Goal: Information Seeking & Learning: Learn about a topic

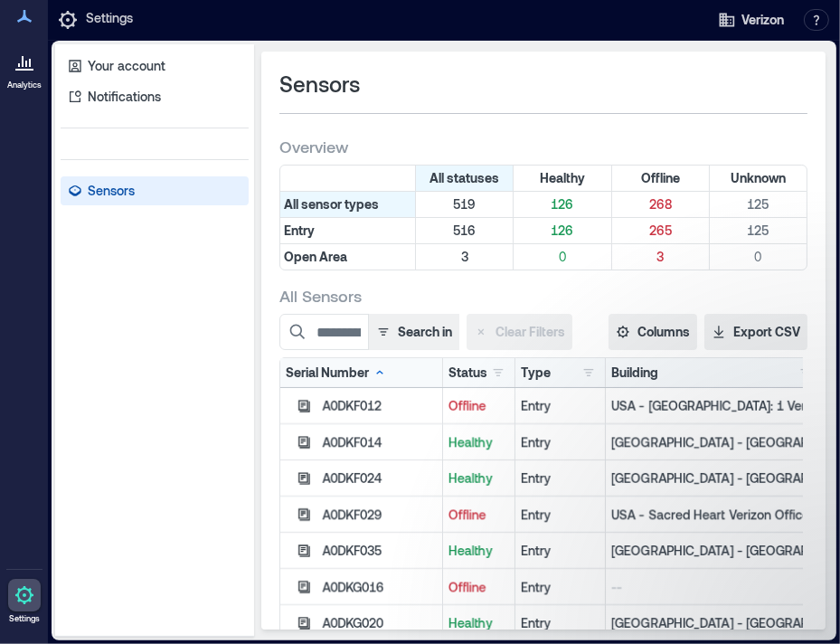
click at [352, 402] on div "A0DKF012" at bounding box center [379, 406] width 115 height 18
click at [92, 65] on p "Your account" at bounding box center [127, 66] width 78 height 18
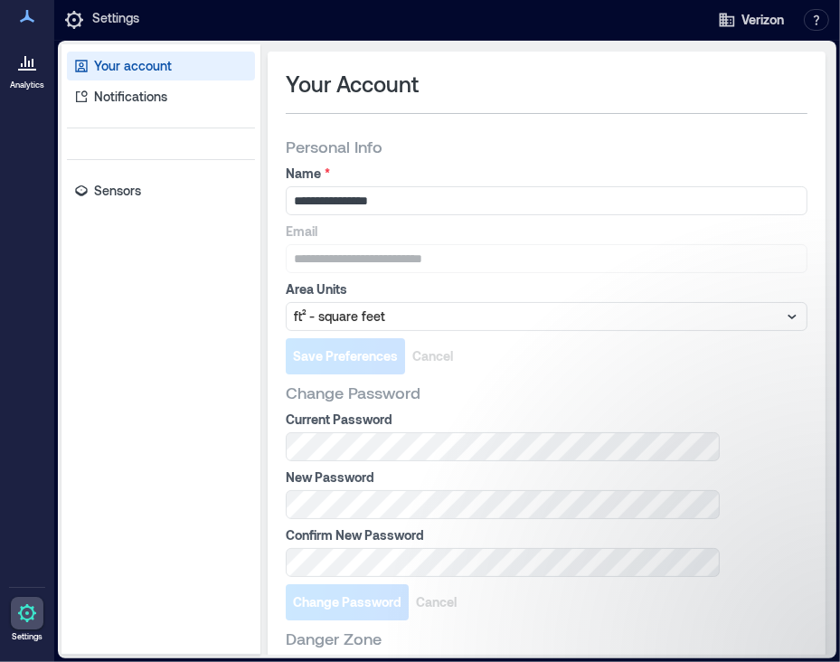
click at [29, 78] on div at bounding box center [27, 61] width 33 height 33
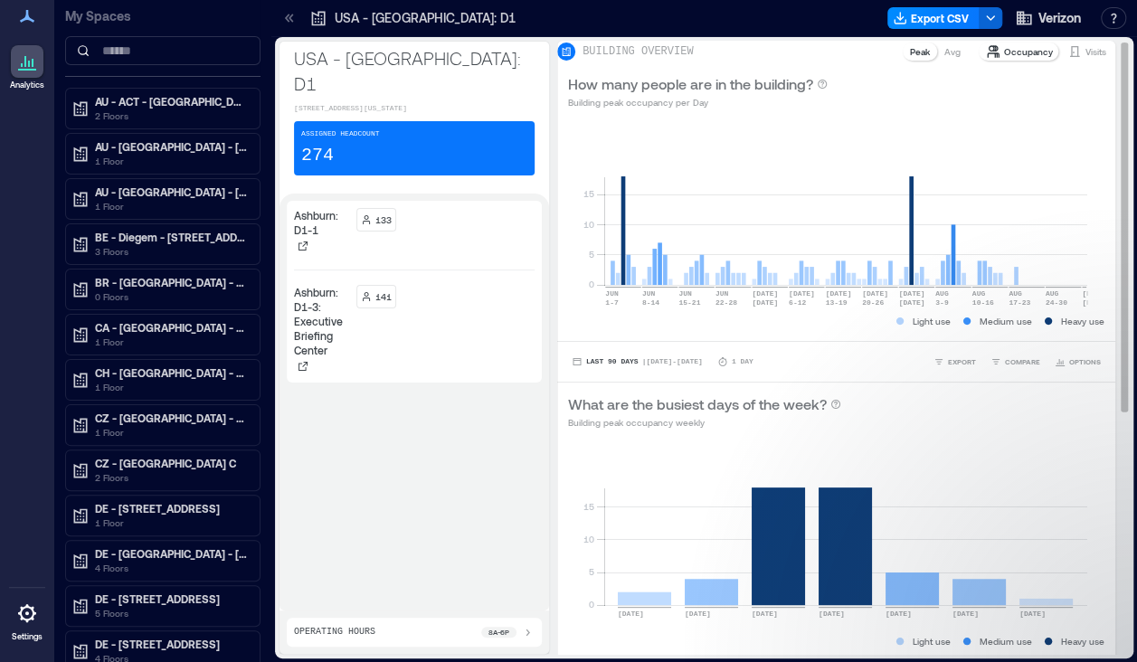
click at [839, 61] on div "Occupancy" at bounding box center [1019, 52] width 81 height 18
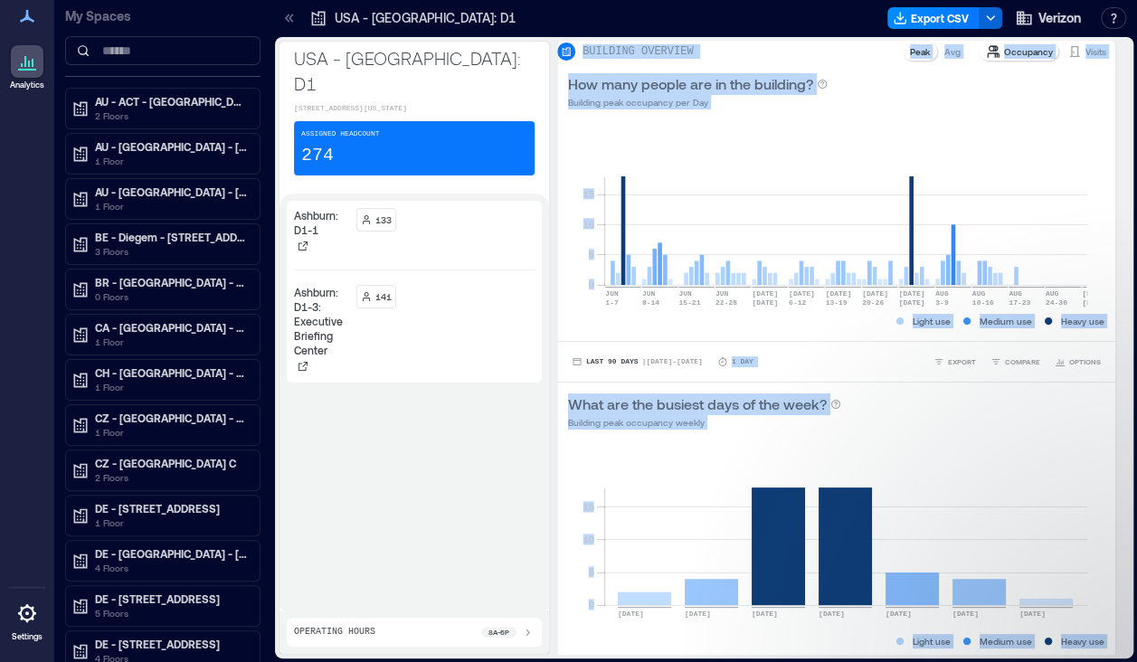
drag, startPoint x: 1106, startPoint y: 226, endPoint x: 1117, endPoint y: 463, distance: 237.3
click at [839, 463] on div "BUILDING OVERVIEW Peak Avg Occupancy Visits How many people are in the building…" at bounding box center [843, 348] width 573 height 614
drag, startPoint x: 1107, startPoint y: 350, endPoint x: 1115, endPoint y: 552, distance: 201.9
click at [839, 552] on div "BUILDING OVERVIEW Peak Avg Occupancy Visits How many people are in the building…" at bounding box center [843, 348] width 573 height 614
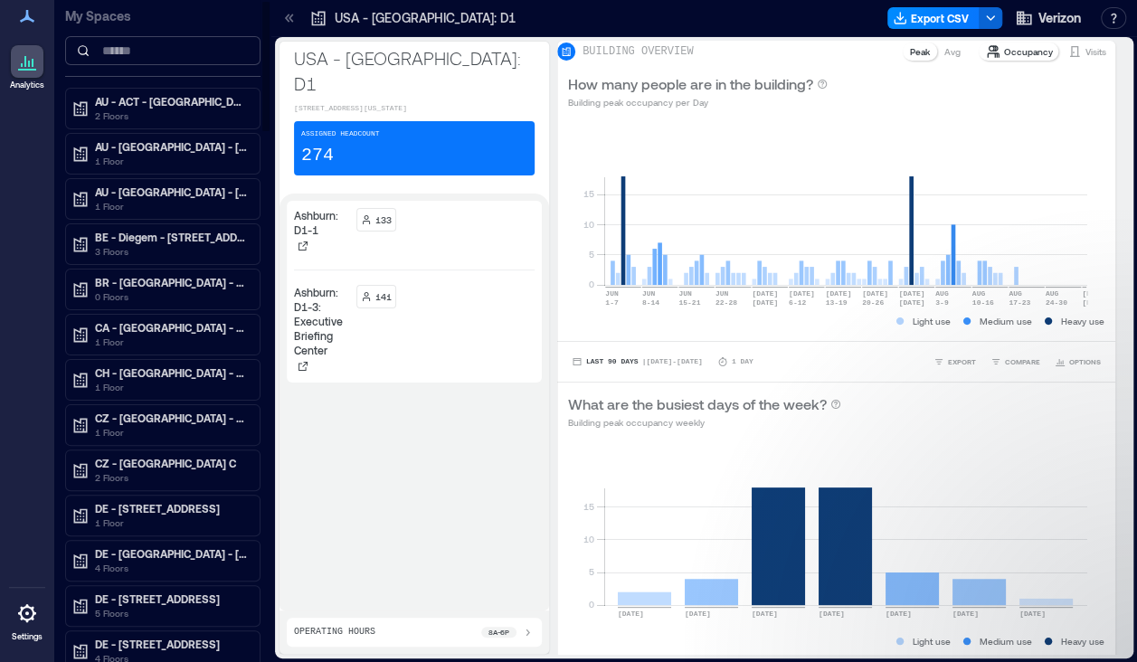
click at [121, 56] on input at bounding box center [162, 50] width 195 height 29
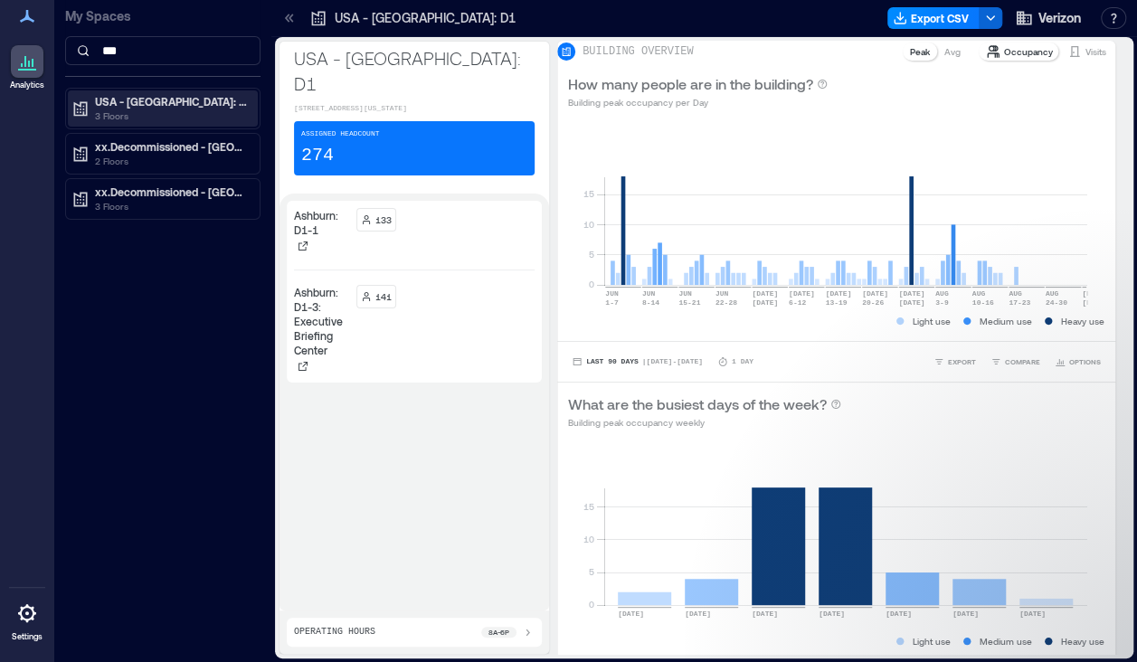
click at [143, 101] on p "USA - [GEOGRAPHIC_DATA]: 1 Verizon Pl" at bounding box center [171, 101] width 152 height 14
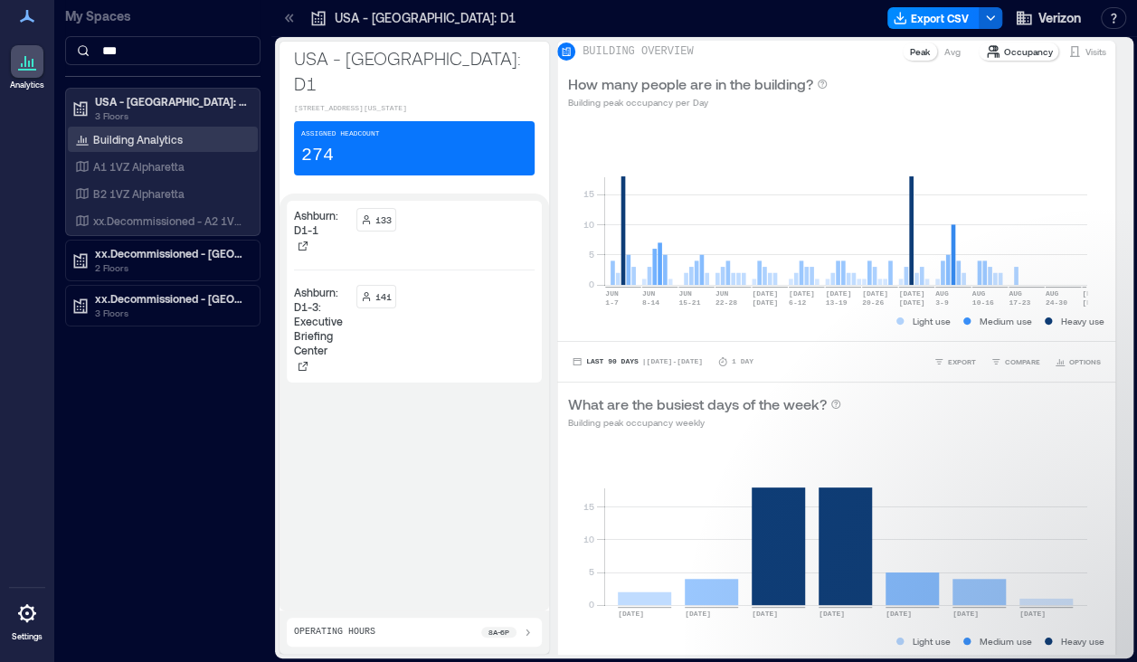
click at [118, 140] on p "Building Analytics" at bounding box center [138, 139] width 90 height 14
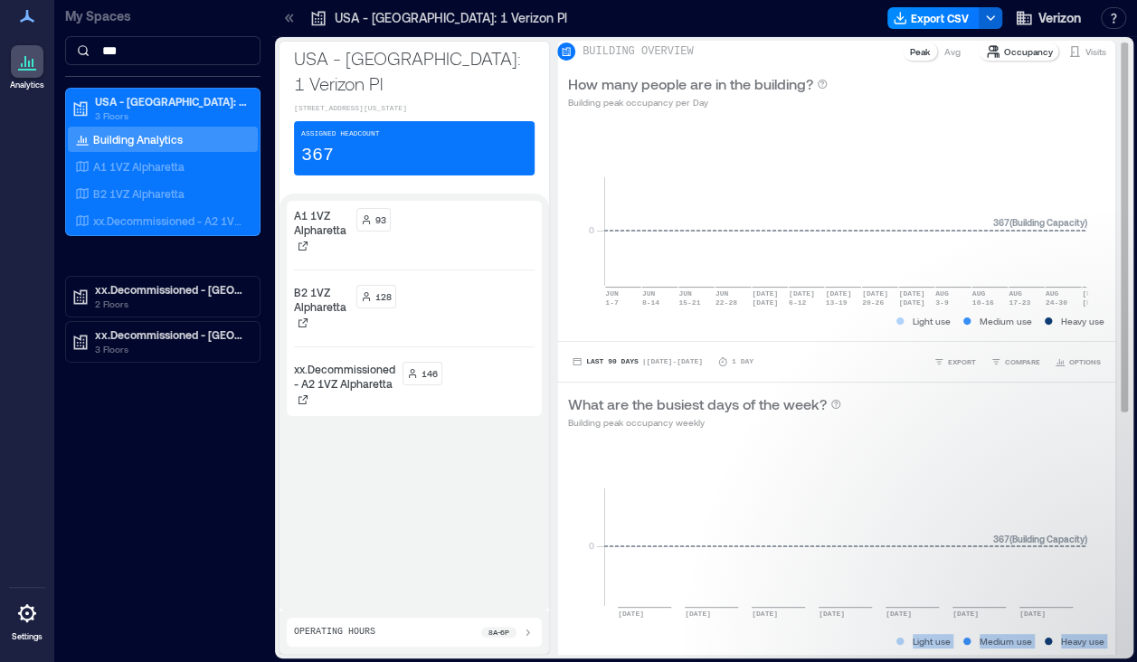
drag, startPoint x: 1106, startPoint y: 406, endPoint x: 1104, endPoint y: 537, distance: 131.2
click at [839, 537] on div "BUILDING OVERVIEW Peak Avg Occupancy Visits How many people are in the building…" at bounding box center [843, 348] width 573 height 614
click at [839, 537] on div "BUILDING OVERVIEW Peak Avg Occupancy Visits How many people are in the building…" at bounding box center [843, 546] width 573 height 1010
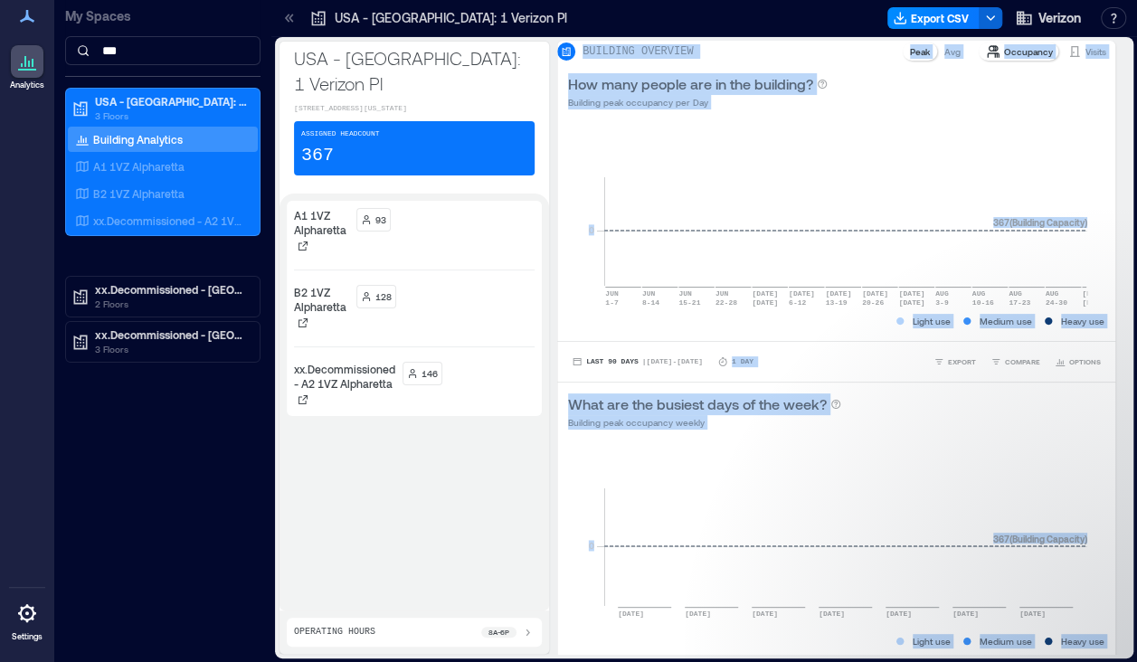
drag, startPoint x: 1105, startPoint y: 391, endPoint x: 1113, endPoint y: 561, distance: 170.3
click at [839, 561] on div "BUILDING OVERVIEW Peak Avg Occupancy Visits How many people are in the building…" at bounding box center [843, 348] width 573 height 614
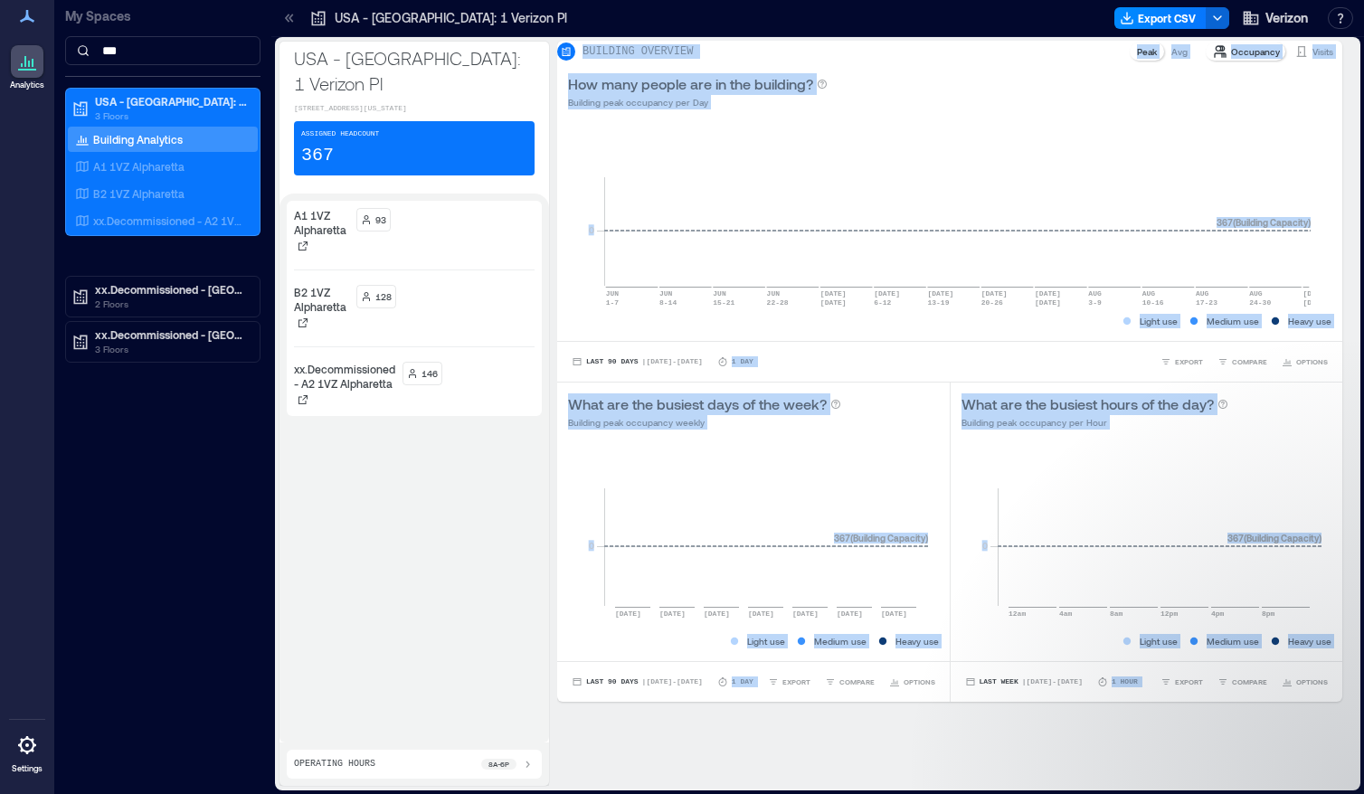
click at [839, 492] on icon "0 12am 4am 8am 12pm 4pm 8pm 367 ( Building Capacity )" at bounding box center [1142, 541] width 360 height 181
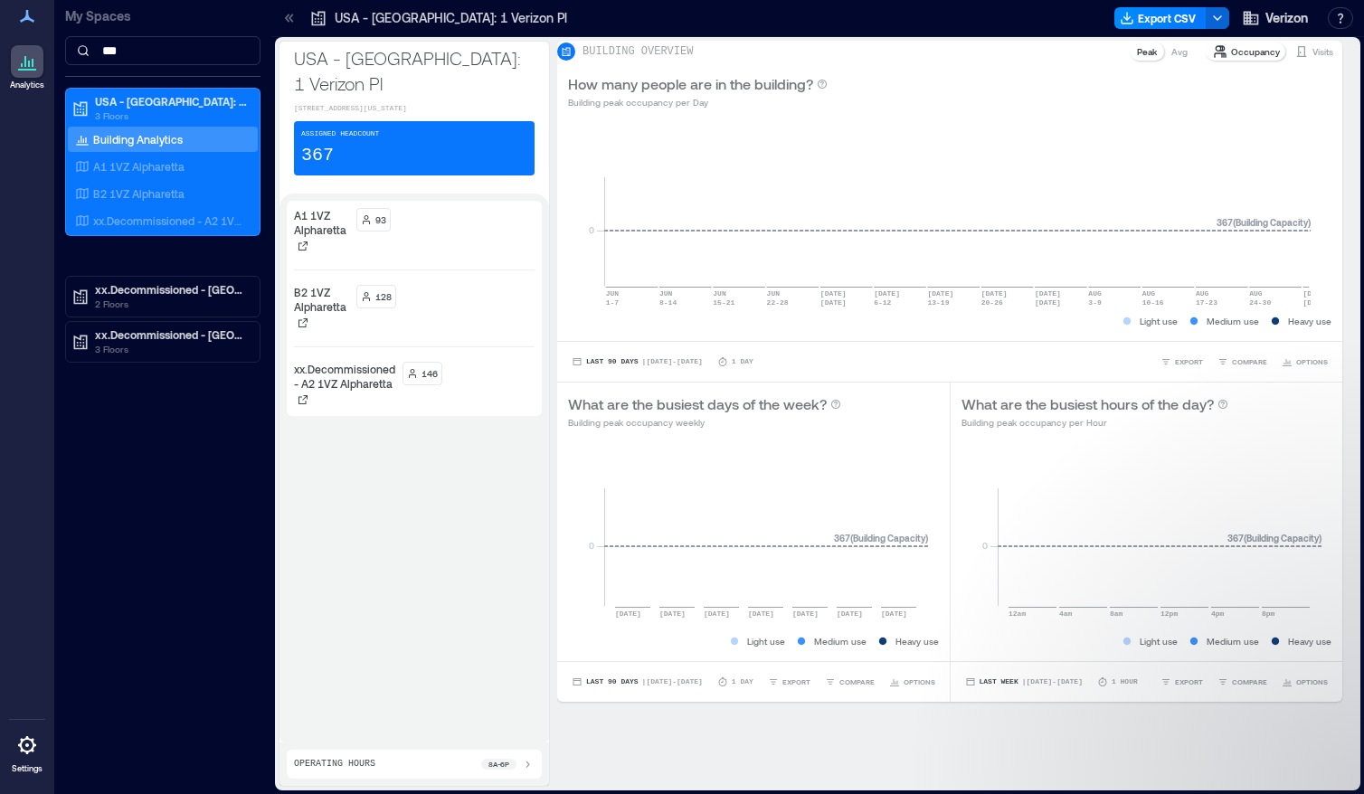
click at [839, 59] on p "Peak" at bounding box center [1147, 51] width 20 height 14
click at [839, 59] on p "Avg" at bounding box center [1179, 51] width 16 height 14
click at [161, 156] on div "A1 1VZ Alpharetta" at bounding box center [163, 166] width 190 height 25
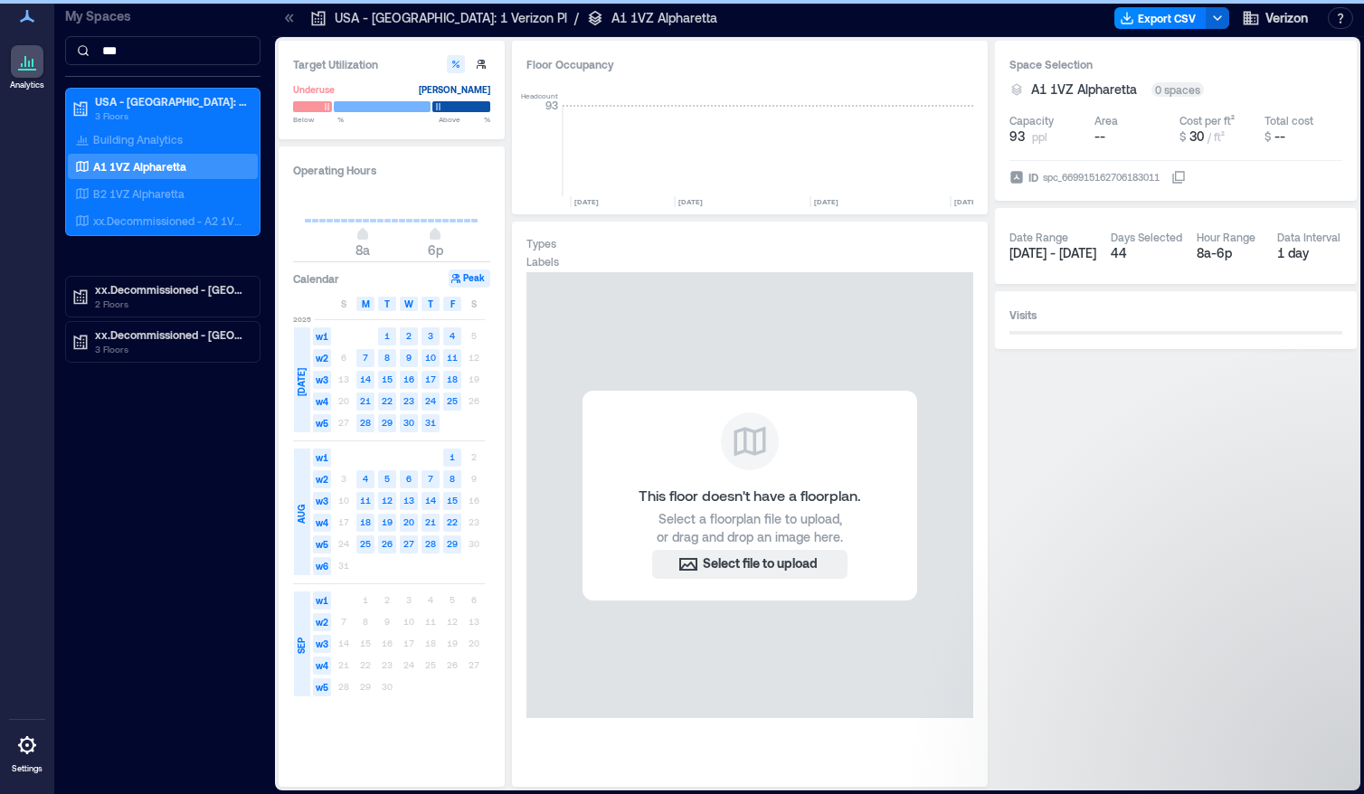
scroll to position [0, 3427]
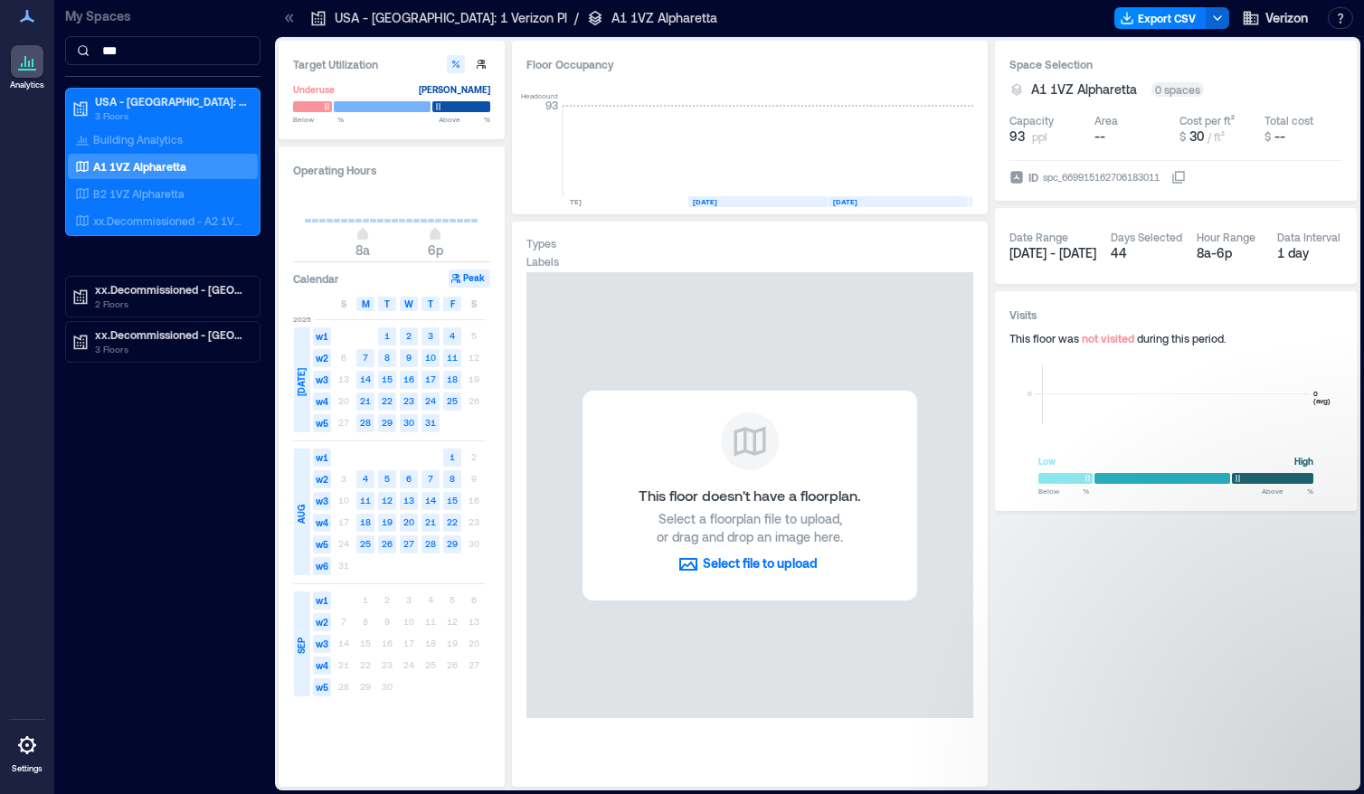
click at [764, 560] on button "Select file to upload" at bounding box center [749, 564] width 195 height 29
click at [173, 43] on input "***" at bounding box center [162, 50] width 195 height 29
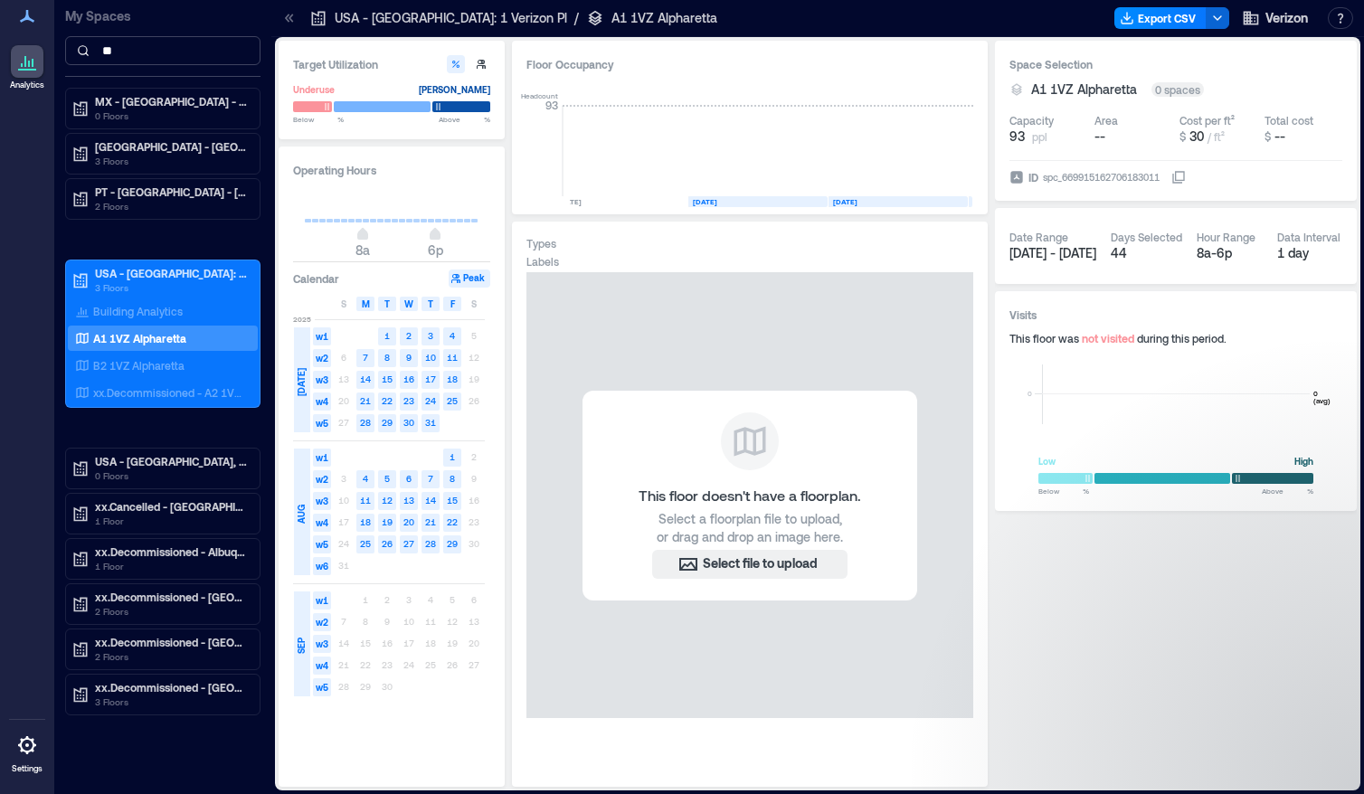
type input "*"
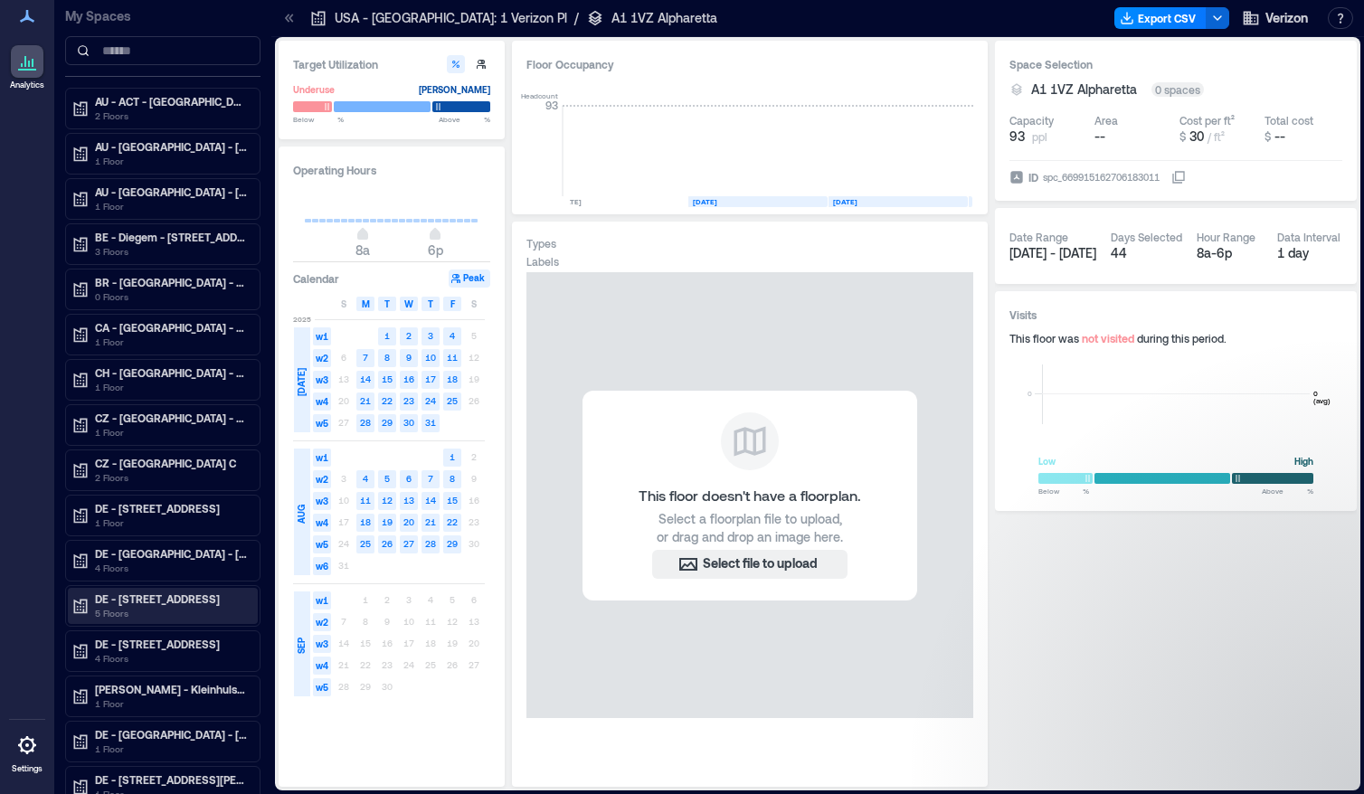
click at [149, 593] on p "DE - [STREET_ADDRESS]" at bounding box center [171, 599] width 152 height 14
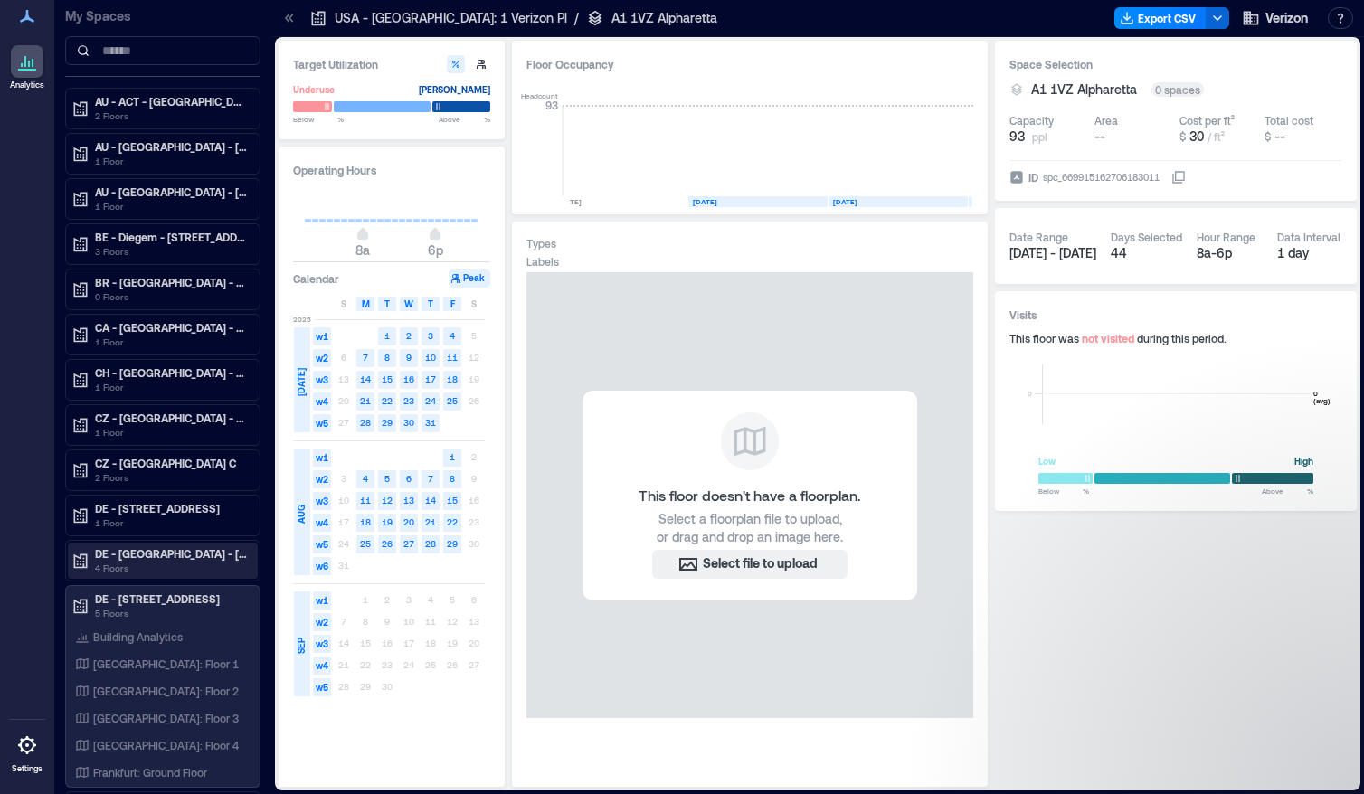
click at [119, 564] on p "4 Floors" at bounding box center [171, 568] width 152 height 14
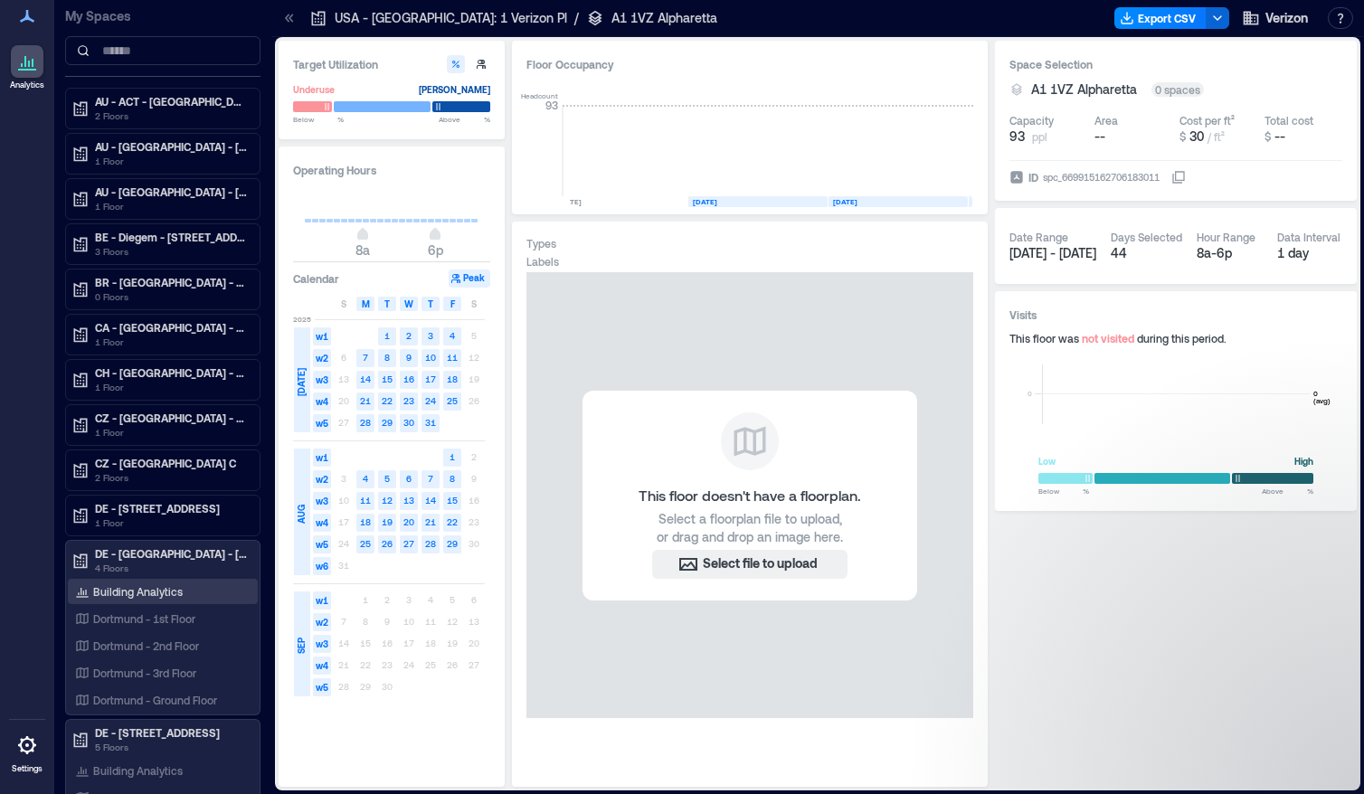
click at [139, 592] on p "Building Analytics" at bounding box center [138, 591] width 90 height 14
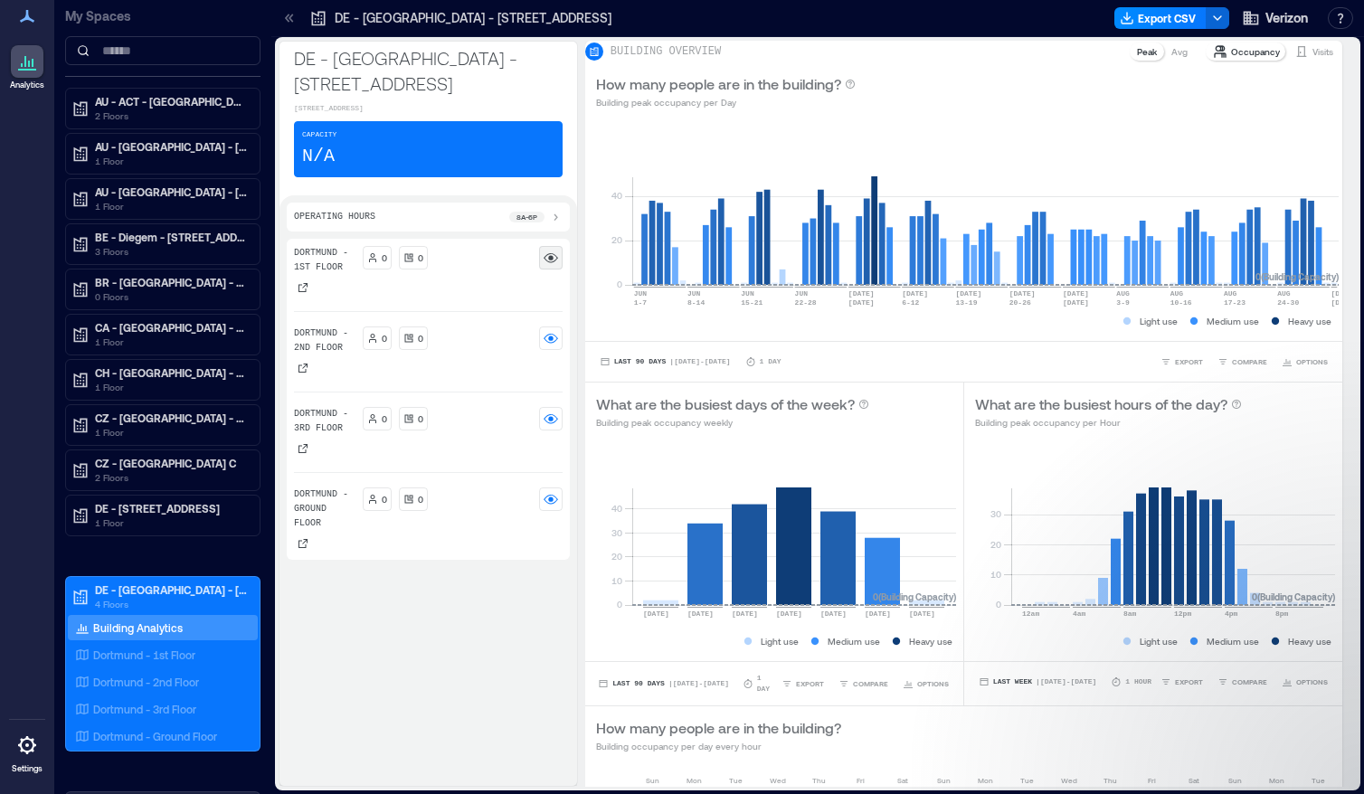
click at [539, 266] on div at bounding box center [551, 258] width 24 height 24
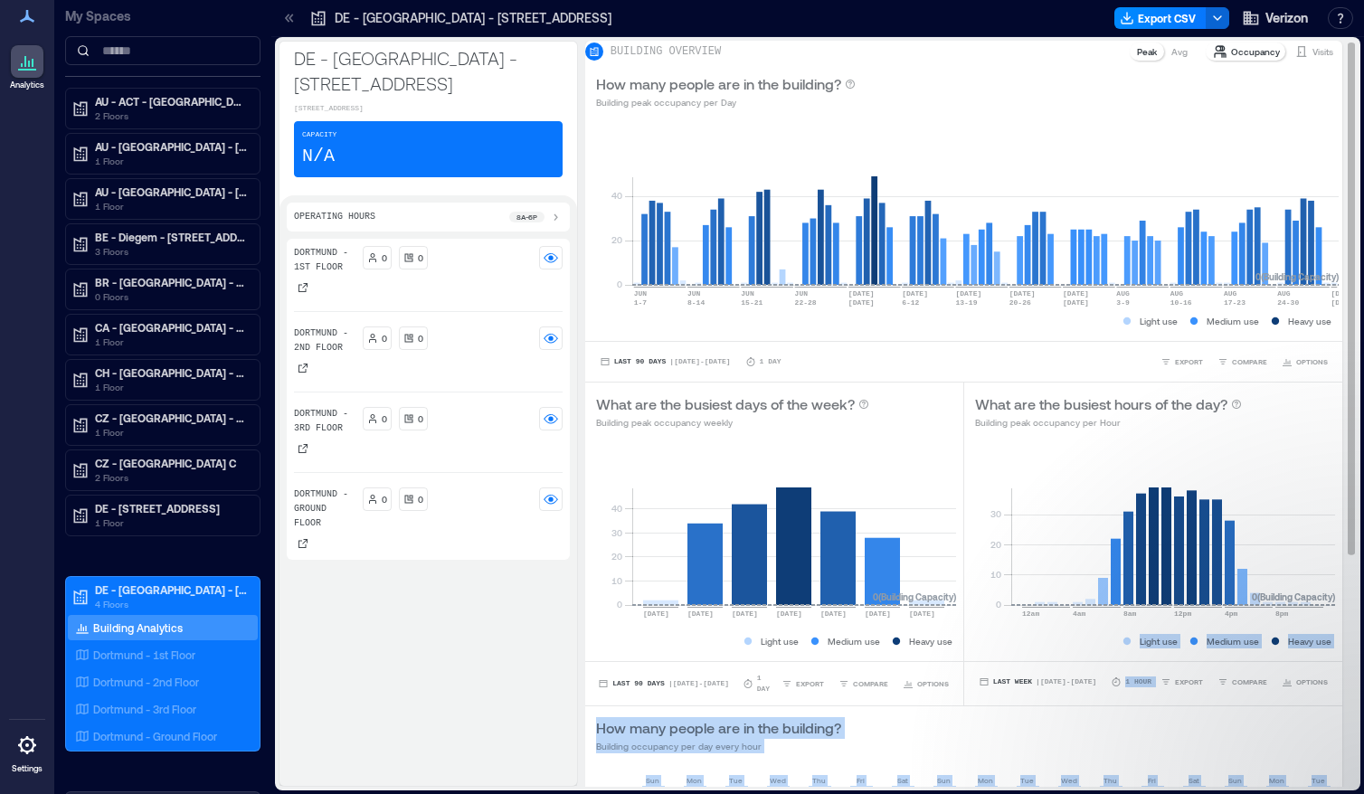
drag, startPoint x: 1327, startPoint y: 391, endPoint x: 1328, endPoint y: 612, distance: 220.7
click at [839, 612] on div "BUILDING OVERVIEW Peak Avg Occupancy Visits How many people are in the building…" at bounding box center [971, 414] width 772 height 746
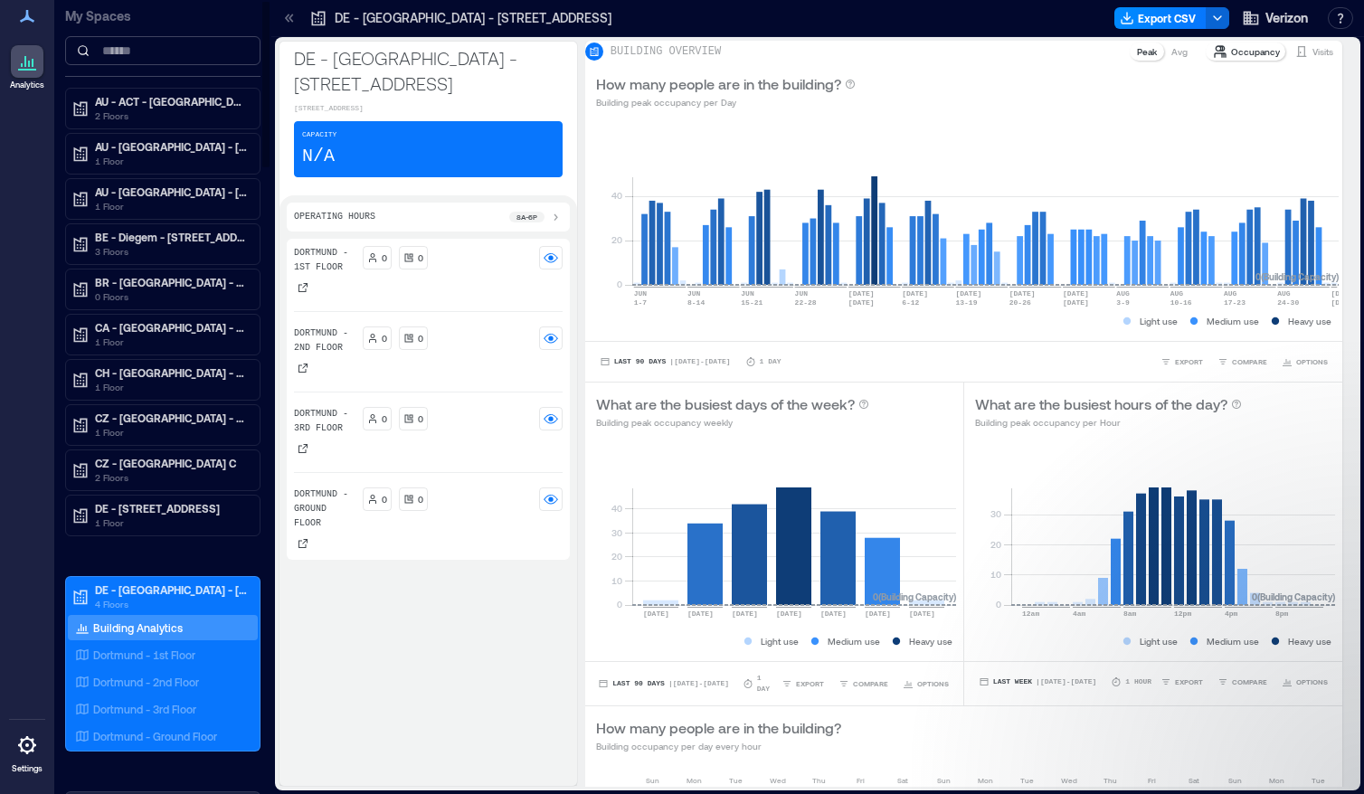
click at [161, 54] on input at bounding box center [162, 50] width 195 height 29
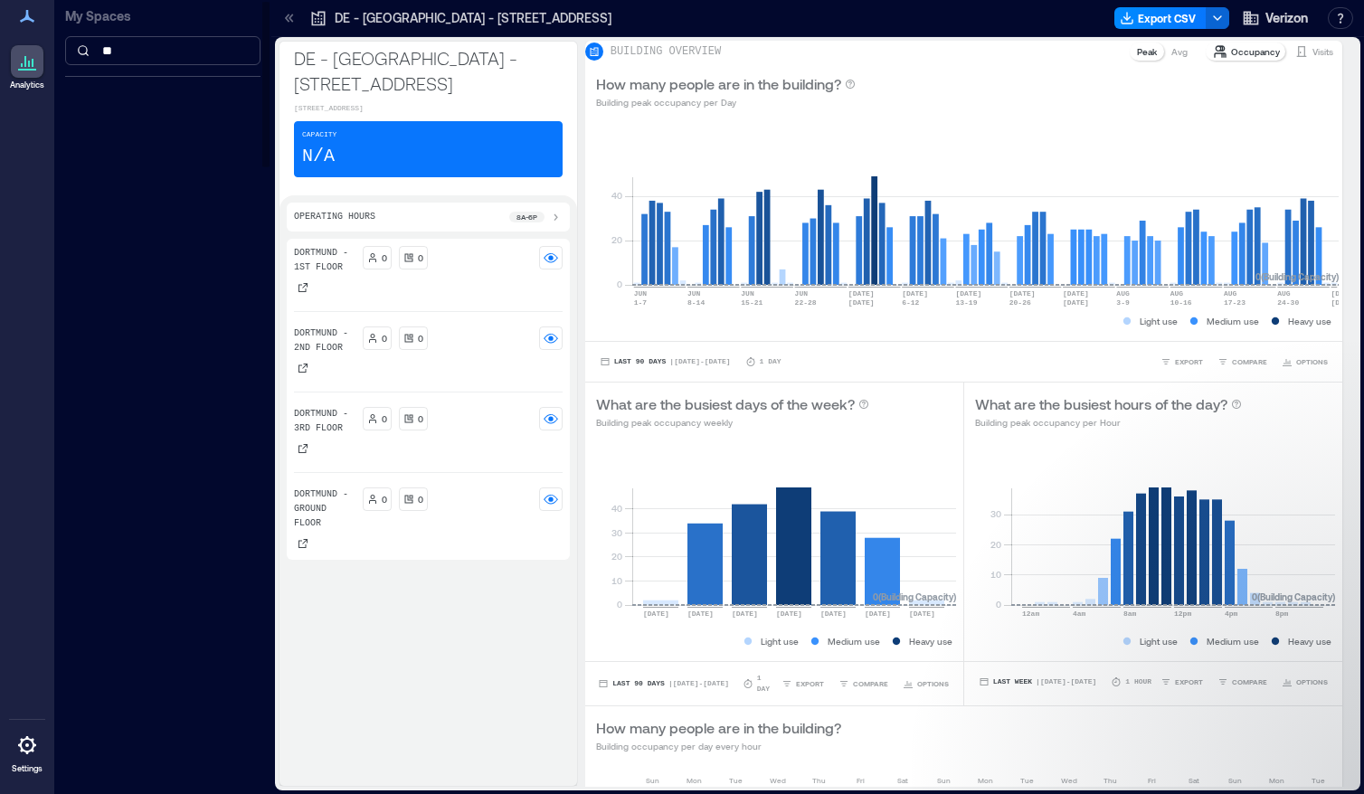
type input "*"
type input "****"
click at [159, 106] on p "GB - Reading - [GEOGRAPHIC_DATA] Rd" at bounding box center [171, 101] width 152 height 14
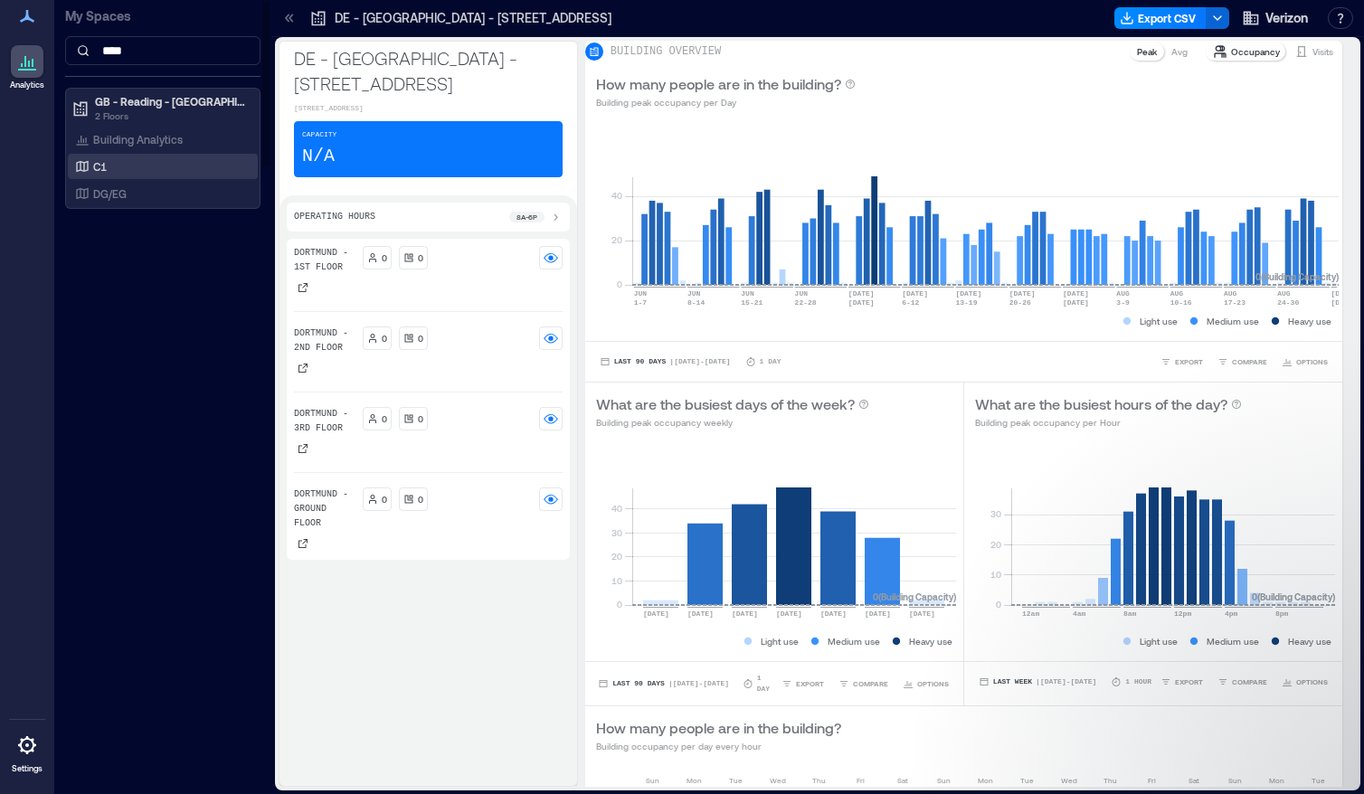
click at [98, 169] on p "C1" at bounding box center [100, 166] width 14 height 14
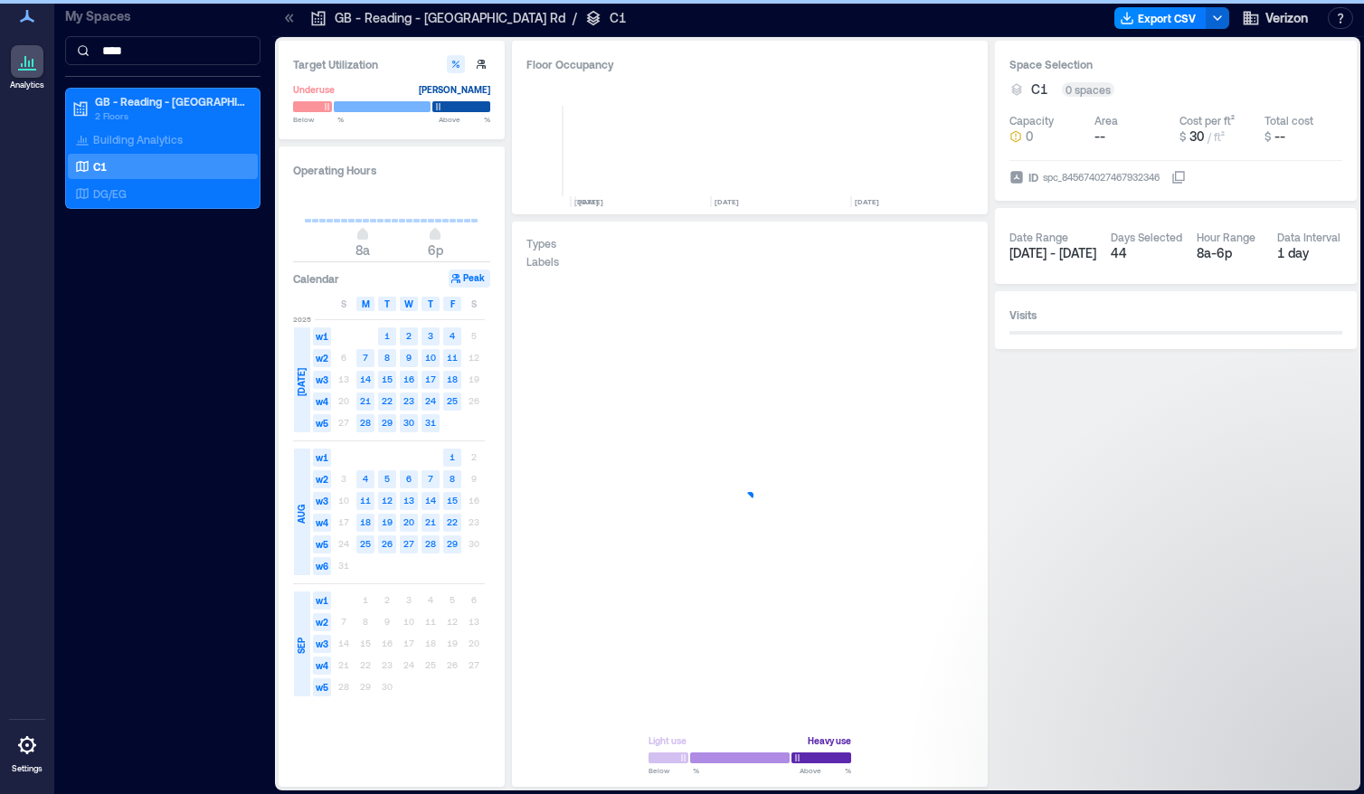
scroll to position [0, 6906]
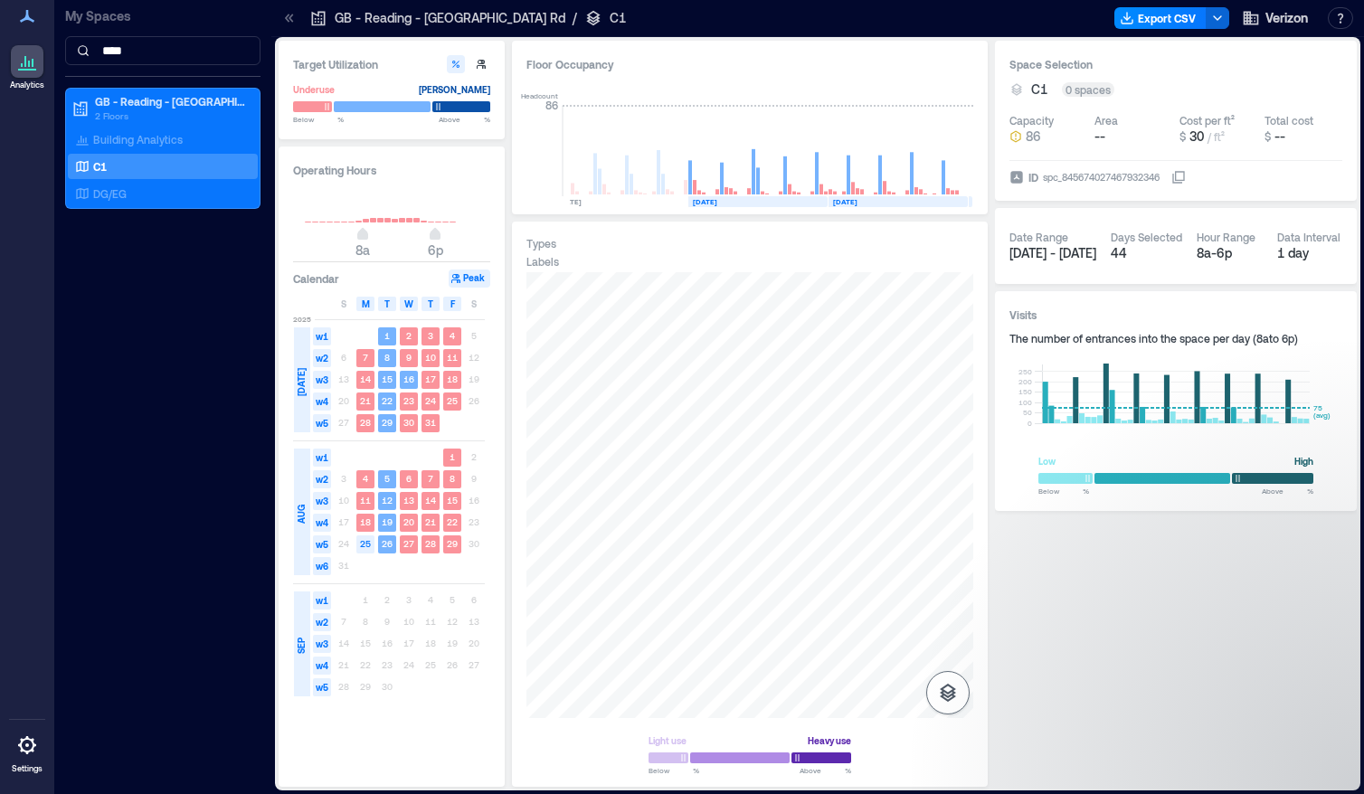
click at [839, 643] on icon "button" at bounding box center [948, 693] width 16 height 18
click at [839, 600] on icon "button" at bounding box center [948, 597] width 22 height 22
click at [839, 643] on p "Spaces" at bounding box center [948, 656] width 31 height 11
click at [839, 599] on icon "button" at bounding box center [948, 597] width 18 height 16
click at [839, 636] on icon "button" at bounding box center [948, 641] width 22 height 22
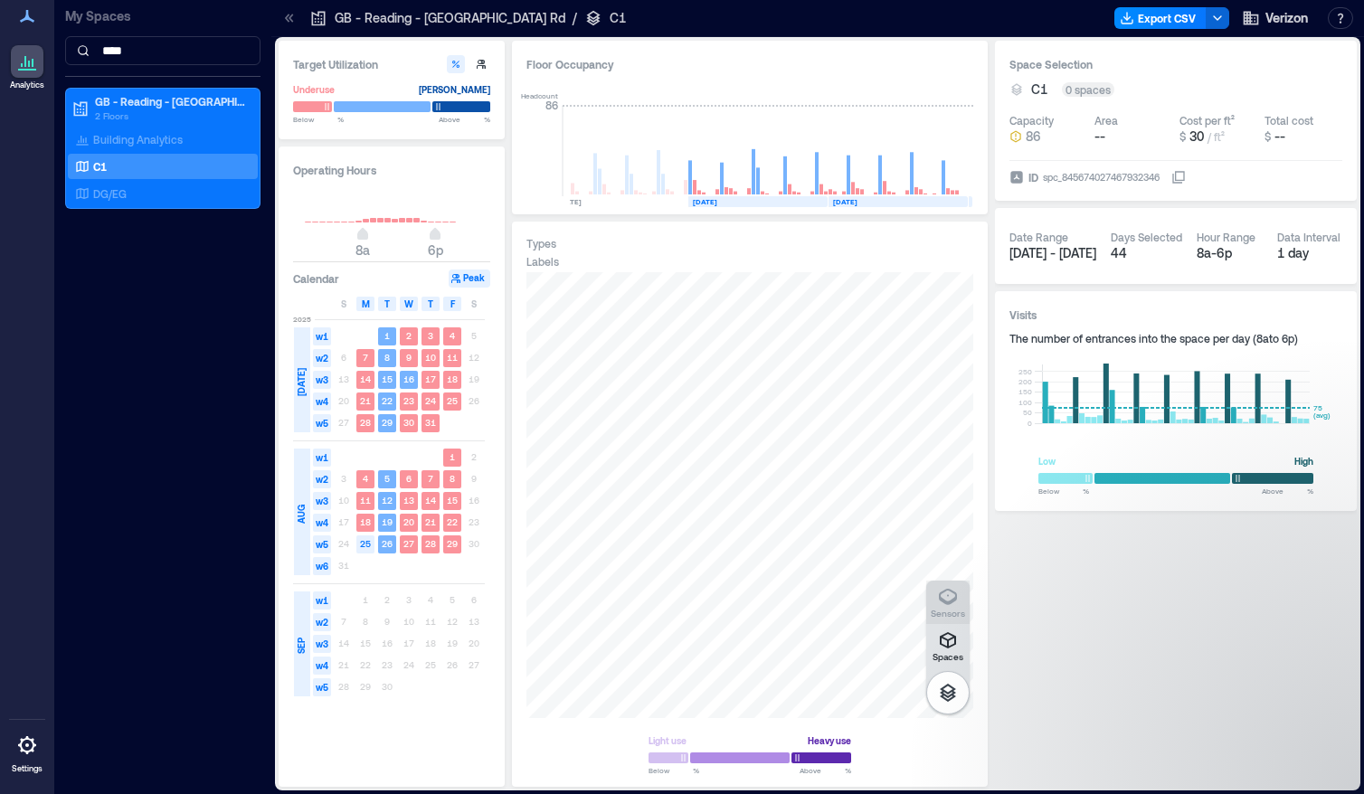
click at [839, 616] on p "Sensors" at bounding box center [948, 613] width 34 height 11
click at [839, 18] on span "Verizon" at bounding box center [1287, 18] width 43 height 18
click at [839, 18] on button "button" at bounding box center [1340, 18] width 25 height 22
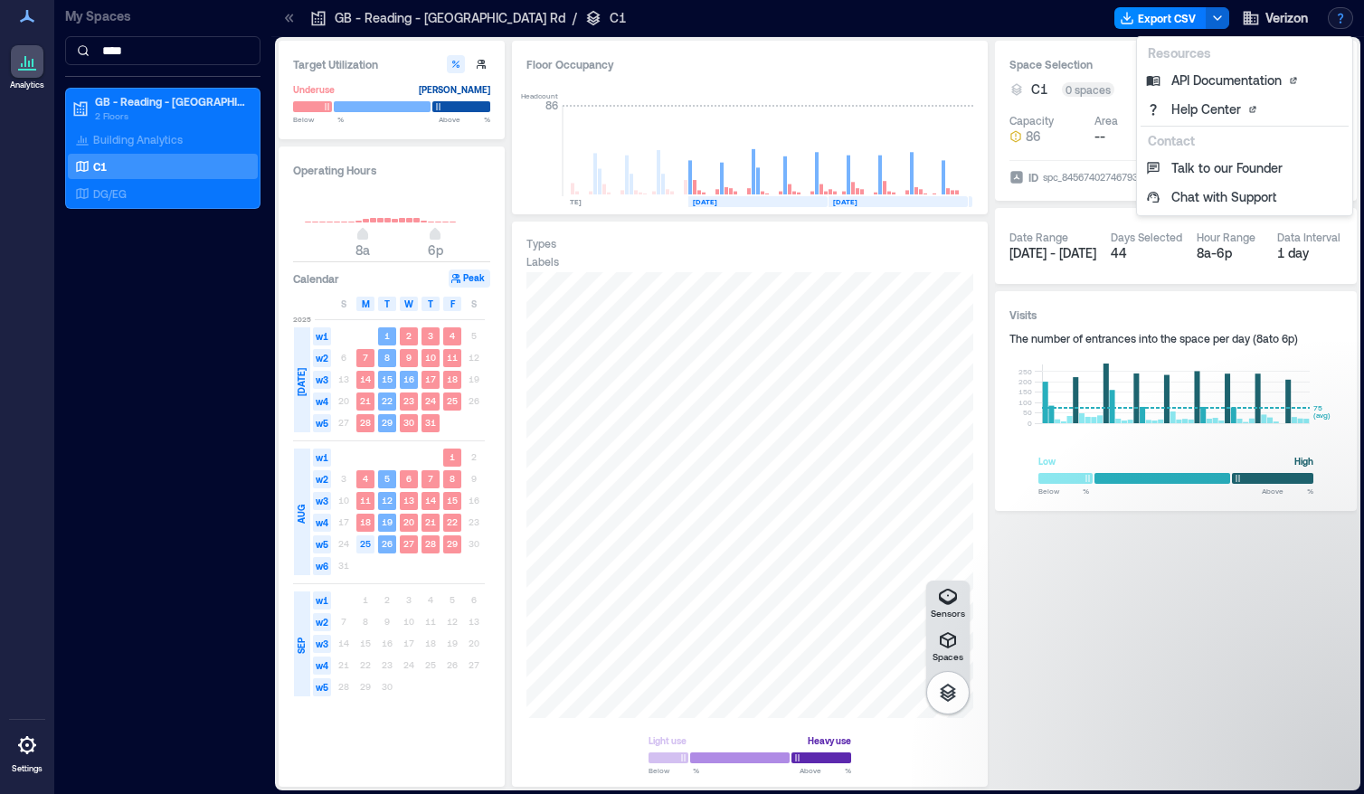
click at [839, 633] on div "Space Selection C1 0 spaces Capacity 86 Area -- Cost per ft² $ 30 / ft² Total c…" at bounding box center [1176, 414] width 362 height 746
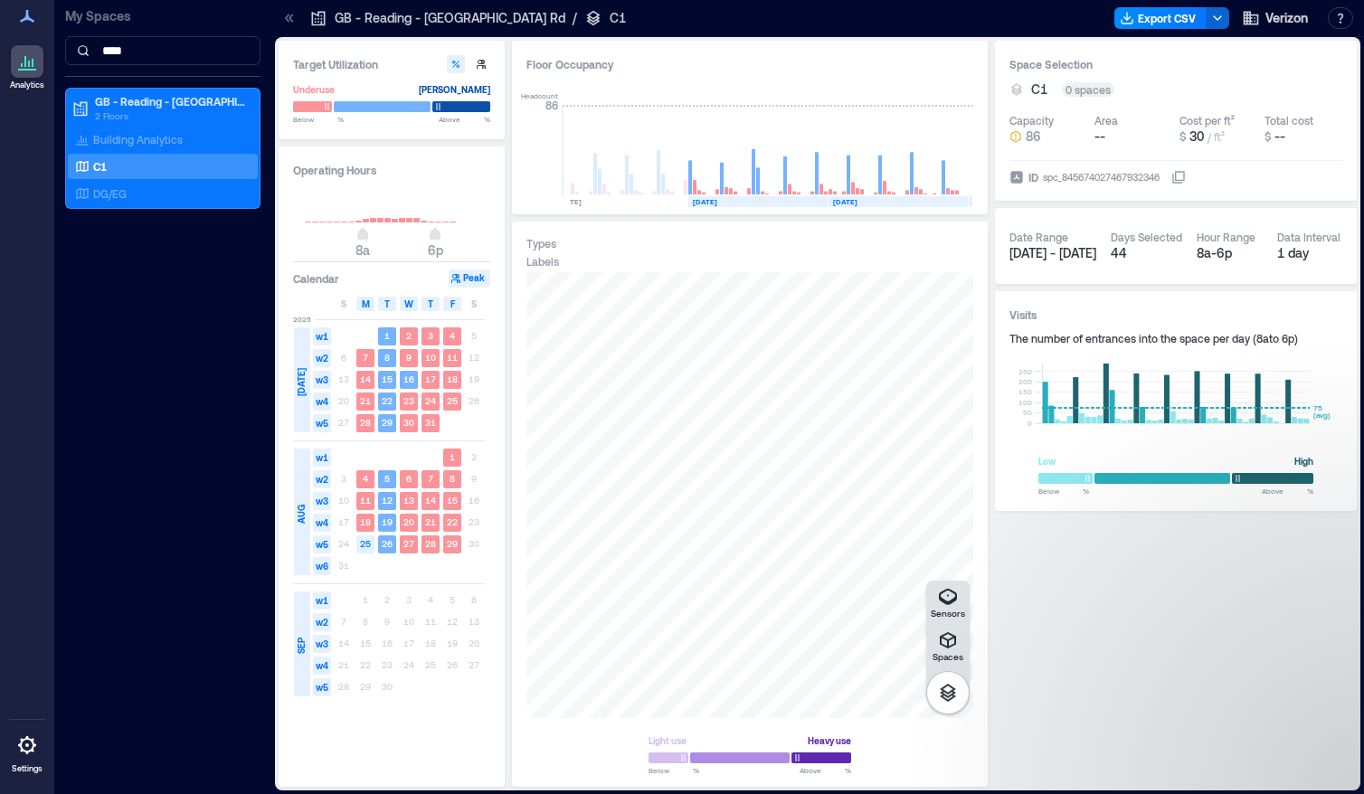
click at [725, 643] on div at bounding box center [750, 757] width 203 height 15
click at [482, 69] on icon "button" at bounding box center [481, 64] width 11 height 11
type input "**"
click at [457, 64] on icon "button" at bounding box center [455, 64] width 11 height 11
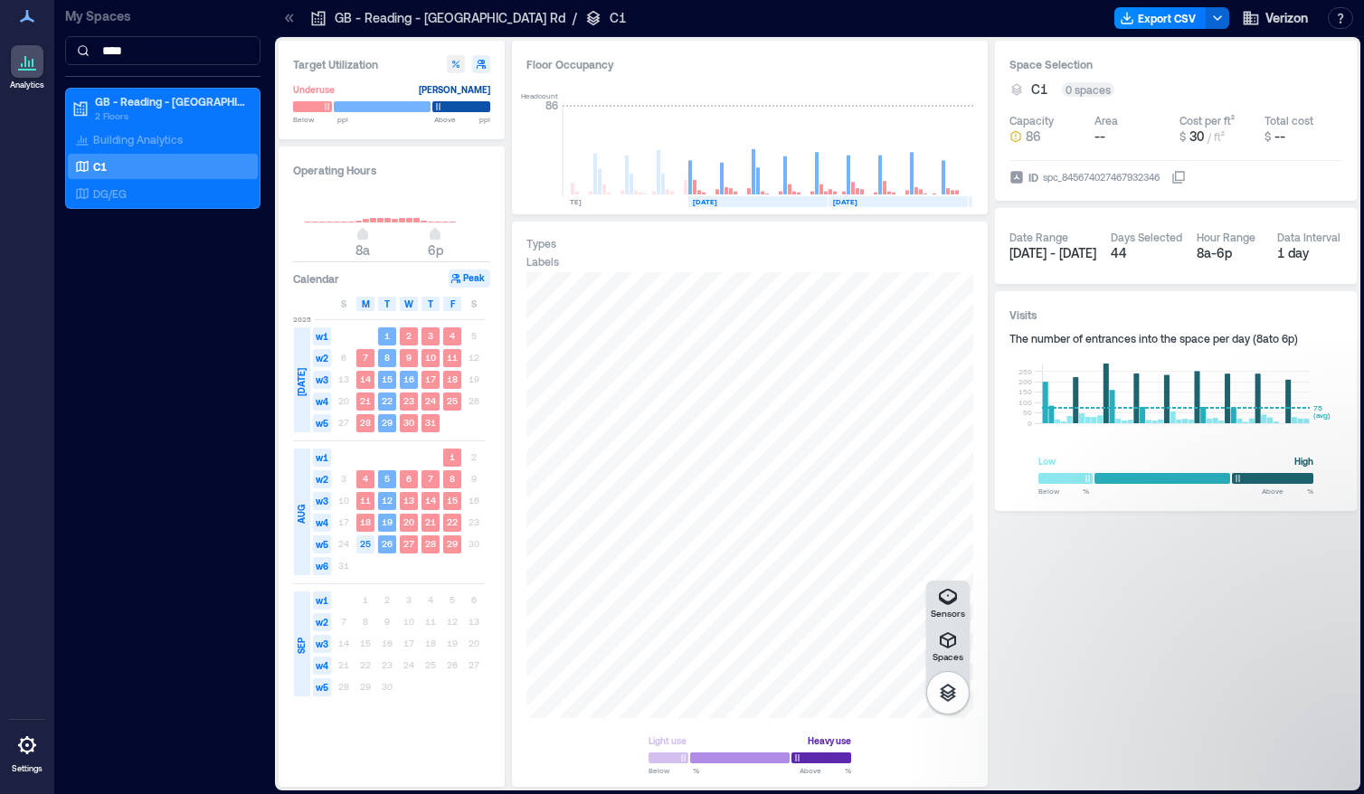
type input "**"
click at [477, 64] on icon "button" at bounding box center [481, 64] width 11 height 11
type input "**"
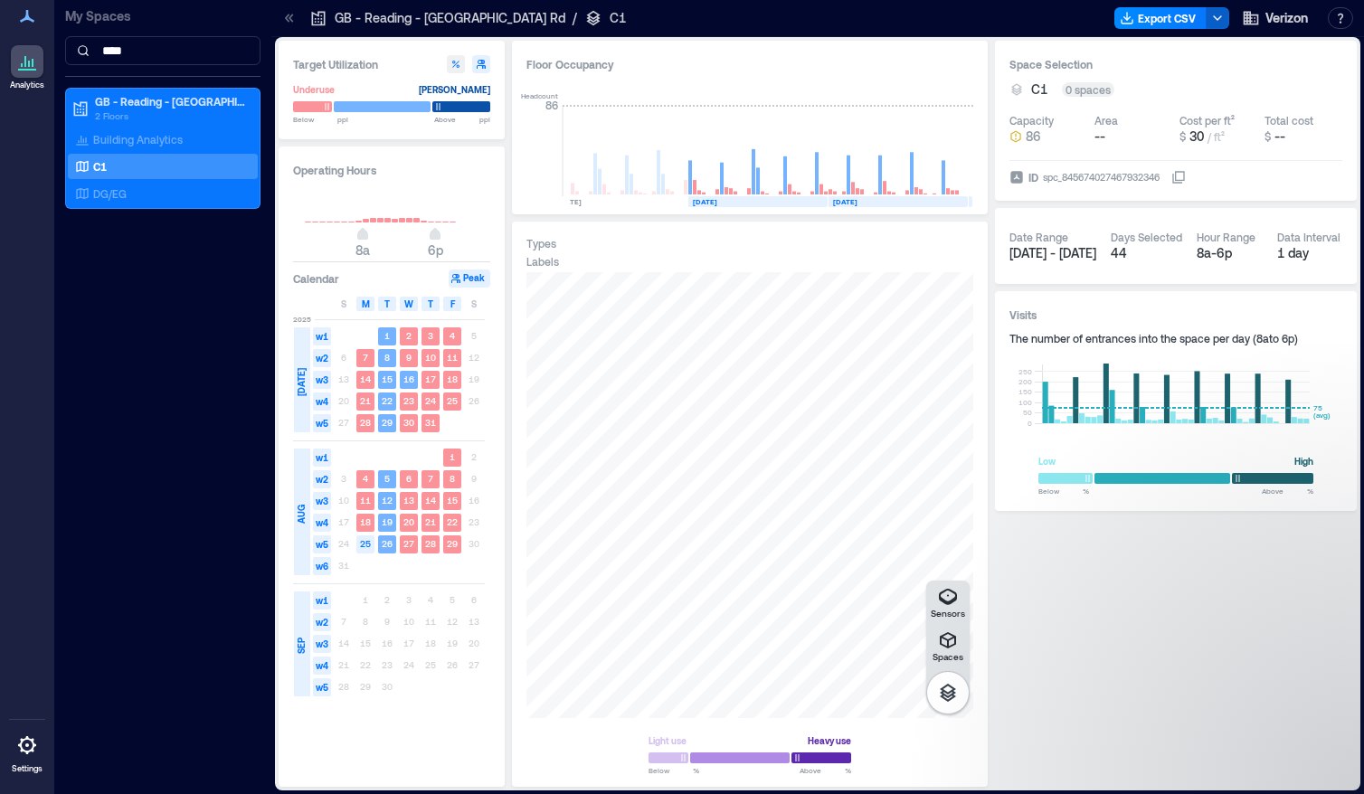
click at [839, 18] on icon "button" at bounding box center [1217, 18] width 14 height 14
click at [839, 267] on div "Date Range Jul 1 - Aug 29 Days Selected 44 Hour Range 8a - 6p Data Interval 1 d…" at bounding box center [1176, 246] width 333 height 47
click at [33, 23] on icon at bounding box center [27, 16] width 14 height 13
click at [839, 18] on span "Verizon" at bounding box center [1287, 18] width 43 height 18
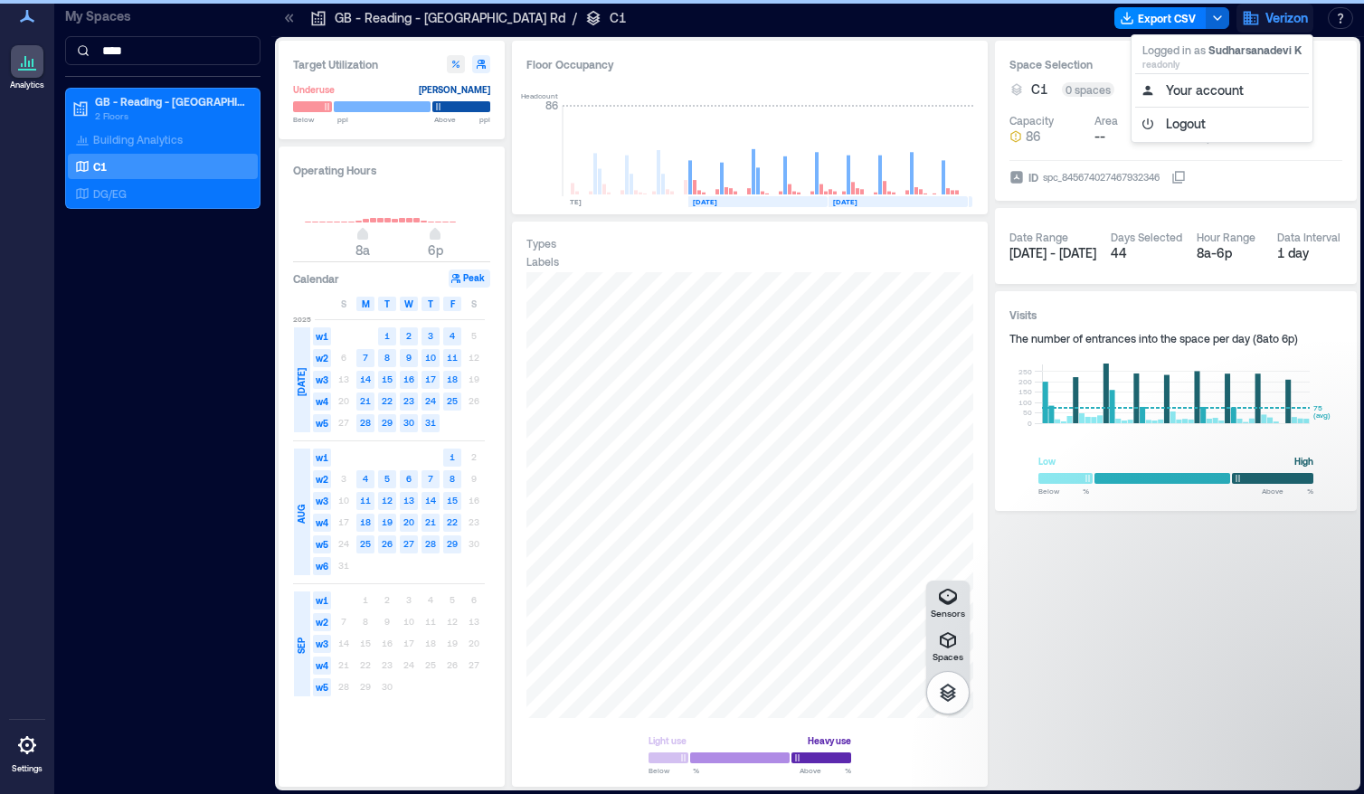
click at [359, 14] on p "GB - Reading - [GEOGRAPHIC_DATA] Rd" at bounding box center [450, 18] width 231 height 18
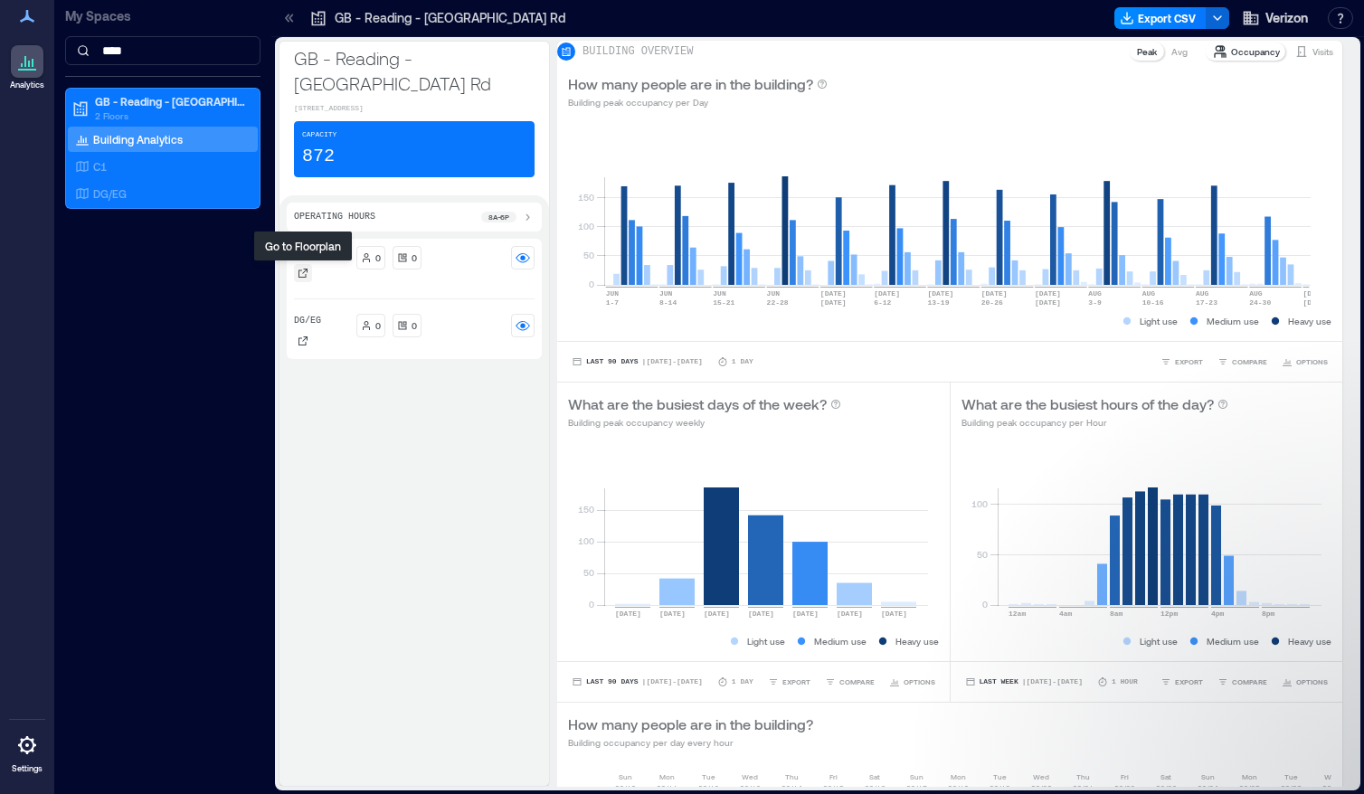
click at [304, 275] on icon at bounding box center [303, 273] width 11 height 11
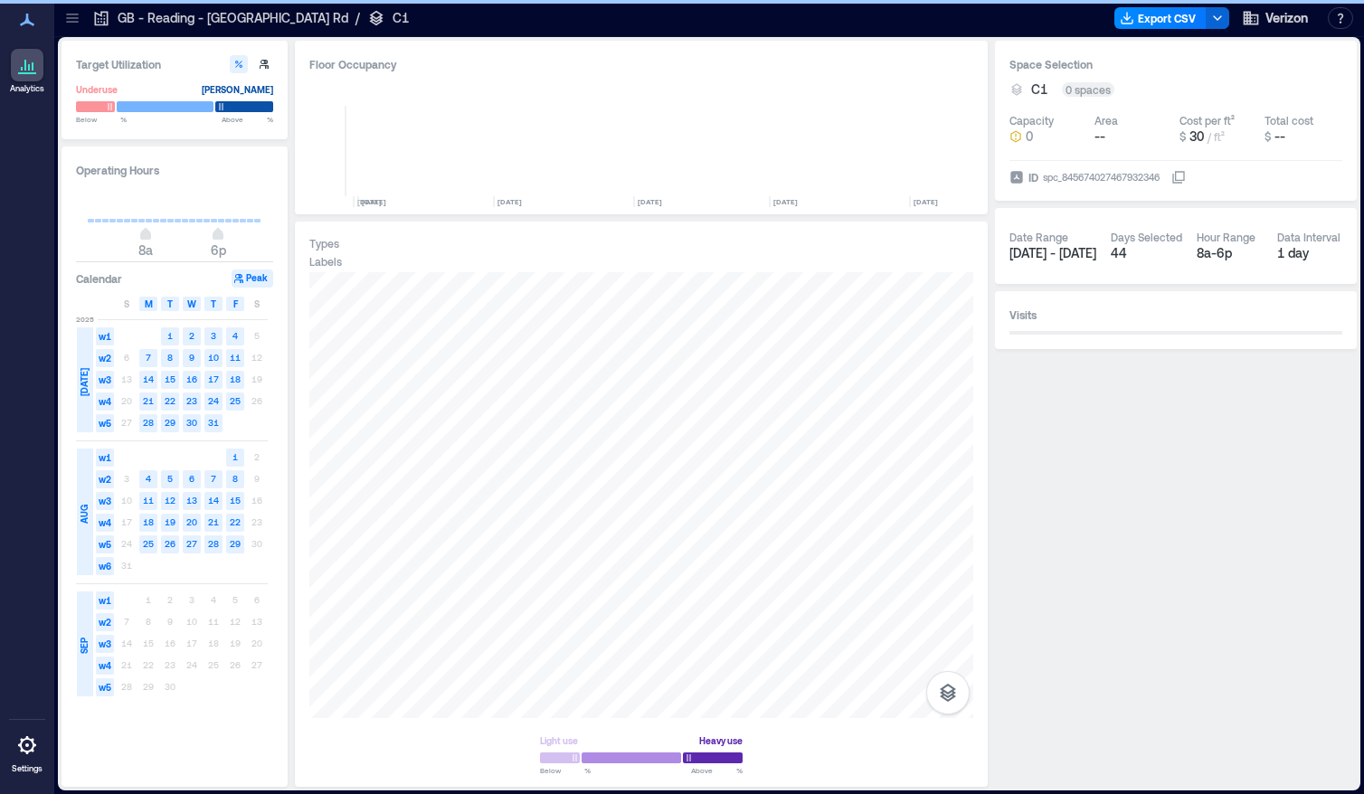
scroll to position [0, 6689]
click at [1342, 24] on button "button" at bounding box center [1340, 18] width 25 height 22
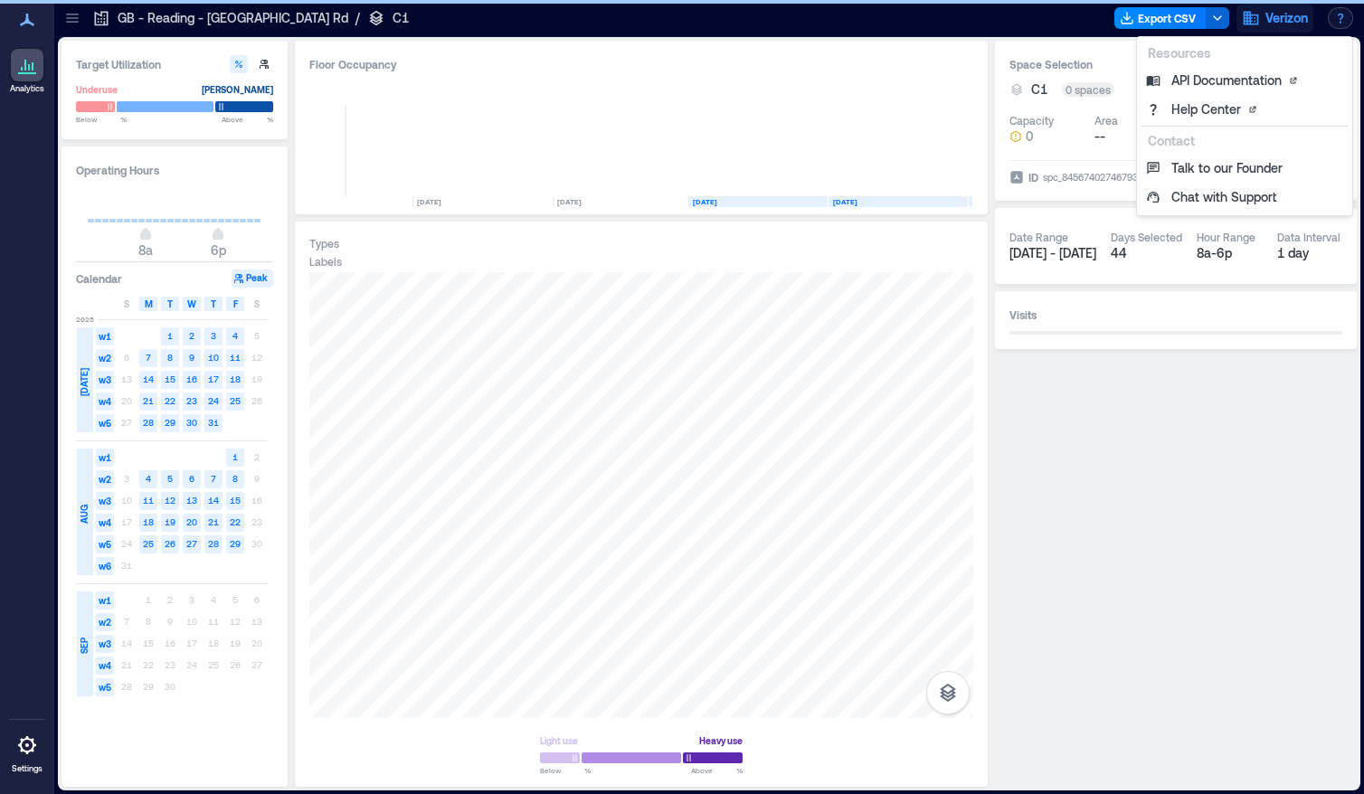
click at [1279, 21] on span "Verizon" at bounding box center [1287, 18] width 43 height 18
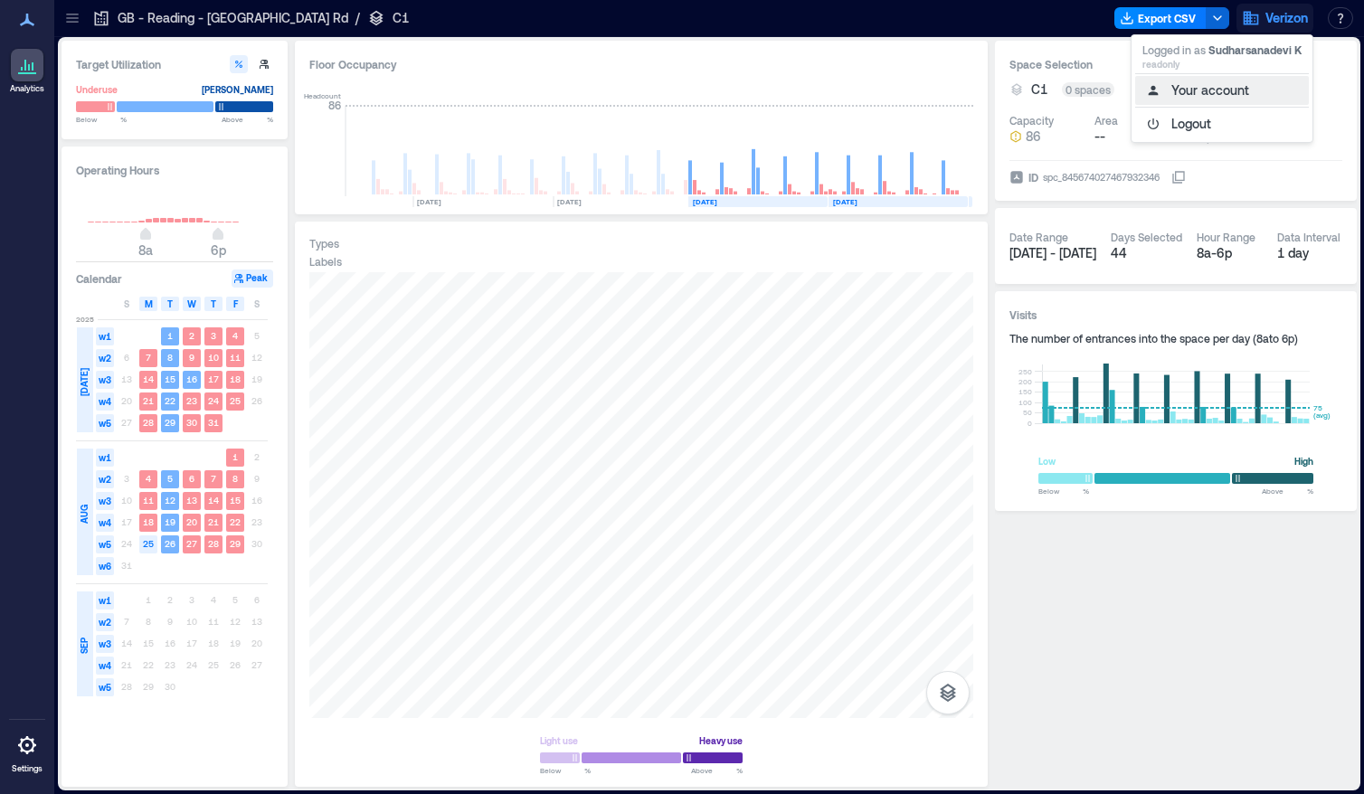
click at [1213, 91] on button "Your account" at bounding box center [1222, 90] width 174 height 29
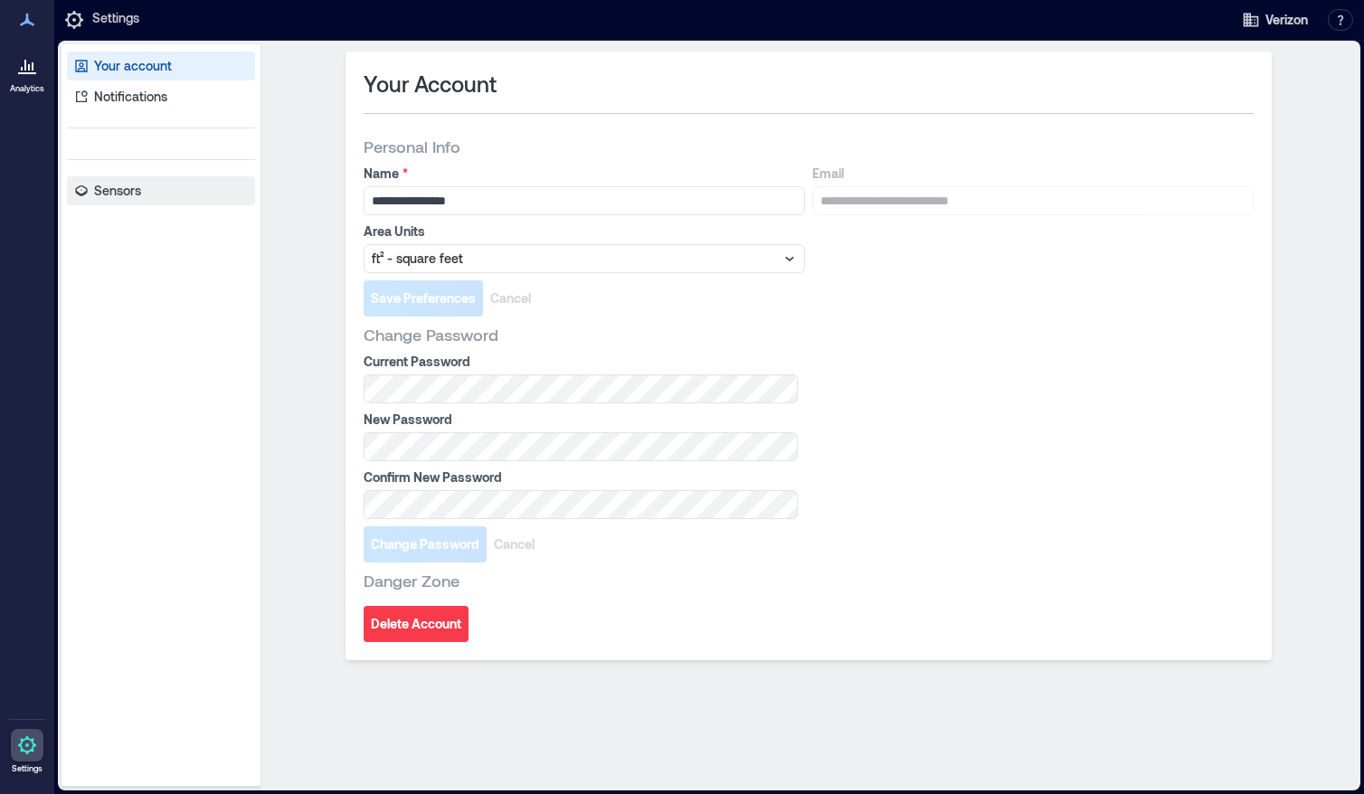
click at [120, 195] on p "Sensors" at bounding box center [117, 191] width 47 height 18
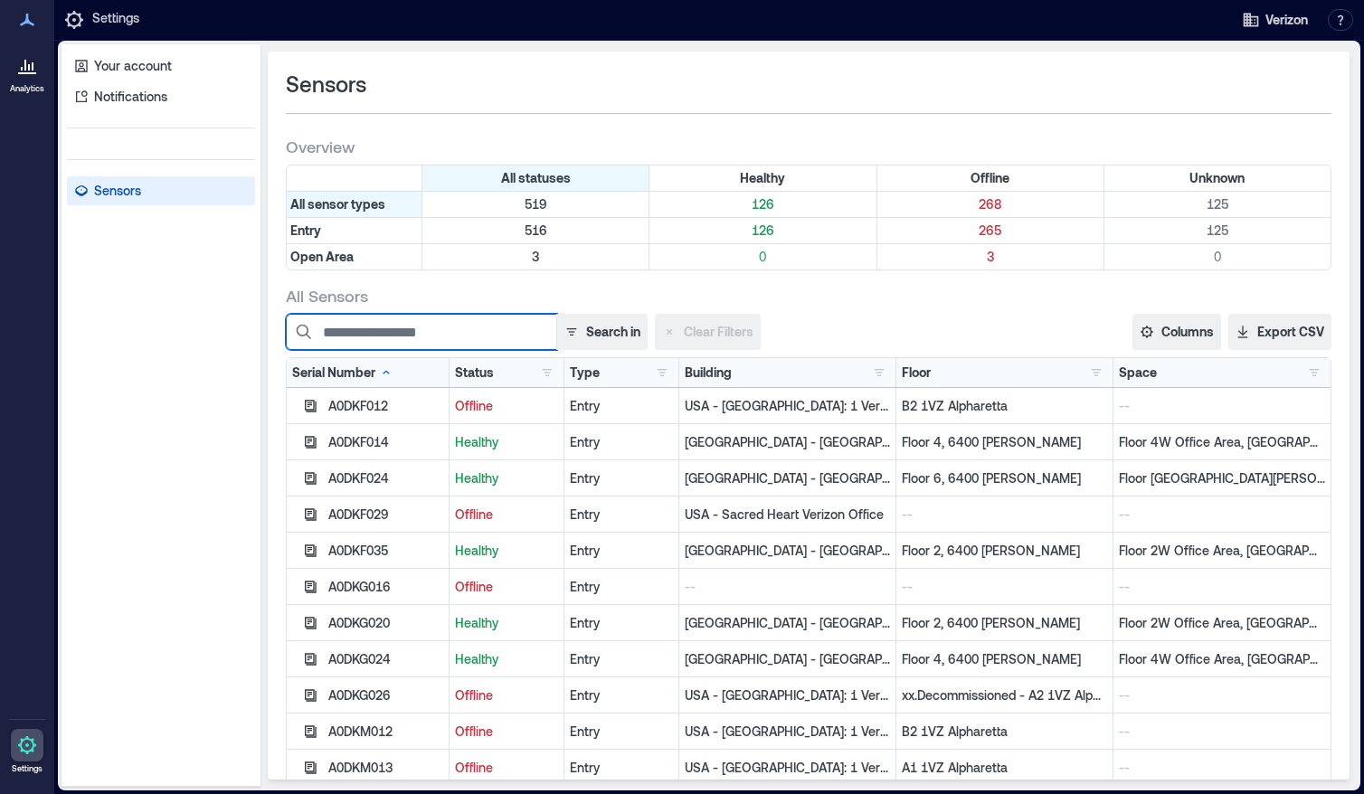
click at [373, 323] on input at bounding box center [421, 332] width 271 height 36
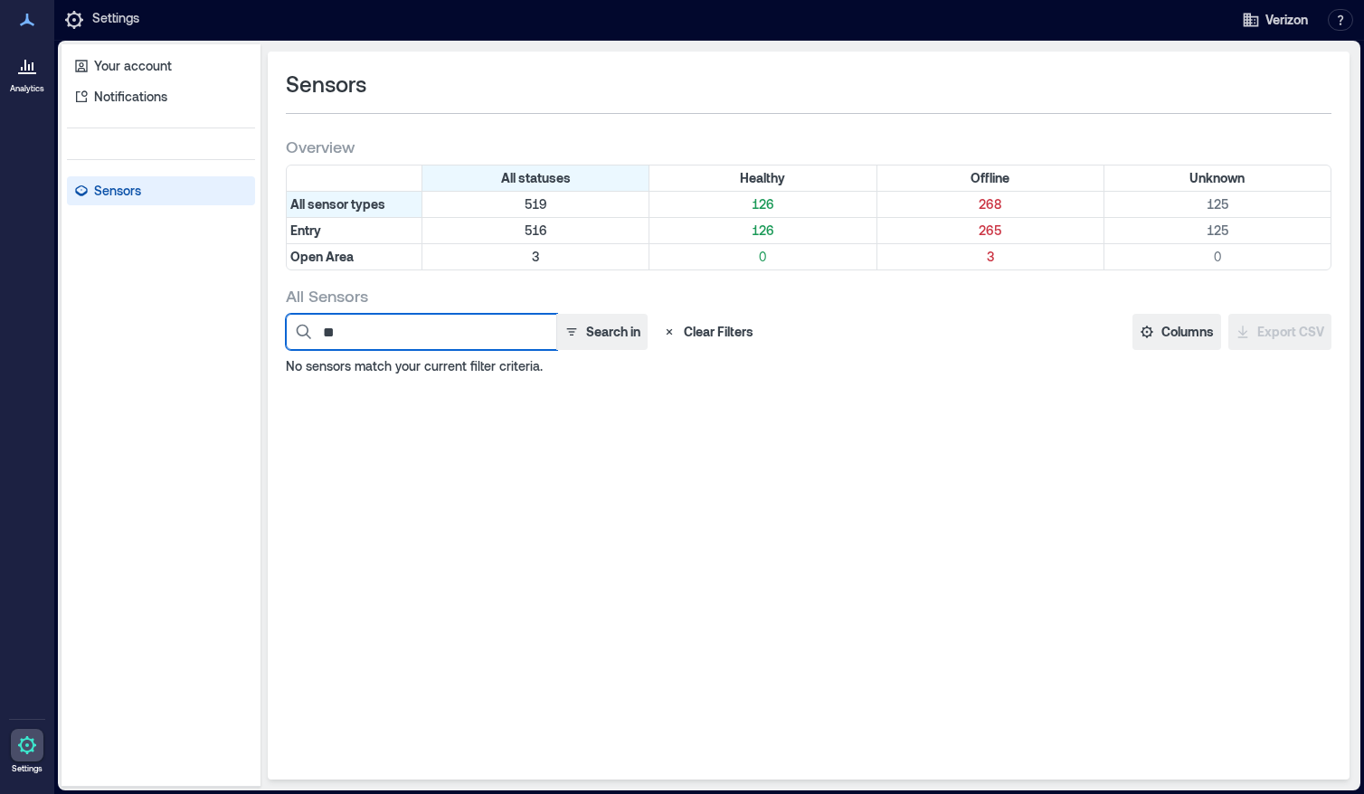
type input "*"
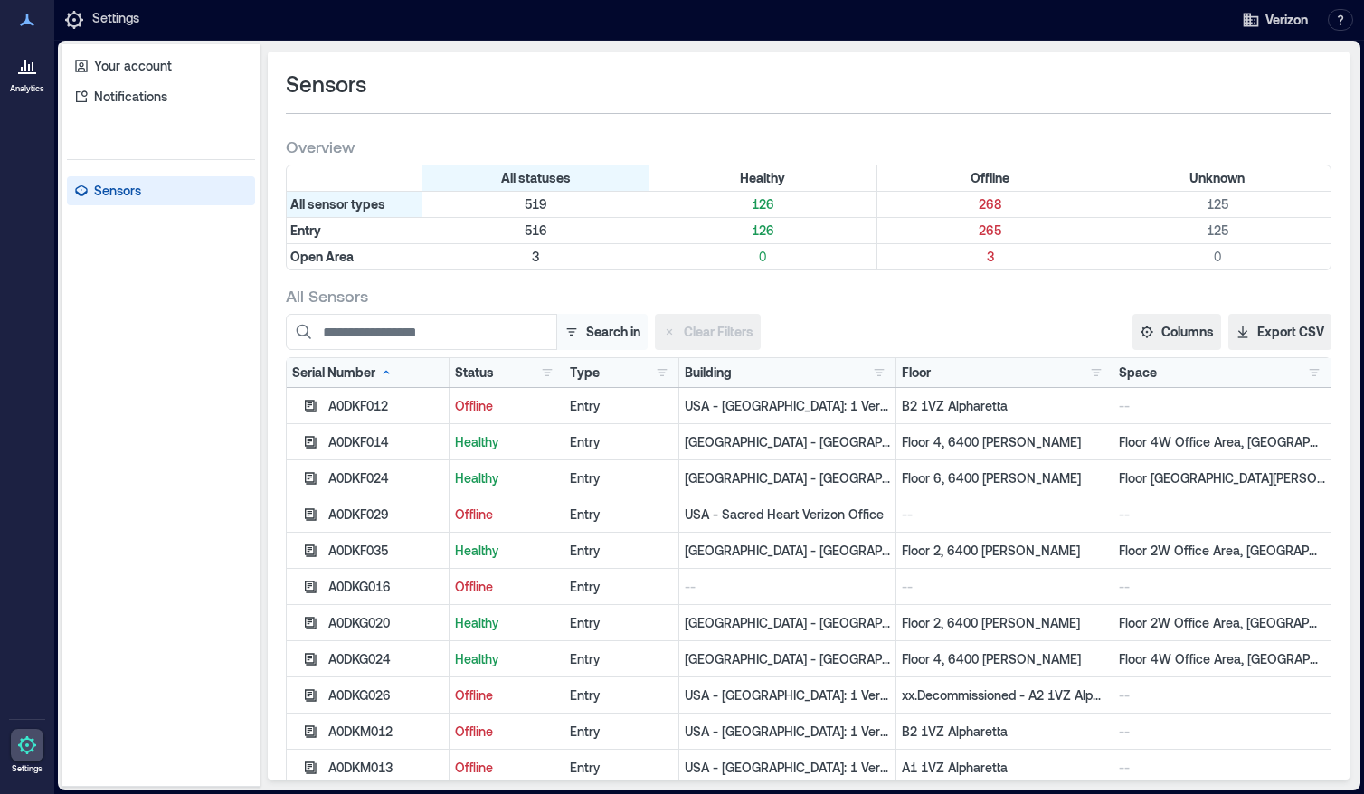
click at [609, 343] on button "Search in" at bounding box center [601, 332] width 91 height 36
click at [536, 439] on button "Floor" at bounding box center [580, 437] width 126 height 29
click at [534, 473] on button "Space" at bounding box center [580, 468] width 126 height 29
click at [535, 508] on button "Firmware" at bounding box center [580, 499] width 126 height 29
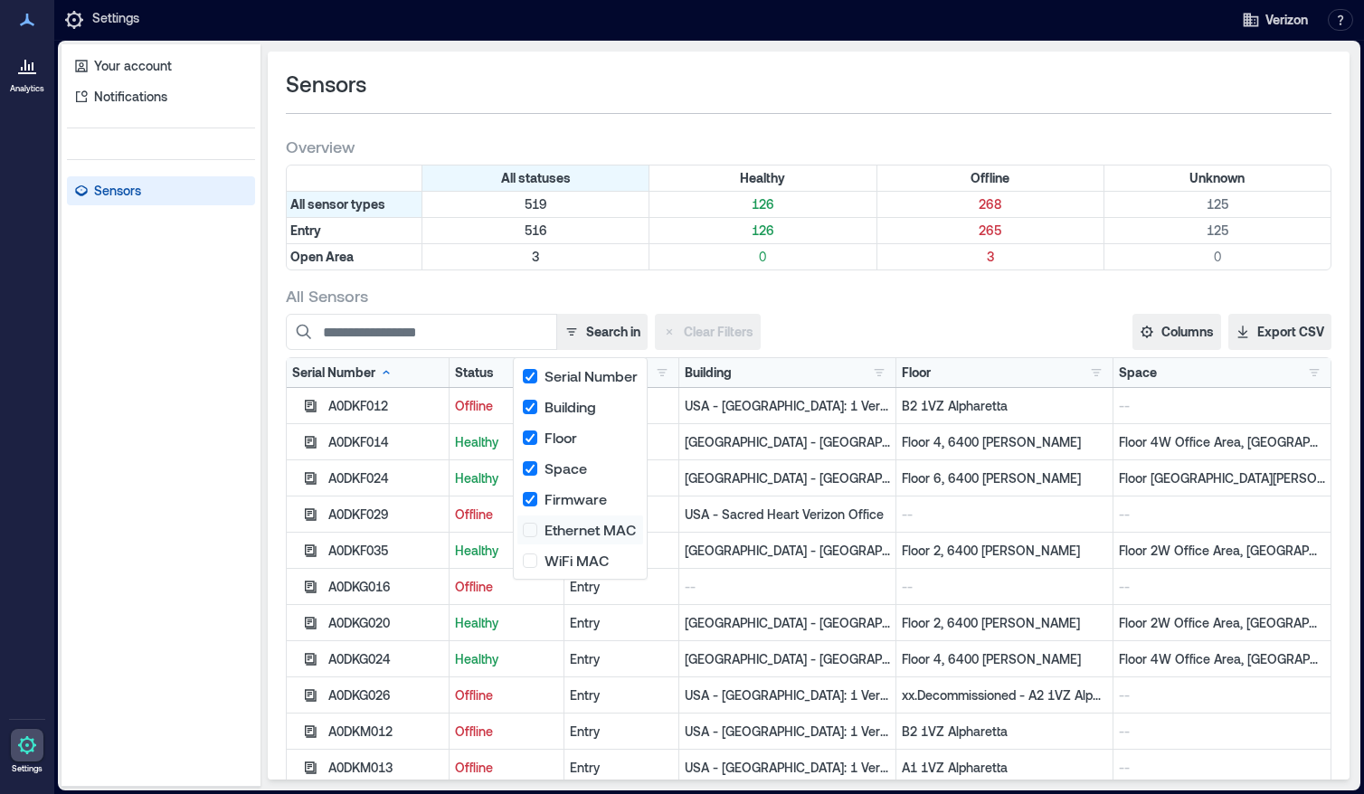
click at [526, 532] on button "Ethernet MAC" at bounding box center [580, 530] width 126 height 29
click at [538, 565] on button "WiFi MAC" at bounding box center [580, 560] width 126 height 29
click at [482, 317] on input at bounding box center [421, 332] width 271 height 36
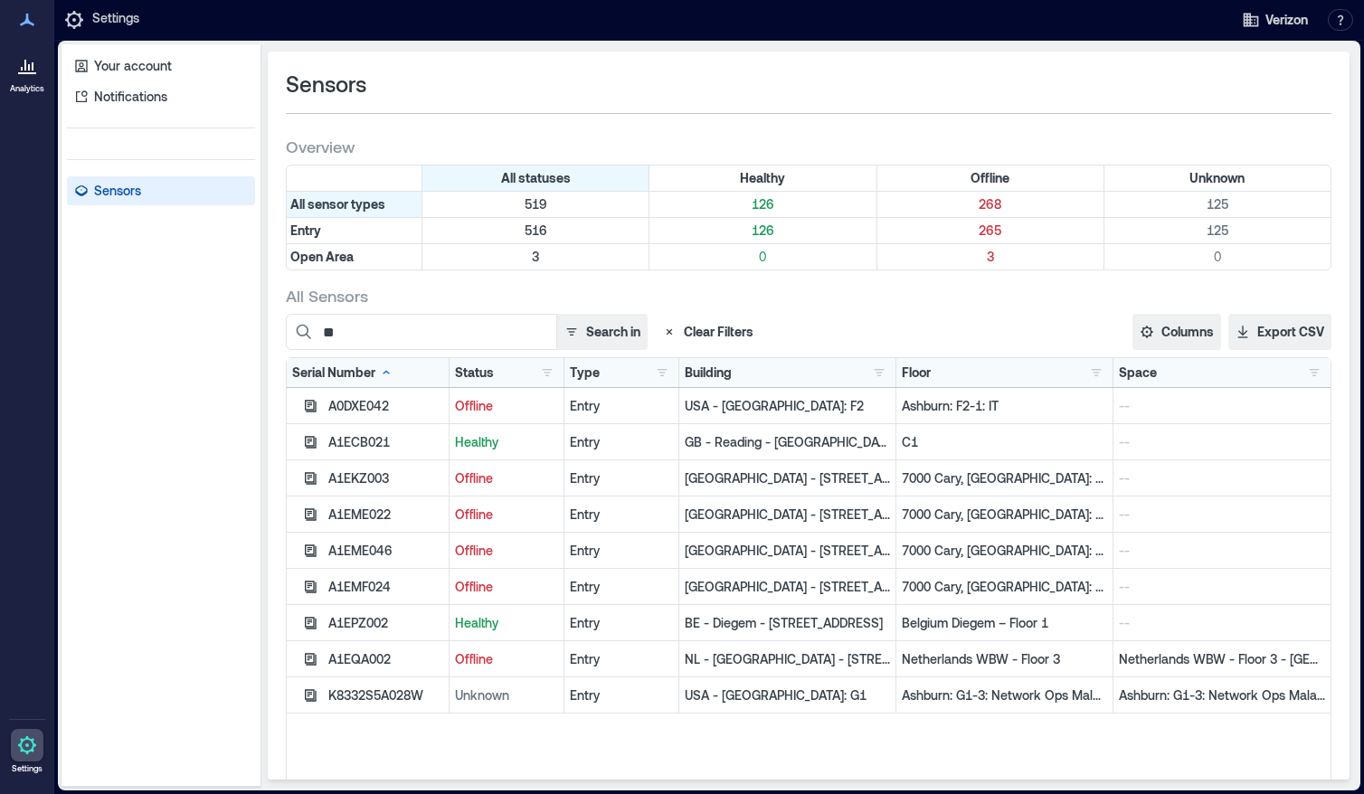
click at [1119, 438] on p "--" at bounding box center [1222, 442] width 206 height 18
click at [372, 441] on div "A1ECB021" at bounding box center [385, 442] width 115 height 18
click at [310, 445] on icon "button" at bounding box center [311, 442] width 12 height 12
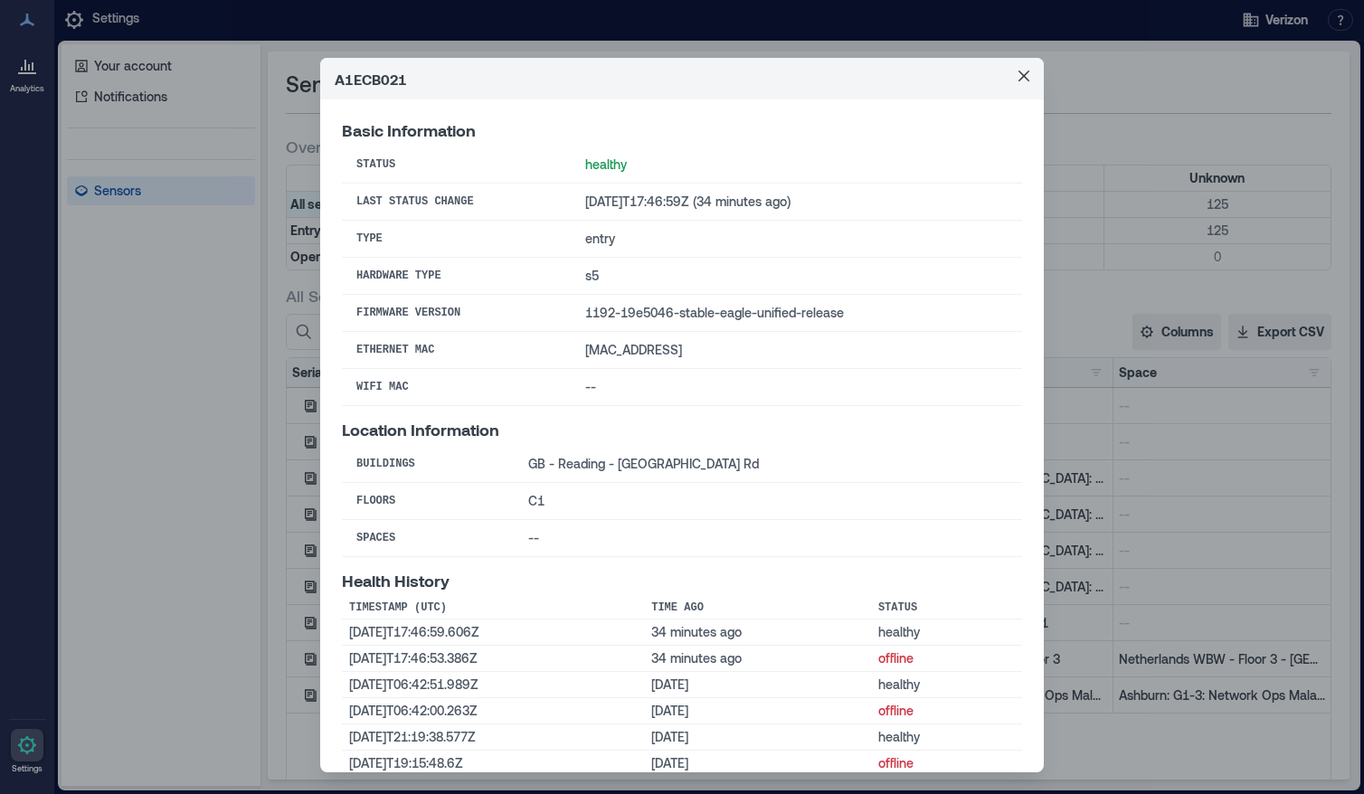
click at [1195, 423] on div "A1ECB021 Basic Information Status healthy Last Status Change [DATE]T17:46:59Z (…" at bounding box center [682, 397] width 1364 height 794
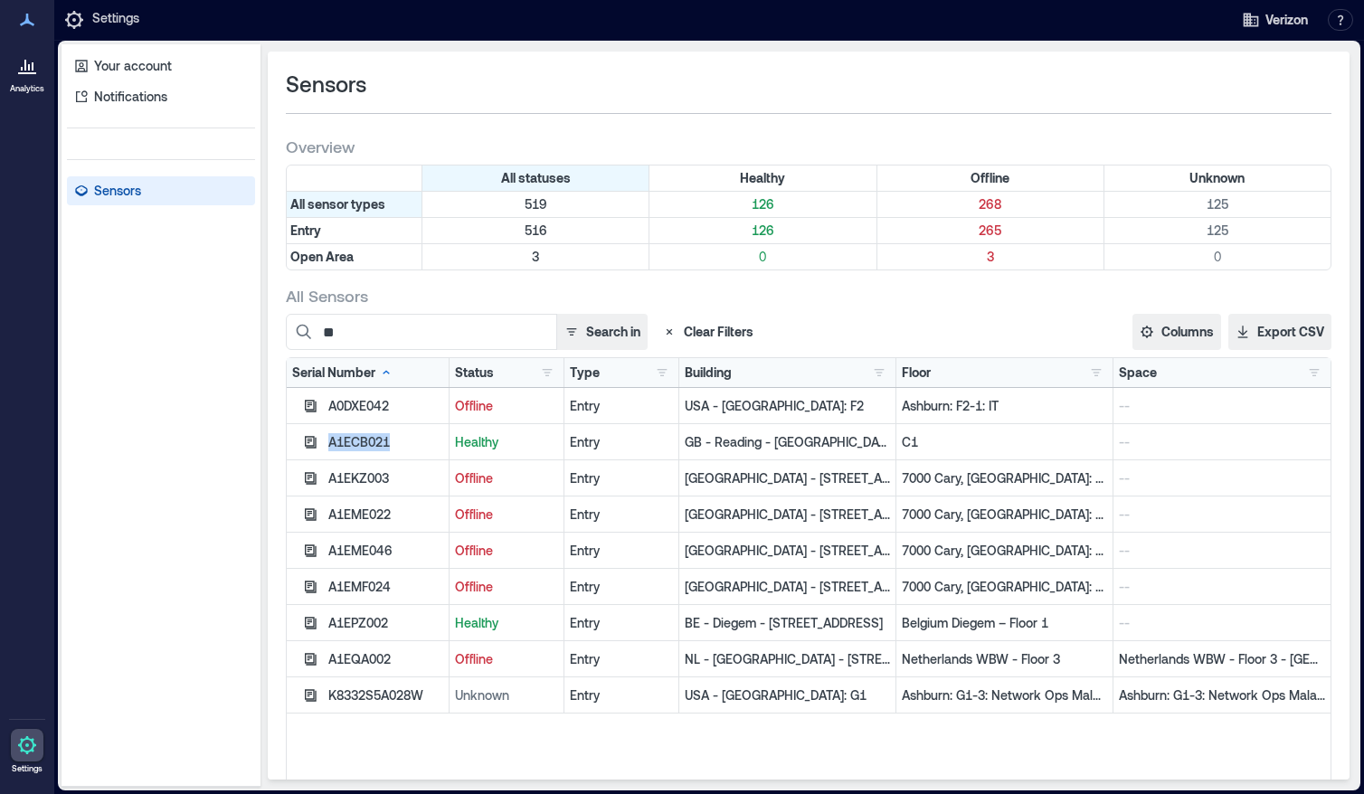
drag, startPoint x: 396, startPoint y: 441, endPoint x: 323, endPoint y: 447, distance: 73.5
click at [323, 447] on div "A1ECB021" at bounding box center [368, 442] width 163 height 36
copy div "A1ECB021"
click at [363, 441] on div "A1ECB021" at bounding box center [385, 442] width 115 height 18
click at [308, 442] on icon "button" at bounding box center [311, 442] width 12 height 12
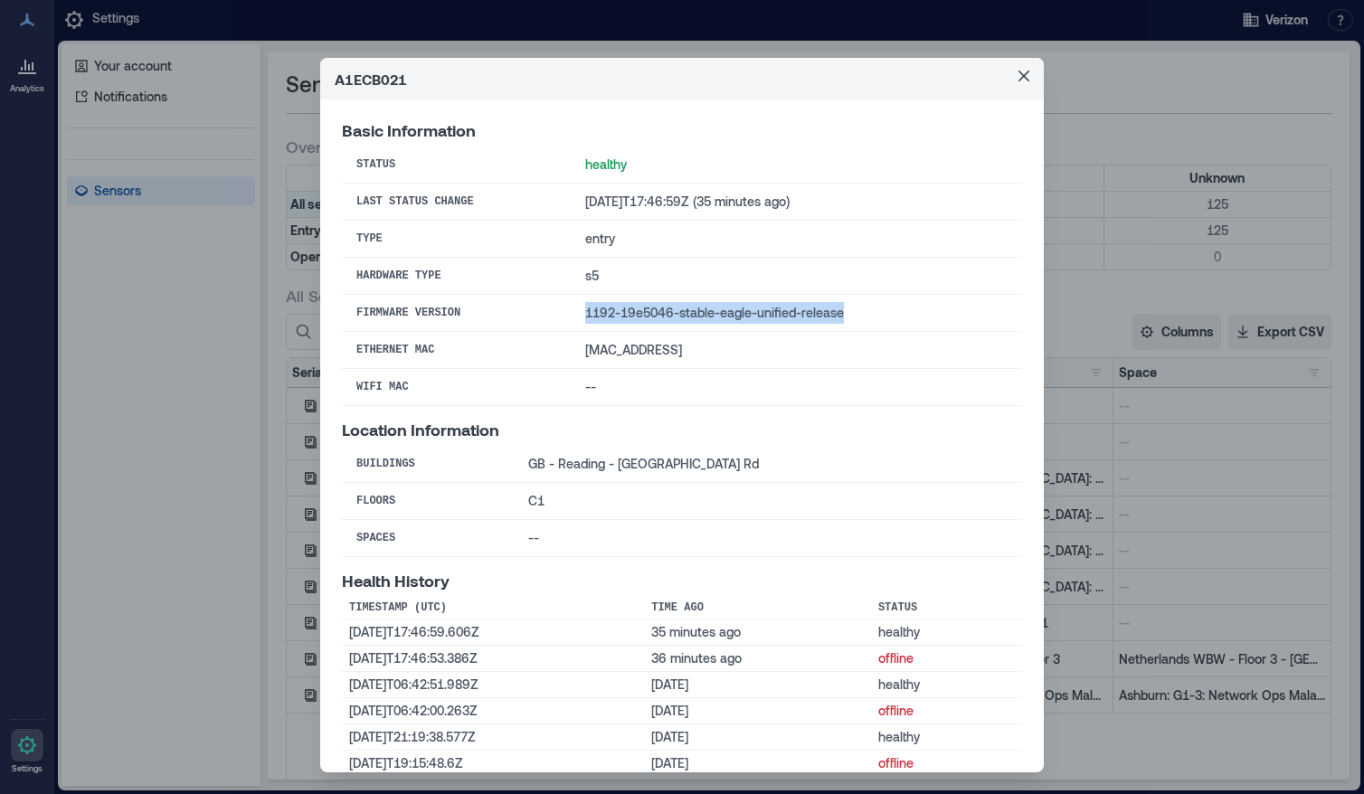
drag, startPoint x: 821, startPoint y: 314, endPoint x: 555, endPoint y: 314, distance: 265.9
click at [571, 314] on td "1192-19e5046-stable-eagle-unified-release" at bounding box center [796, 313] width 451 height 37
copy td "1192-19e5046-stable-eagle-unified-release"
click at [1019, 80] on icon "Close" at bounding box center [1024, 76] width 11 height 11
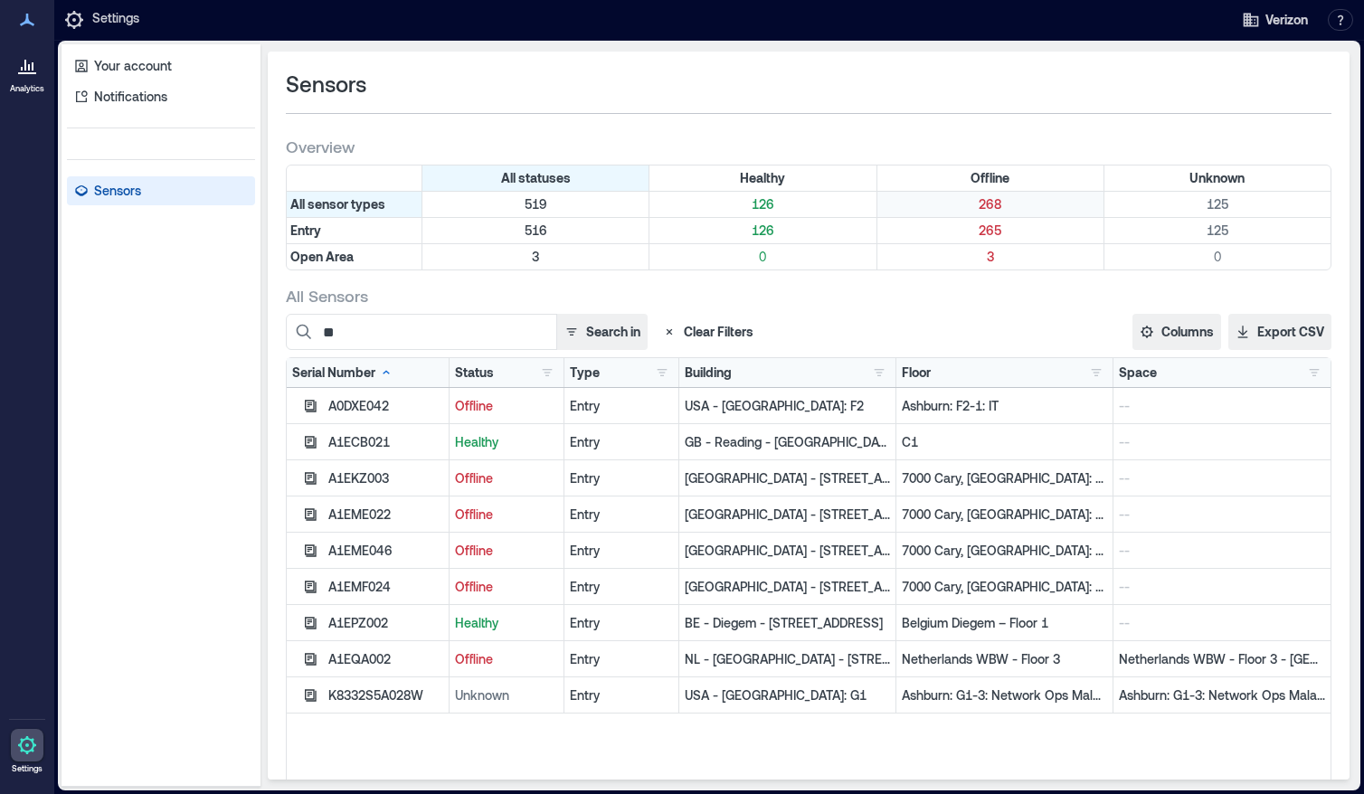
click at [981, 204] on p "268" at bounding box center [990, 204] width 219 height 18
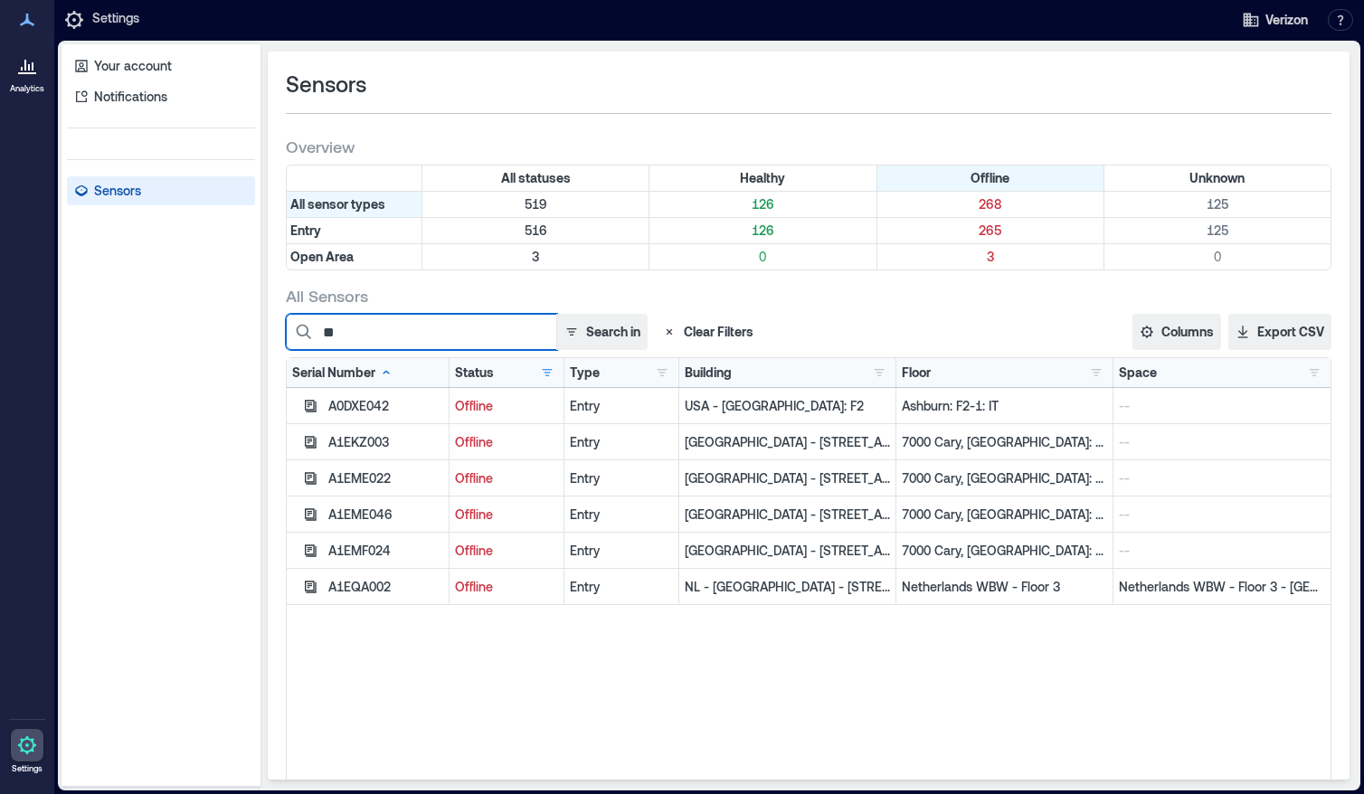
click at [449, 333] on input "**" at bounding box center [421, 332] width 271 height 36
type input "*"
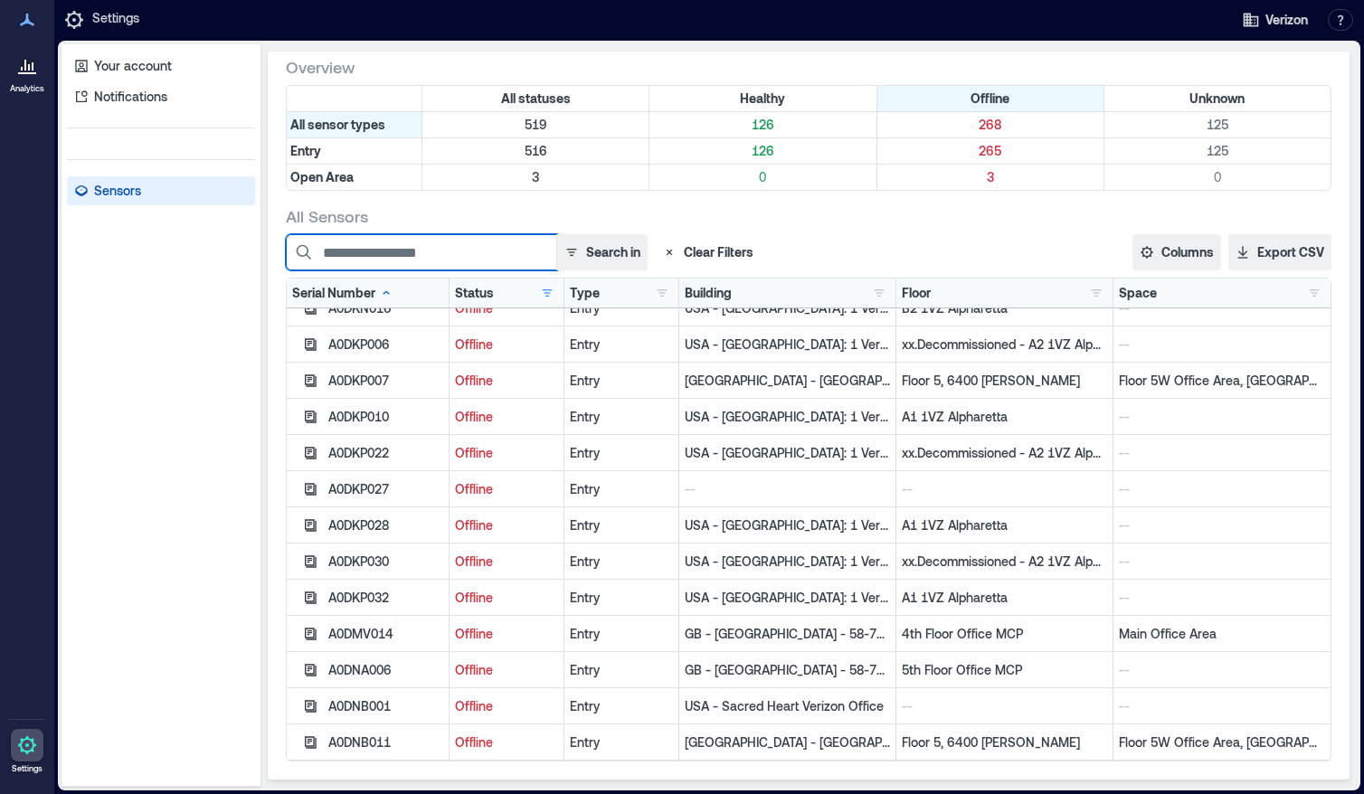
scroll to position [434, 0]
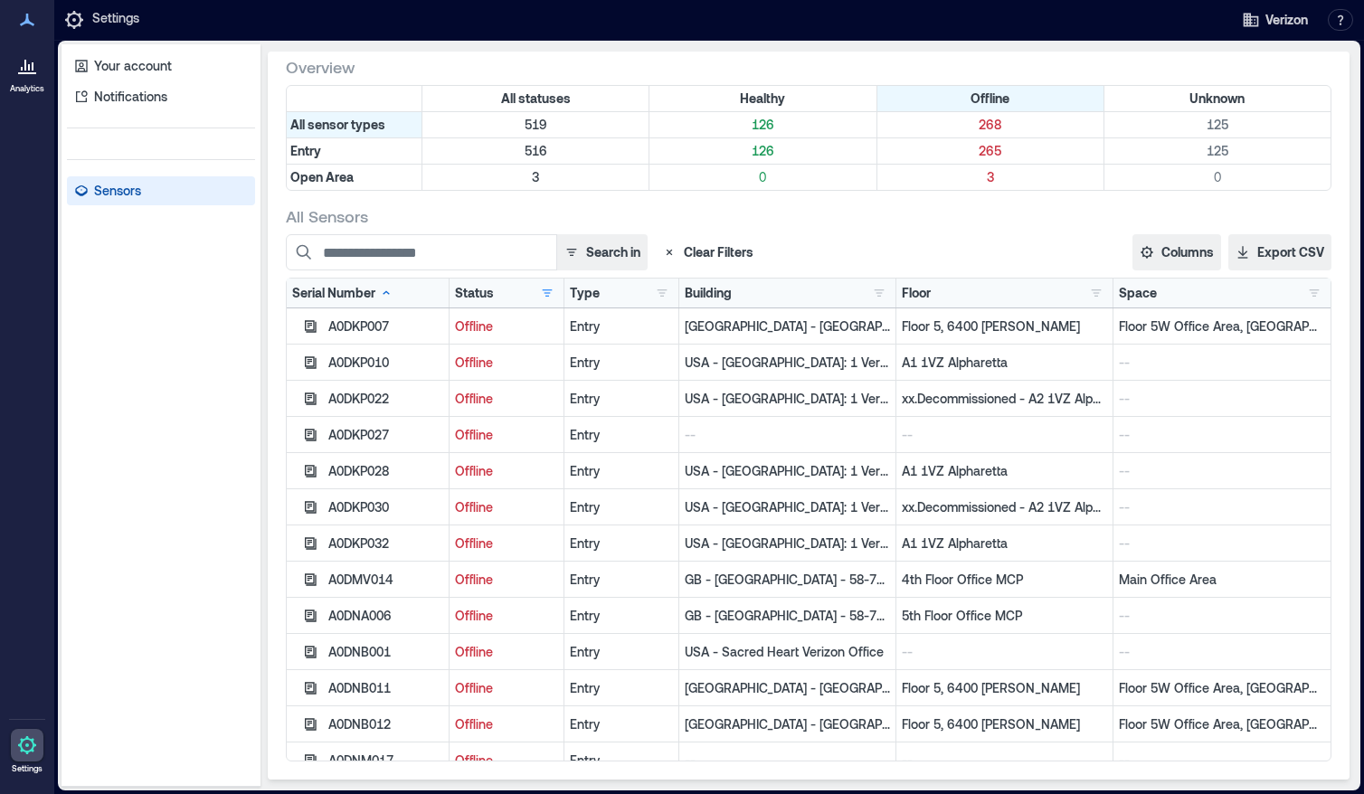
click at [357, 615] on div "A0DNA006" at bounding box center [385, 616] width 115 height 18
copy div "A0DNA006"
drag, startPoint x: 843, startPoint y: 617, endPoint x: 643, endPoint y: 612, distance: 200.0
click at [685, 612] on p "GB - [GEOGRAPHIC_DATA] - 58-71 High Holborn" at bounding box center [787, 616] width 205 height 18
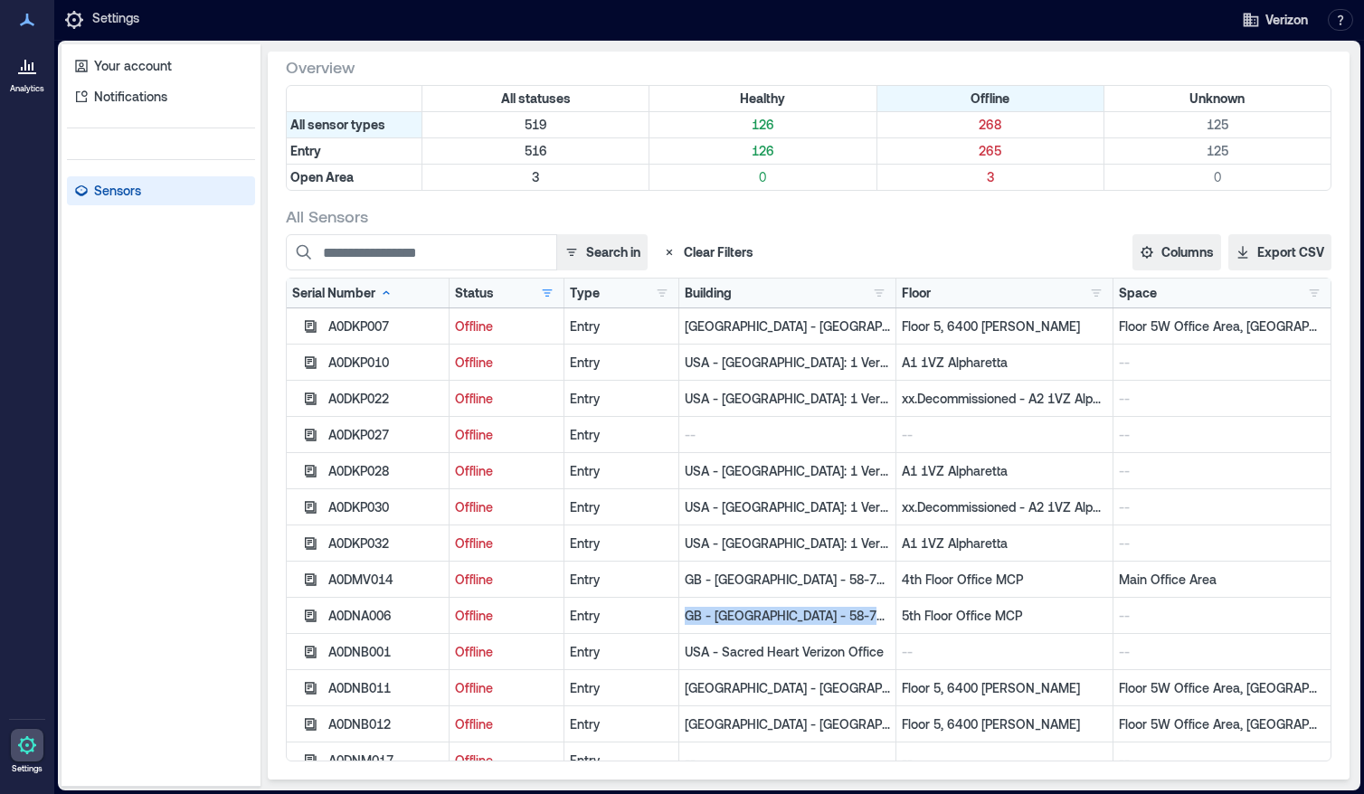
copy p "GB - [GEOGRAPHIC_DATA] - 58-71 High Holborn"
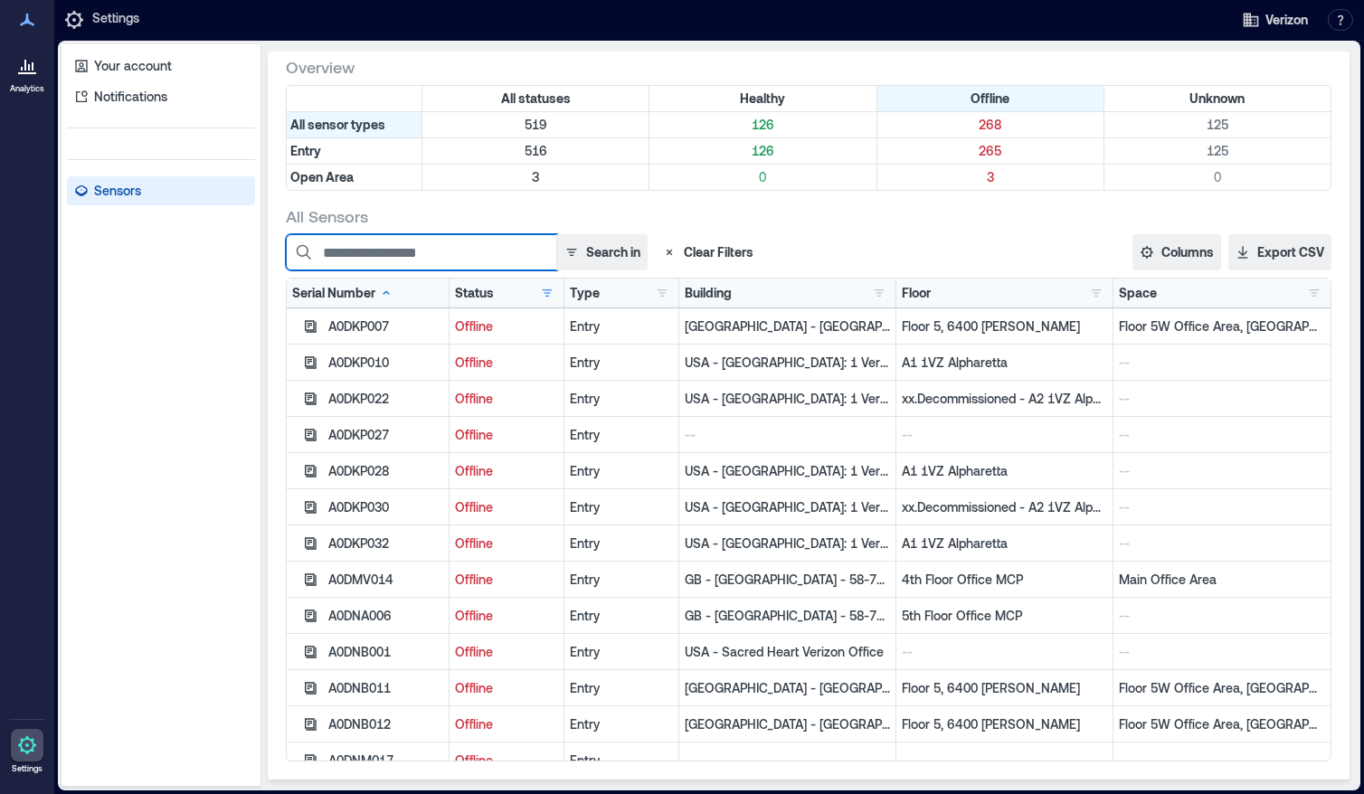
click at [433, 260] on input at bounding box center [421, 252] width 271 height 36
paste input "**********"
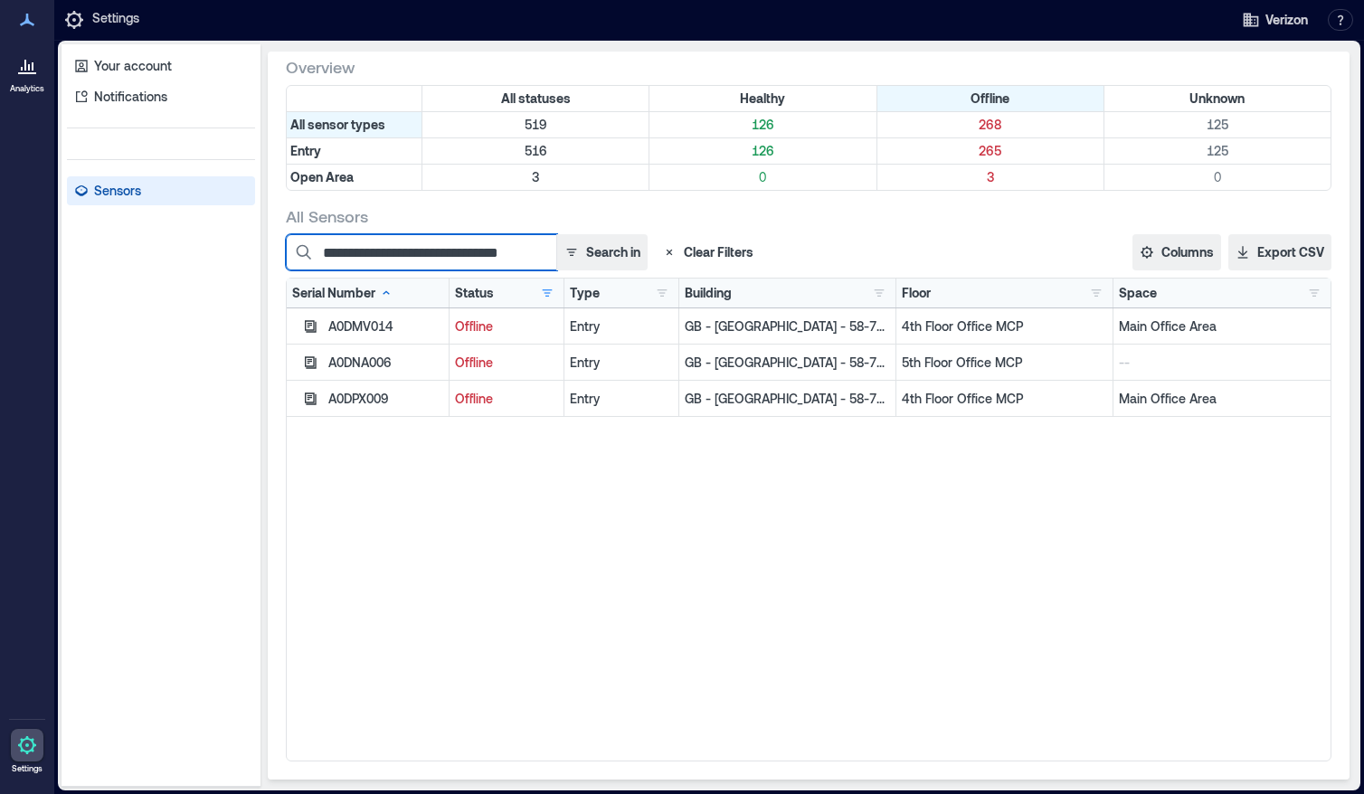
scroll to position [0, 0]
click at [868, 551] on div "A0DMV014 Offline Entry GB - [GEOGRAPHIC_DATA] - 58-[GEOGRAPHIC_DATA] 4th Floor …" at bounding box center [809, 534] width 1044 height 452
click at [540, 123] on p "519" at bounding box center [535, 125] width 219 height 18
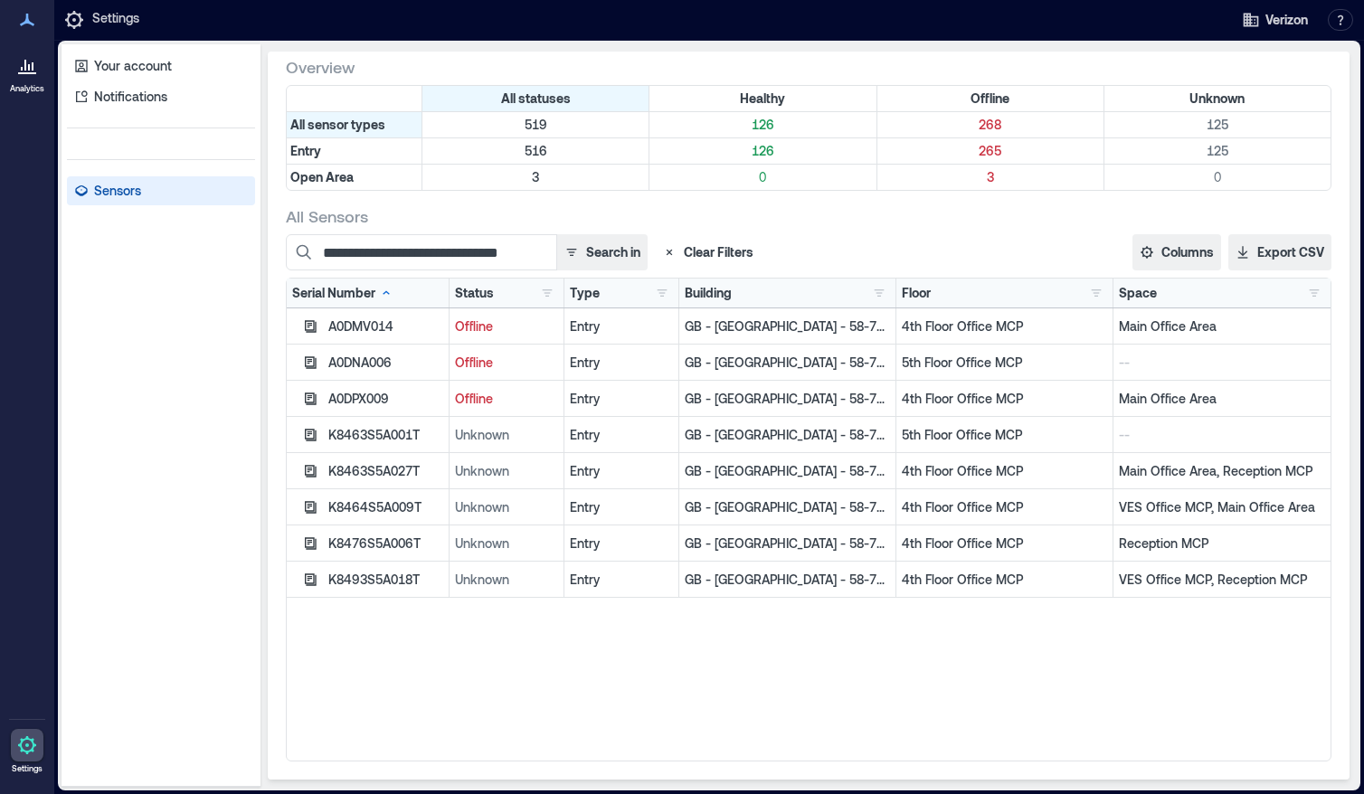
click at [375, 363] on div "A0DNA006" at bounding box center [385, 363] width 115 height 18
drag, startPoint x: 865, startPoint y: 365, endPoint x: 664, endPoint y: 368, distance: 200.8
click at [685, 368] on p "GB - [GEOGRAPHIC_DATA] - 58-71 High Holborn" at bounding box center [787, 363] width 205 height 18
copy p "GB - [GEOGRAPHIC_DATA] - 58-71 High Holborn"
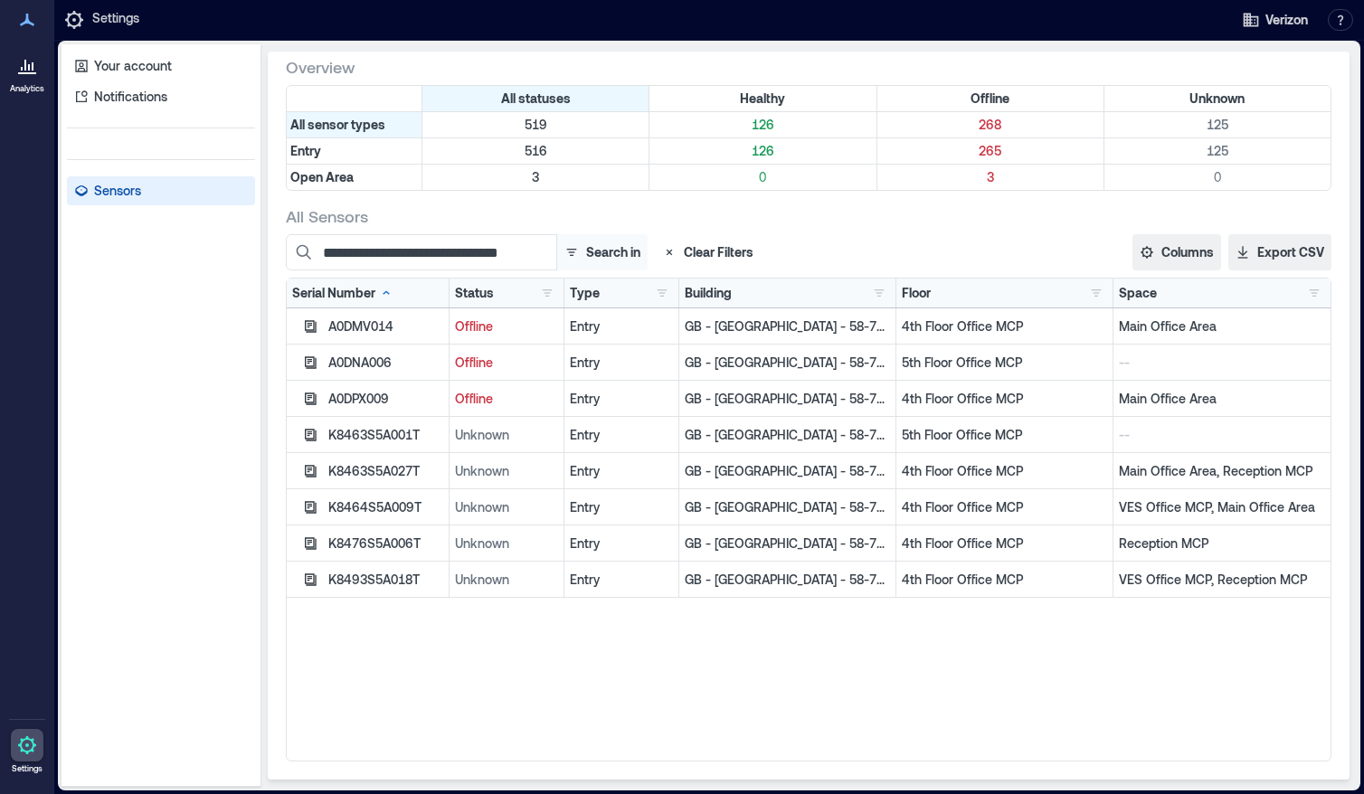
click at [588, 255] on button "Search in" at bounding box center [601, 252] width 91 height 36
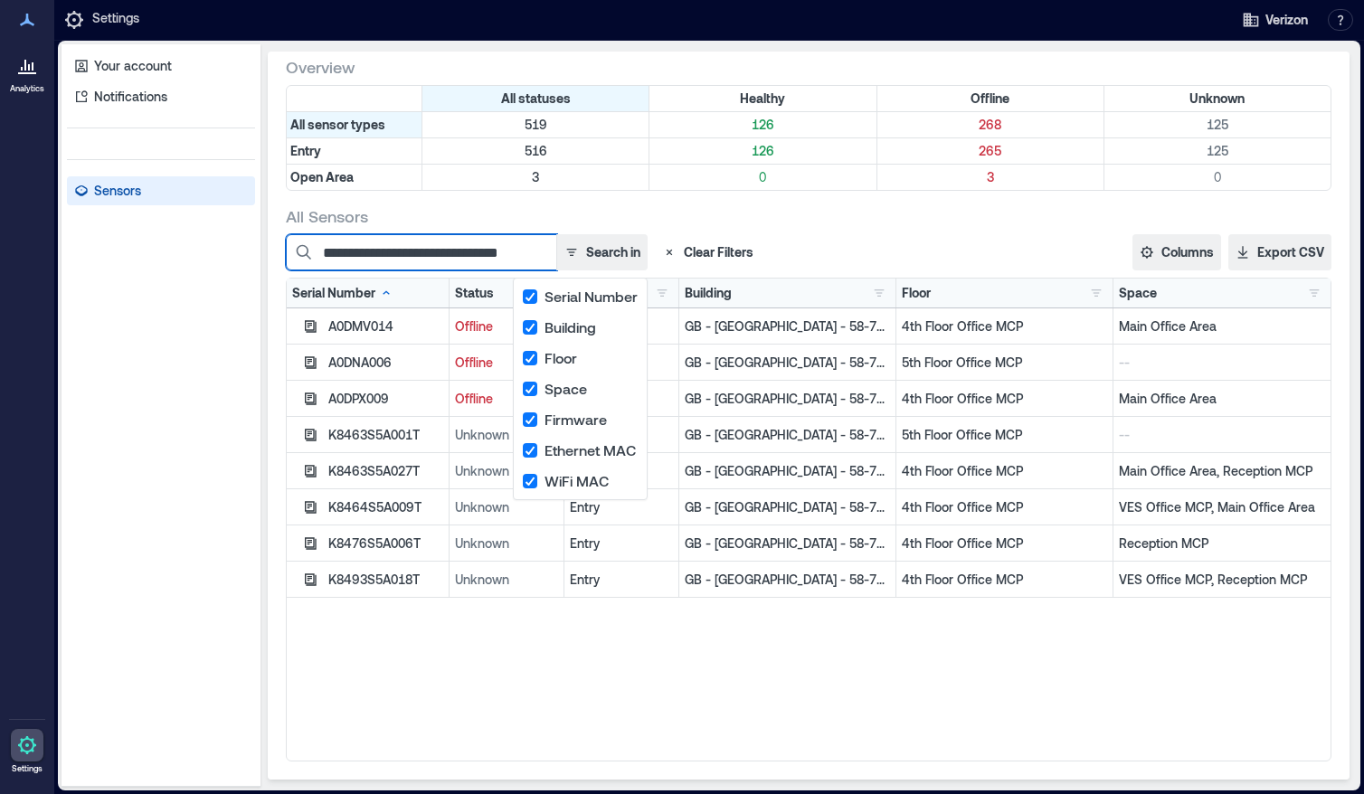
click at [487, 260] on input "**********" at bounding box center [421, 252] width 271 height 36
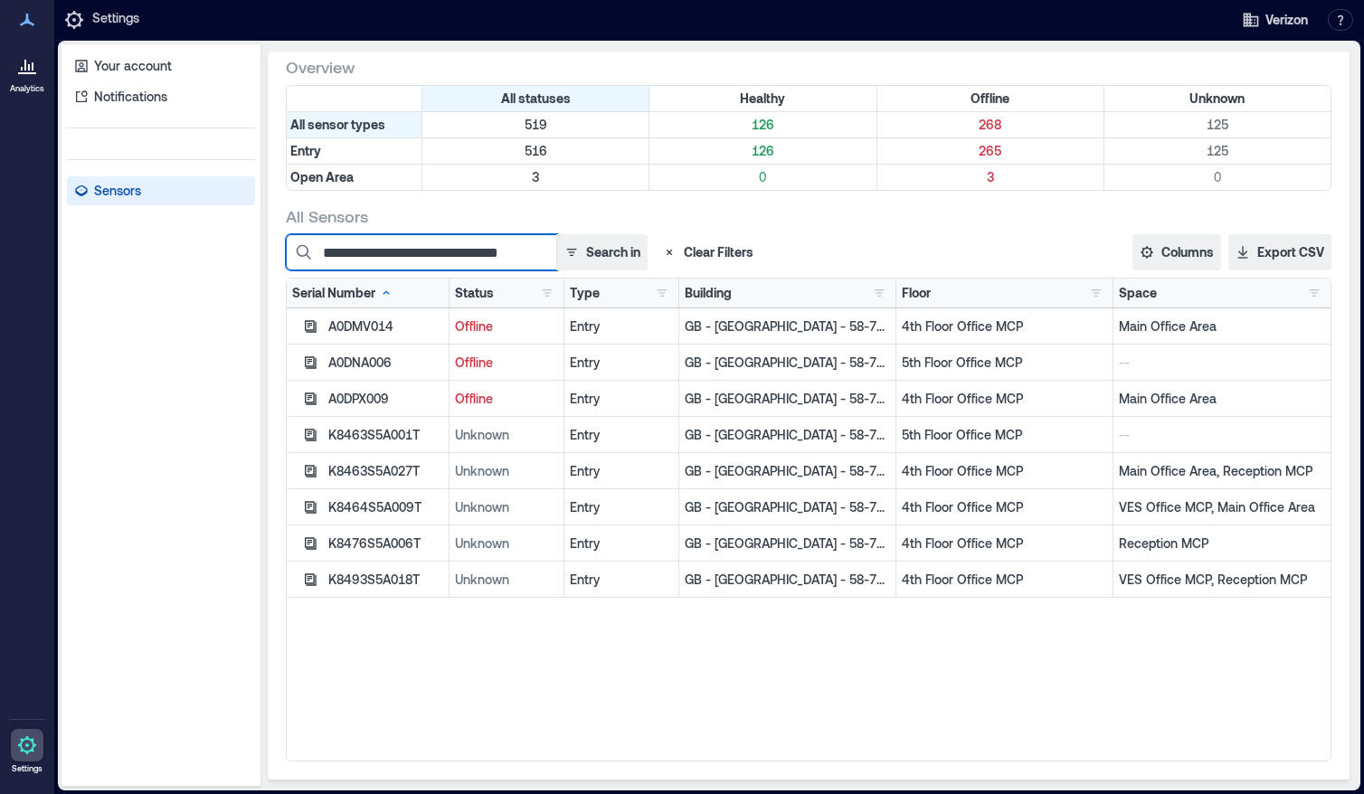
paste input
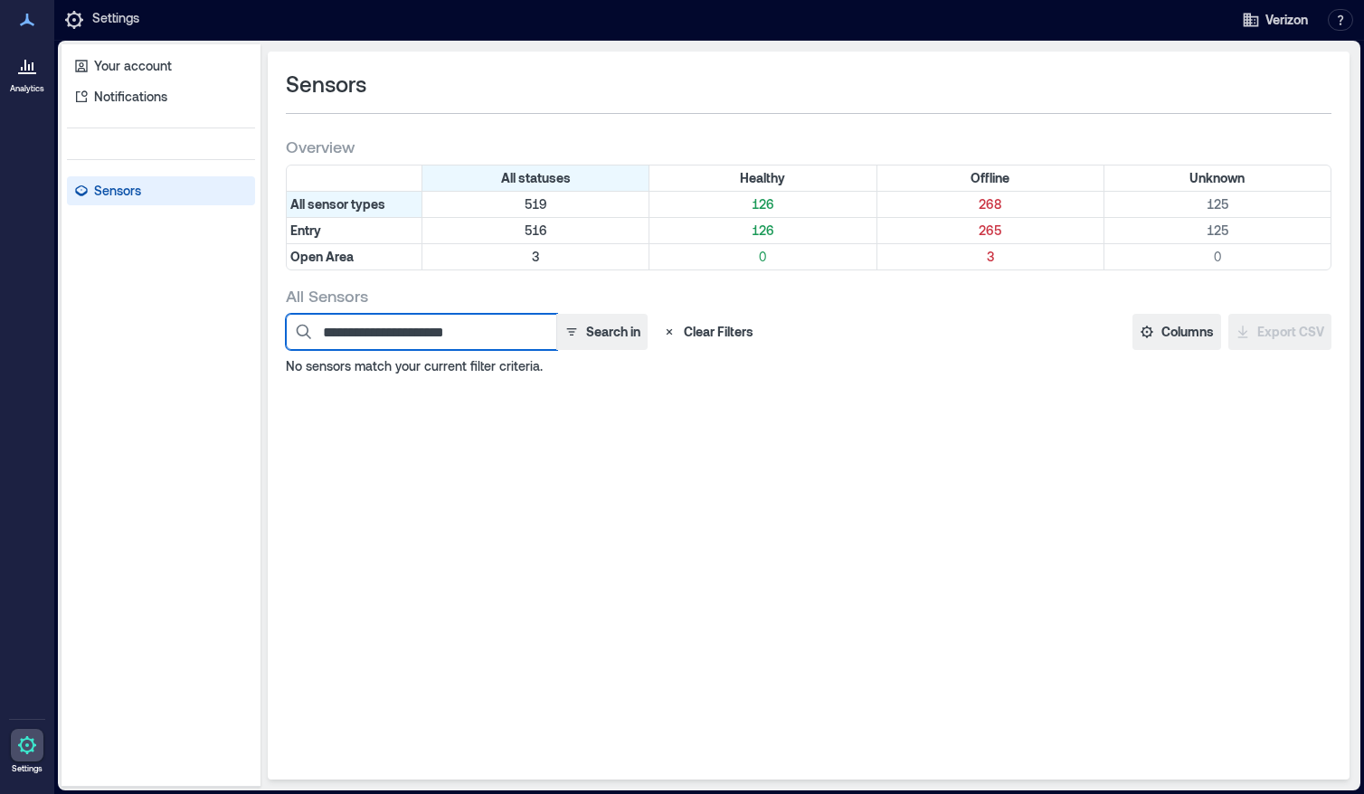
type input "**********"
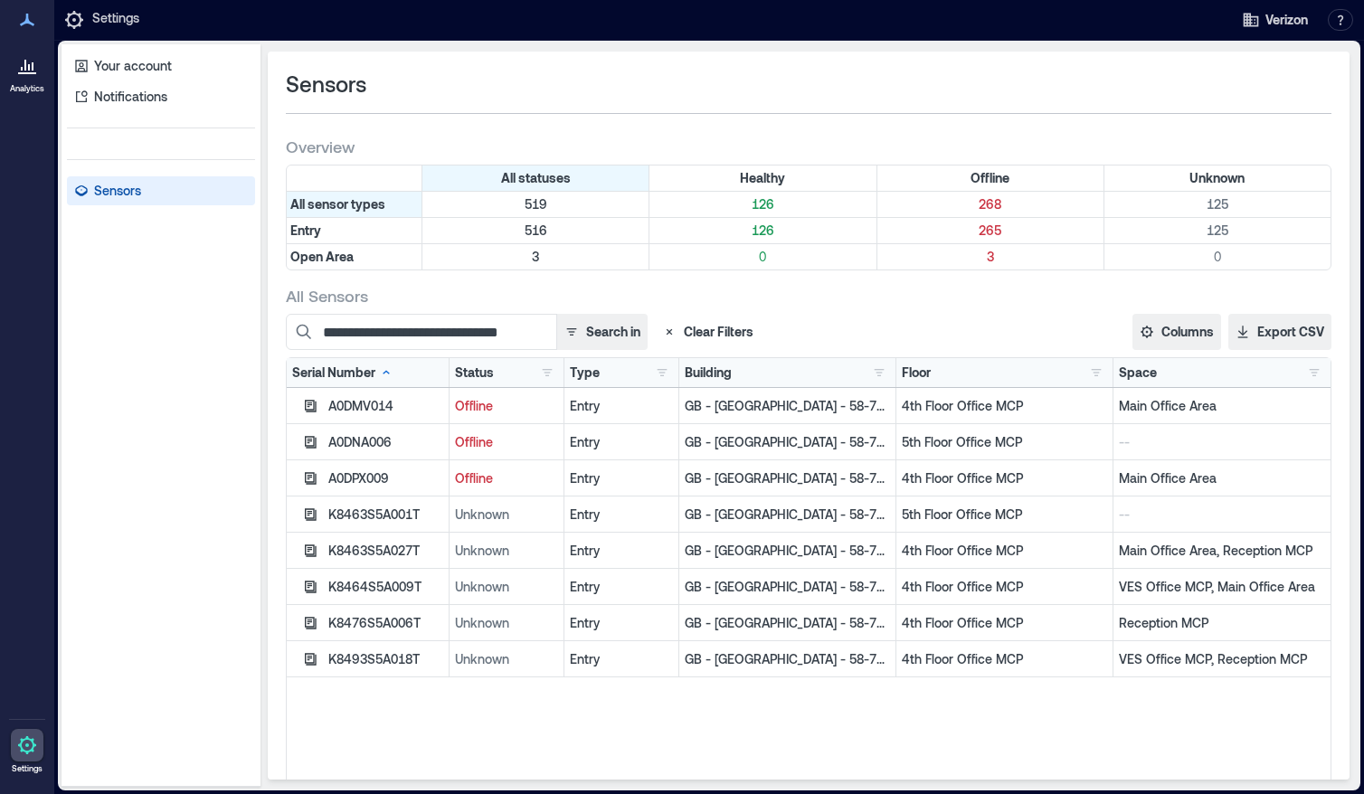
click at [984, 442] on p "5th Floor Office MCP" at bounding box center [1004, 442] width 205 height 18
click at [362, 443] on div "A0DNA006" at bounding box center [385, 442] width 115 height 18
copy div "A0DNA006"
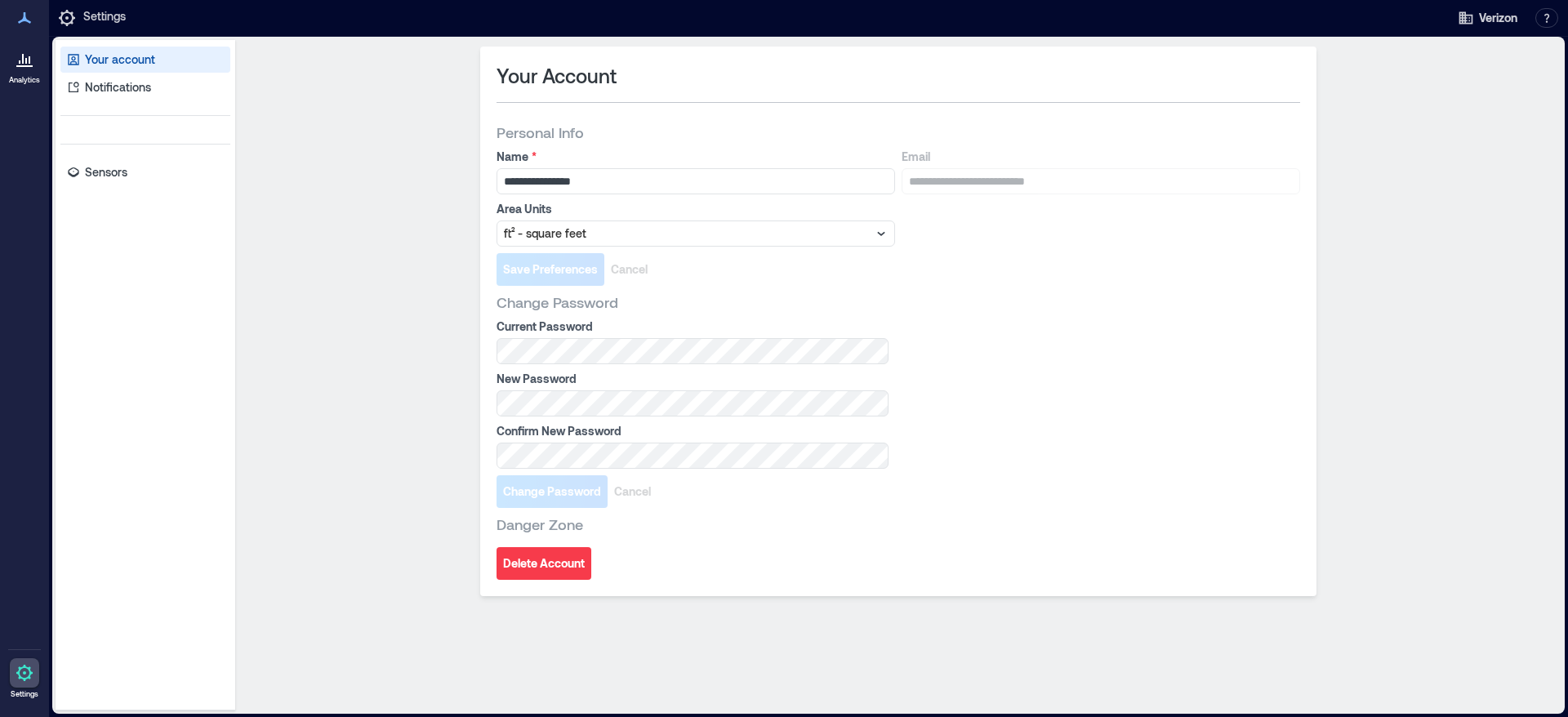
click at [21, 61] on icon at bounding box center [20, 62] width 2 height 4
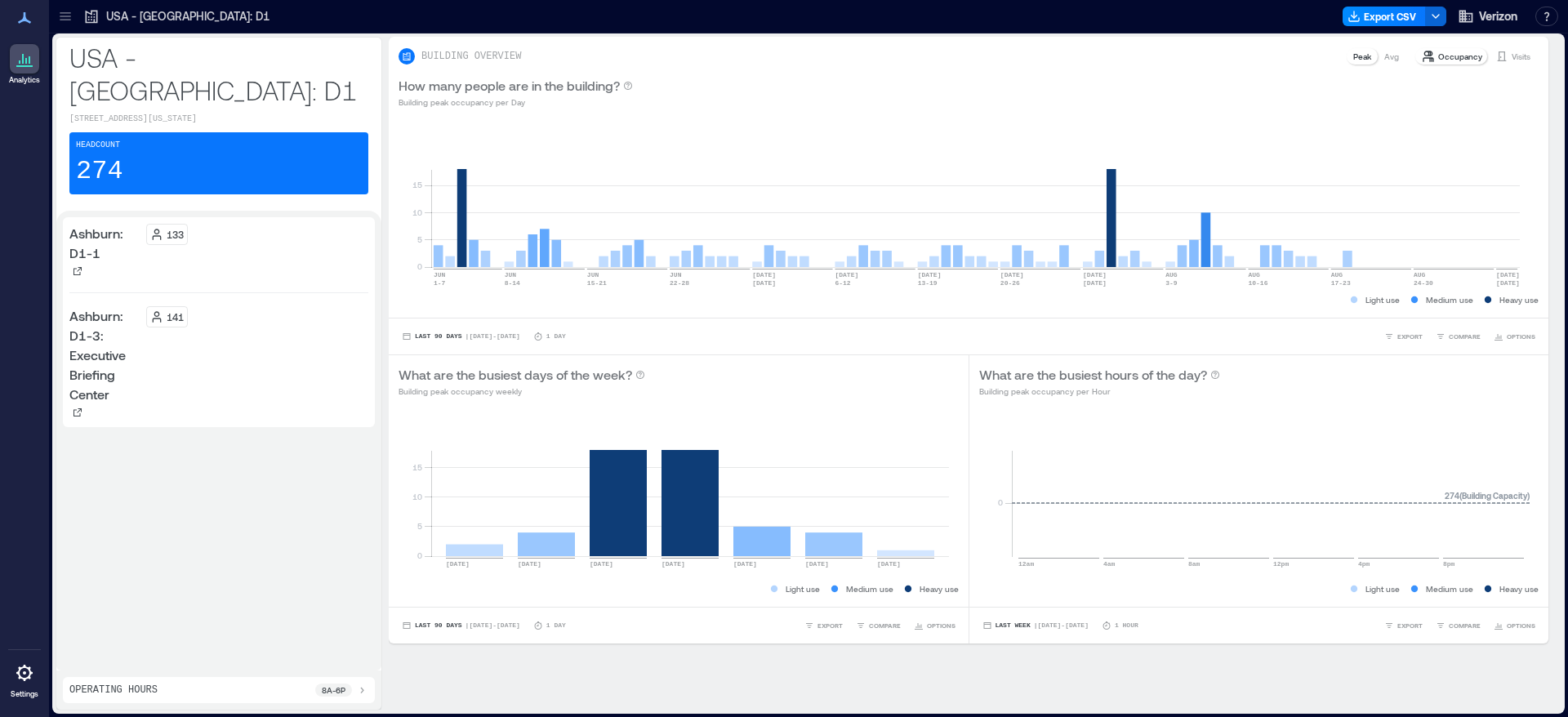
click at [25, 23] on icon at bounding box center [24, 18] width 20 height 20
click at [13, 28] on div at bounding box center [24, 18] width 30 height 30
click at [19, 23] on icon at bounding box center [24, 18] width 20 height 20
click at [25, 72] on div at bounding box center [24, 59] width 30 height 30
click at [67, 22] on icon at bounding box center [65, 16] width 16 height 16
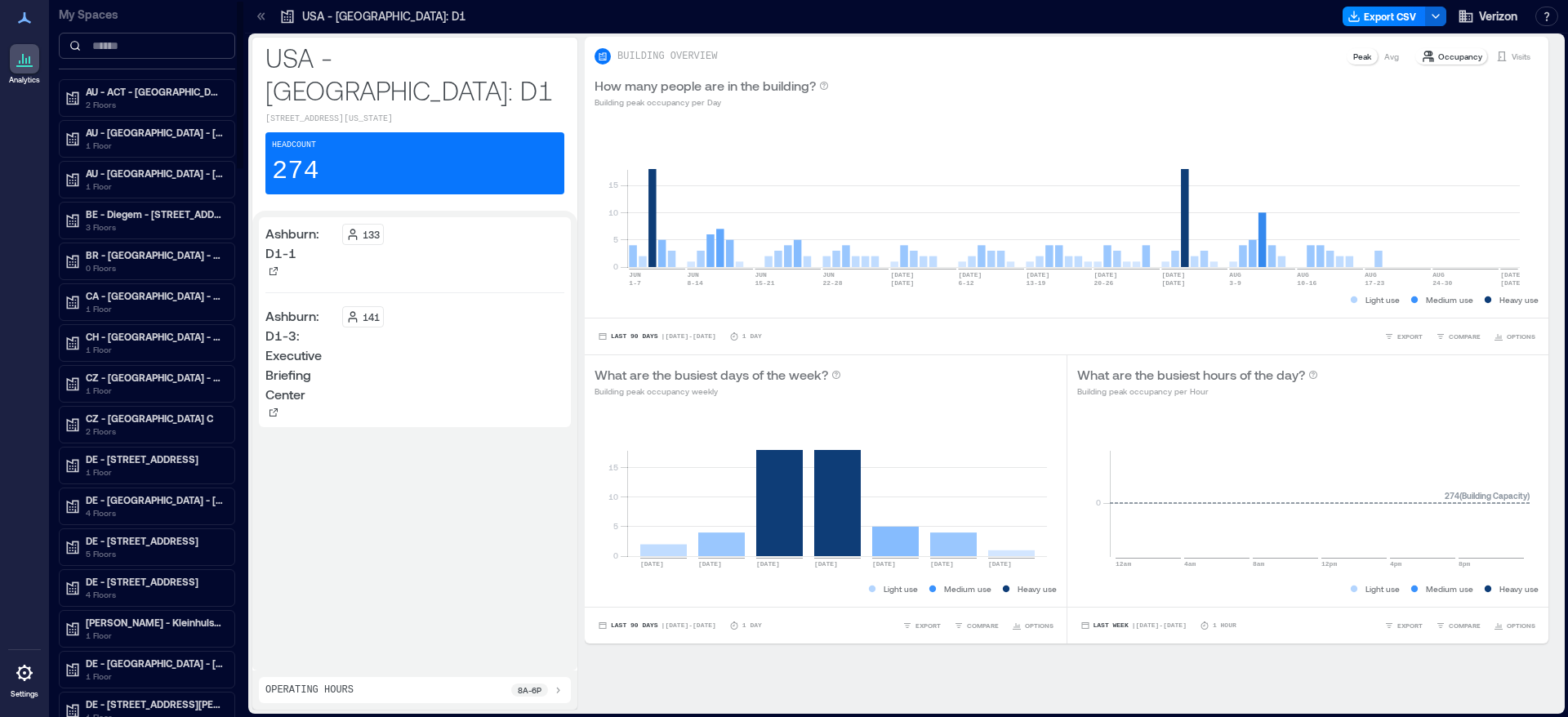
click at [131, 51] on input at bounding box center [146, 45] width 176 height 26
paste input "**********"
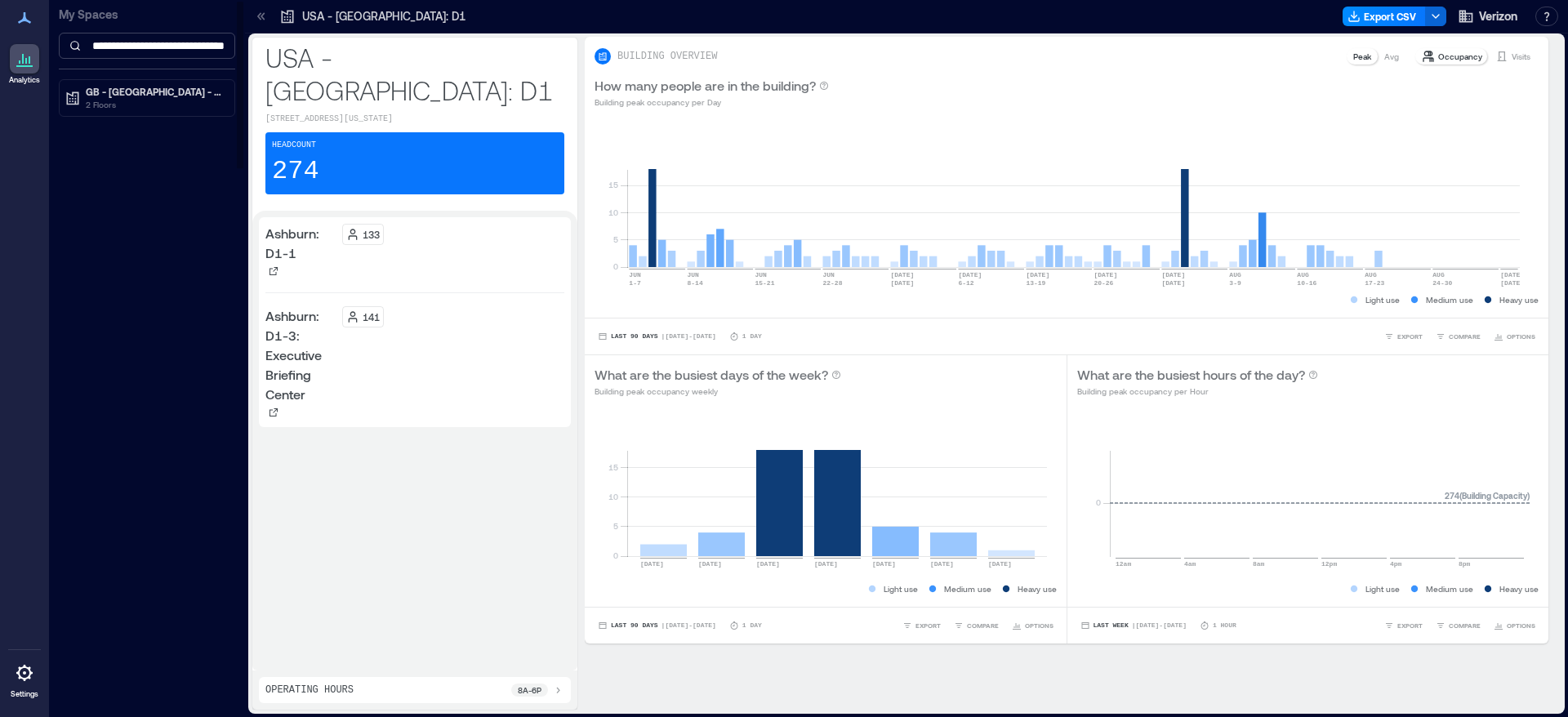
scroll to position [0, 40]
type input "**********"
click at [116, 96] on p "GB - [GEOGRAPHIC_DATA] - 58-71 High Holborn" at bounding box center [154, 91] width 137 height 13
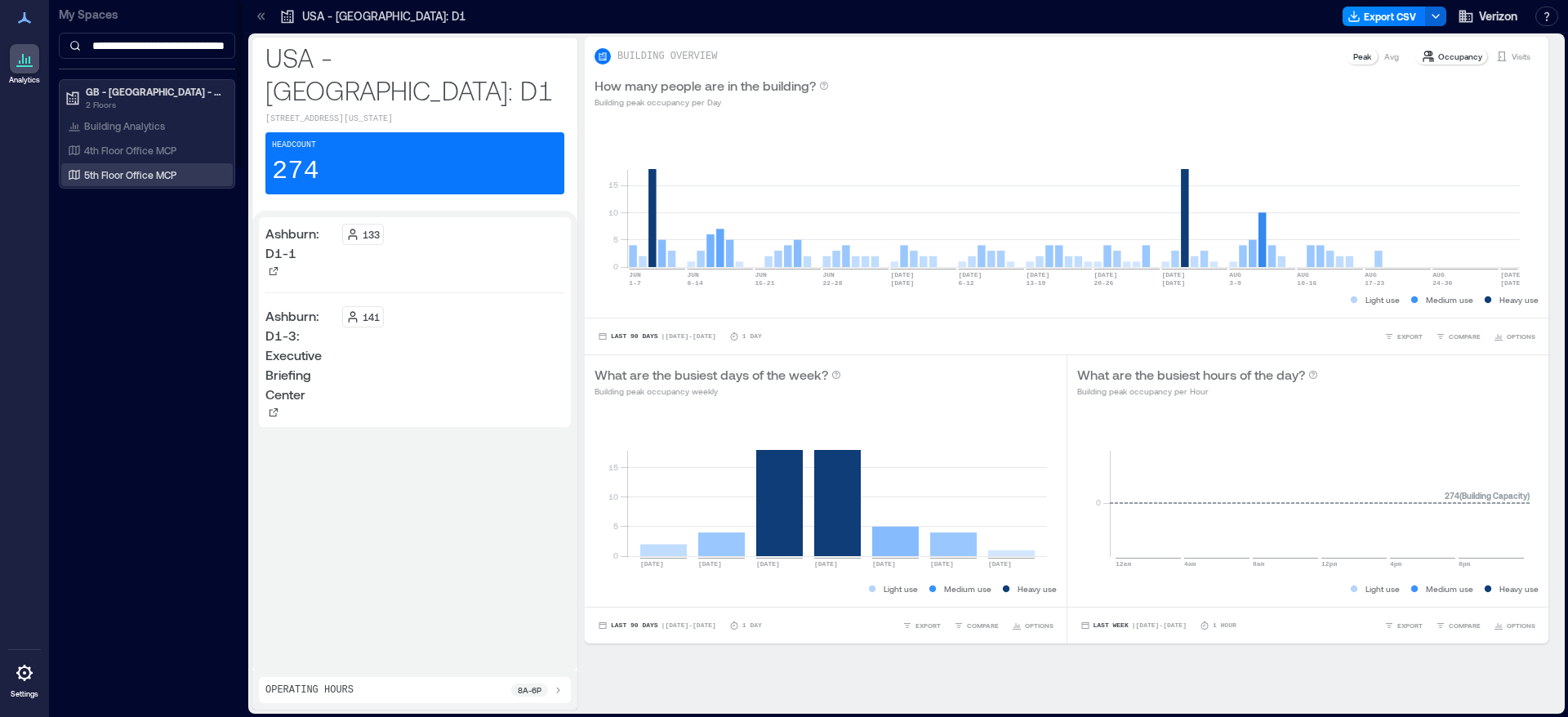
click at [125, 175] on p "5th Floor Office MCP" at bounding box center [130, 174] width 92 height 13
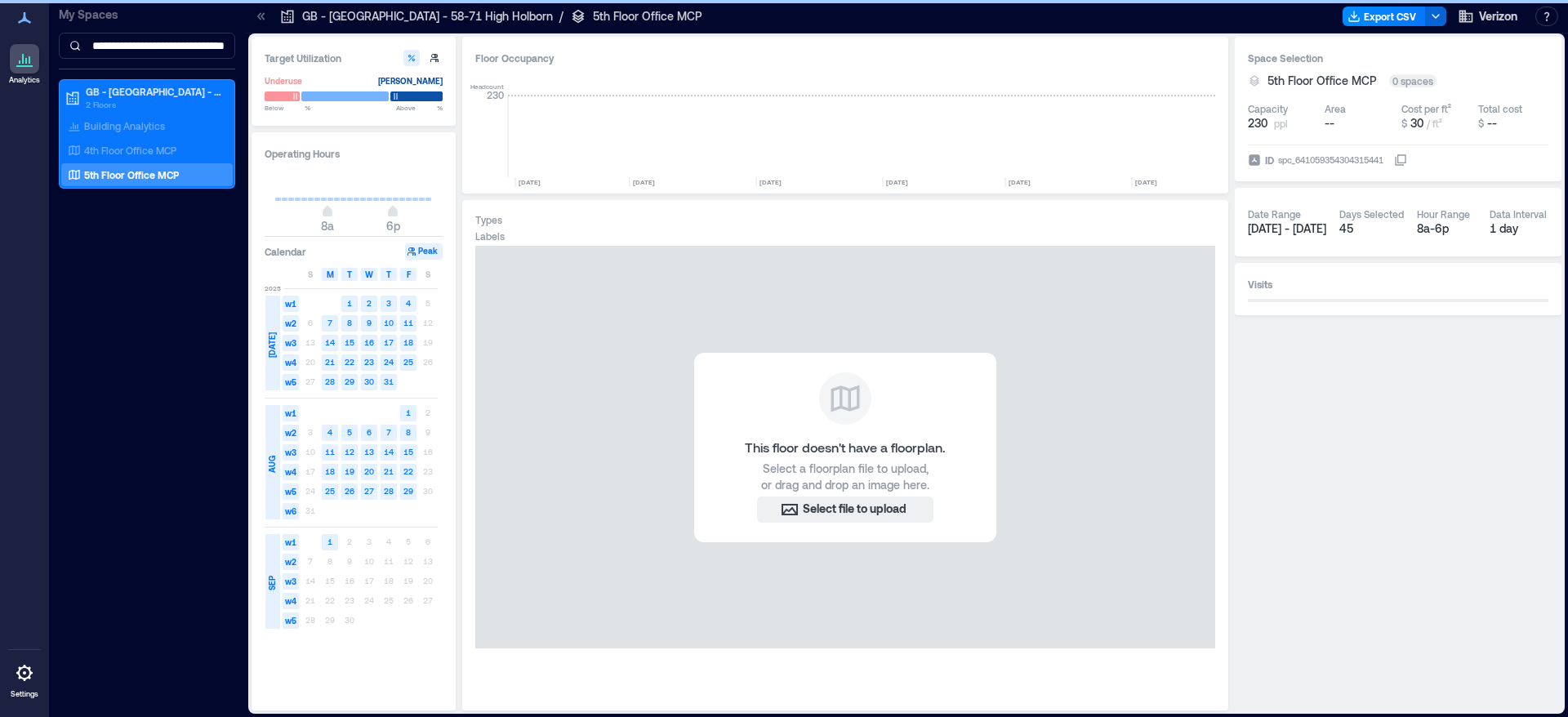
scroll to position [0, 8624]
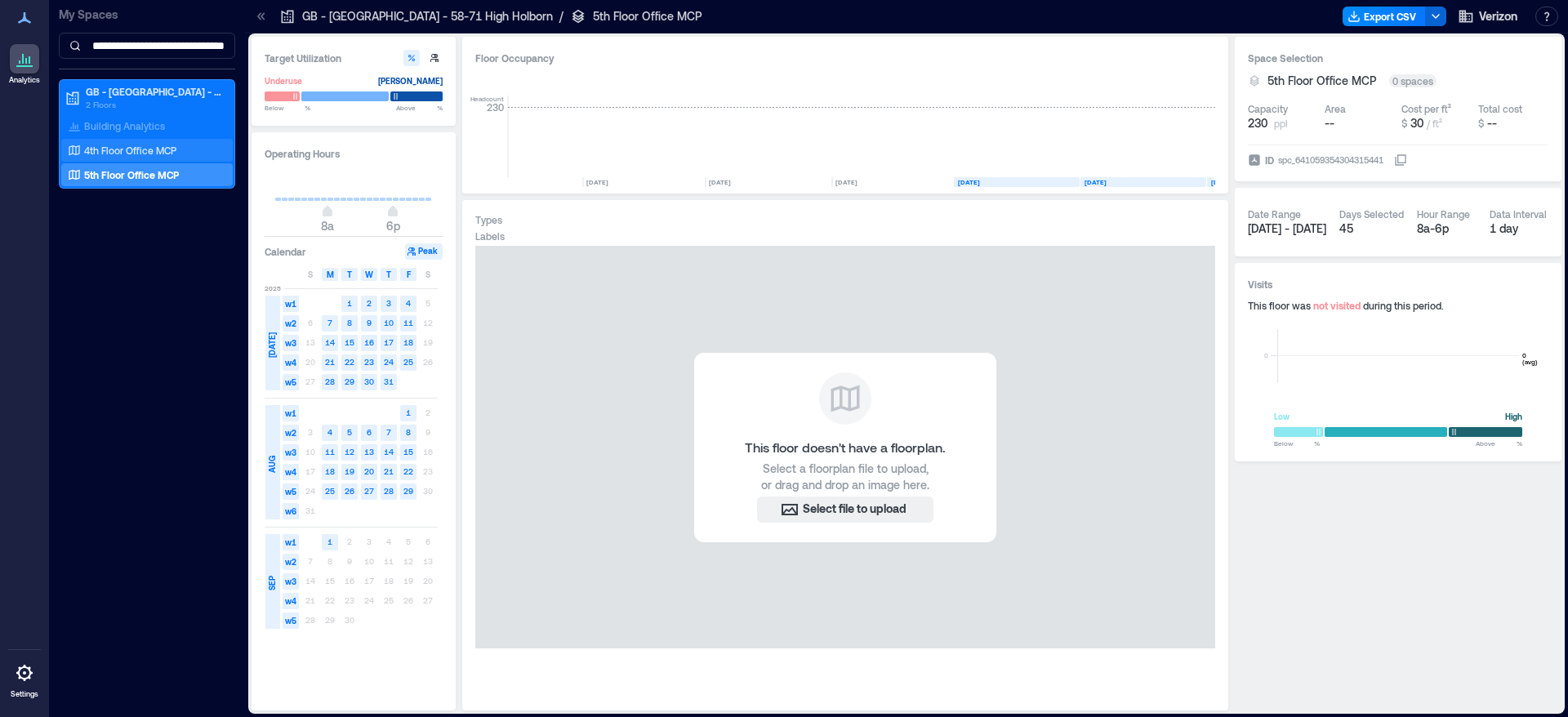
click at [150, 154] on p "4th Floor Office MCP" at bounding box center [130, 150] width 92 height 13
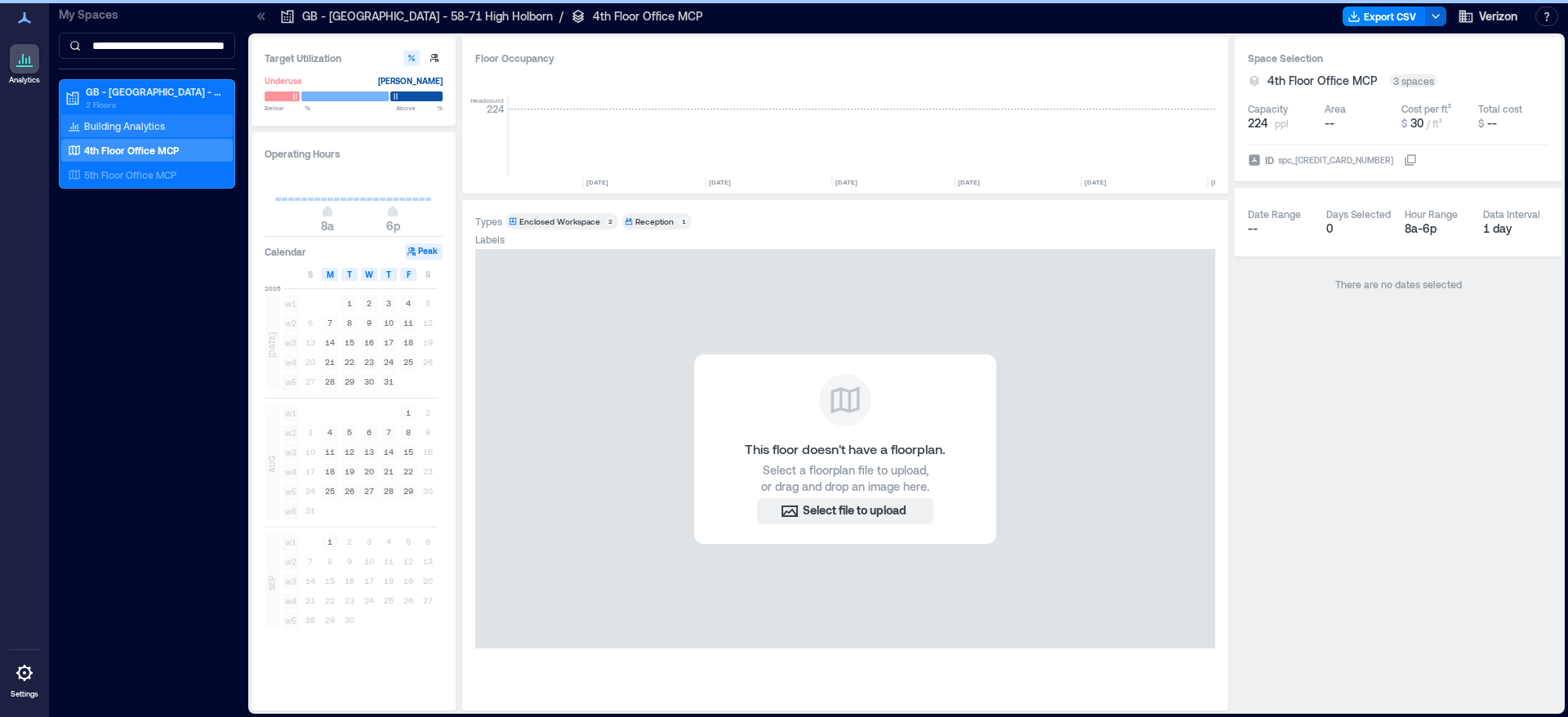
click at [149, 129] on p "Building Analytics" at bounding box center [125, 126] width 81 height 13
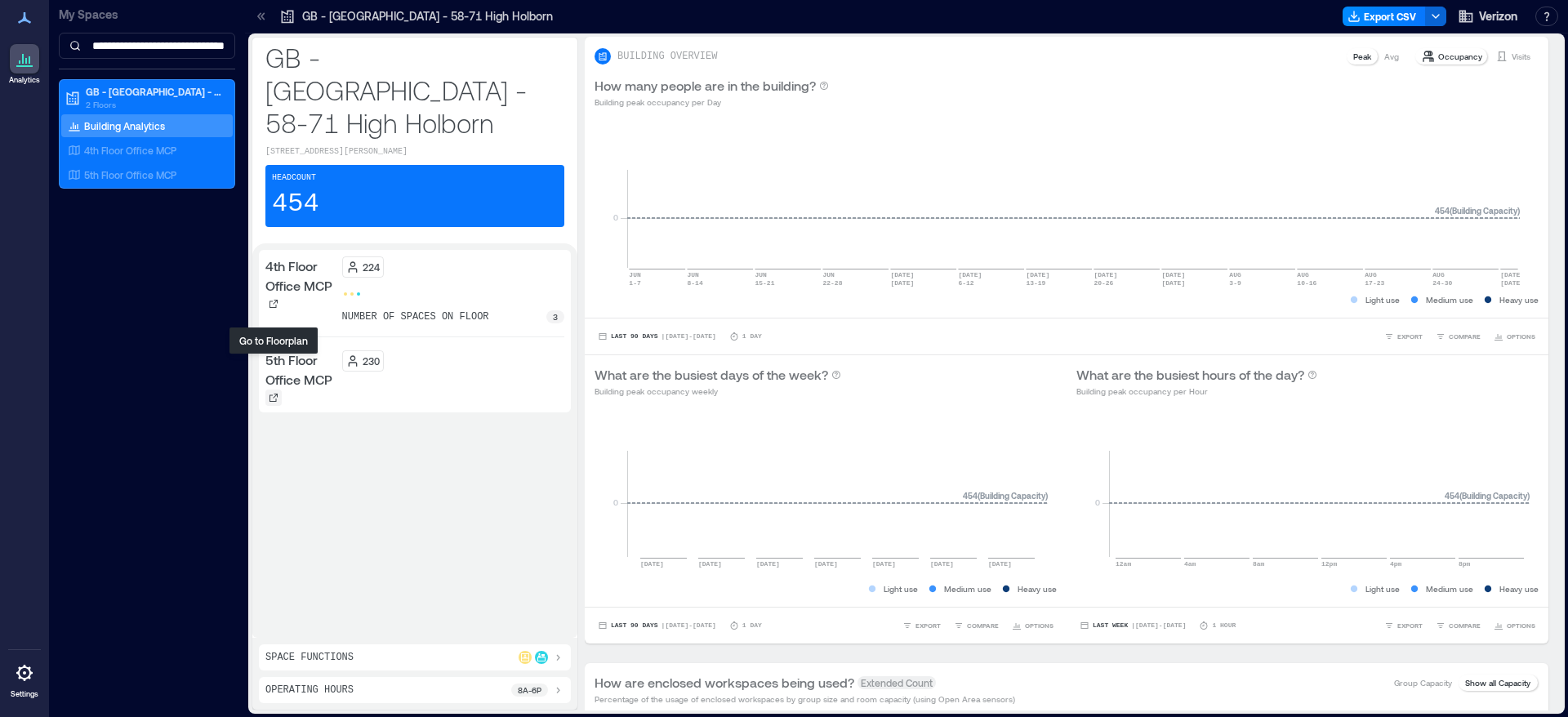
click at [271, 393] on icon at bounding box center [274, 397] width 10 height 10
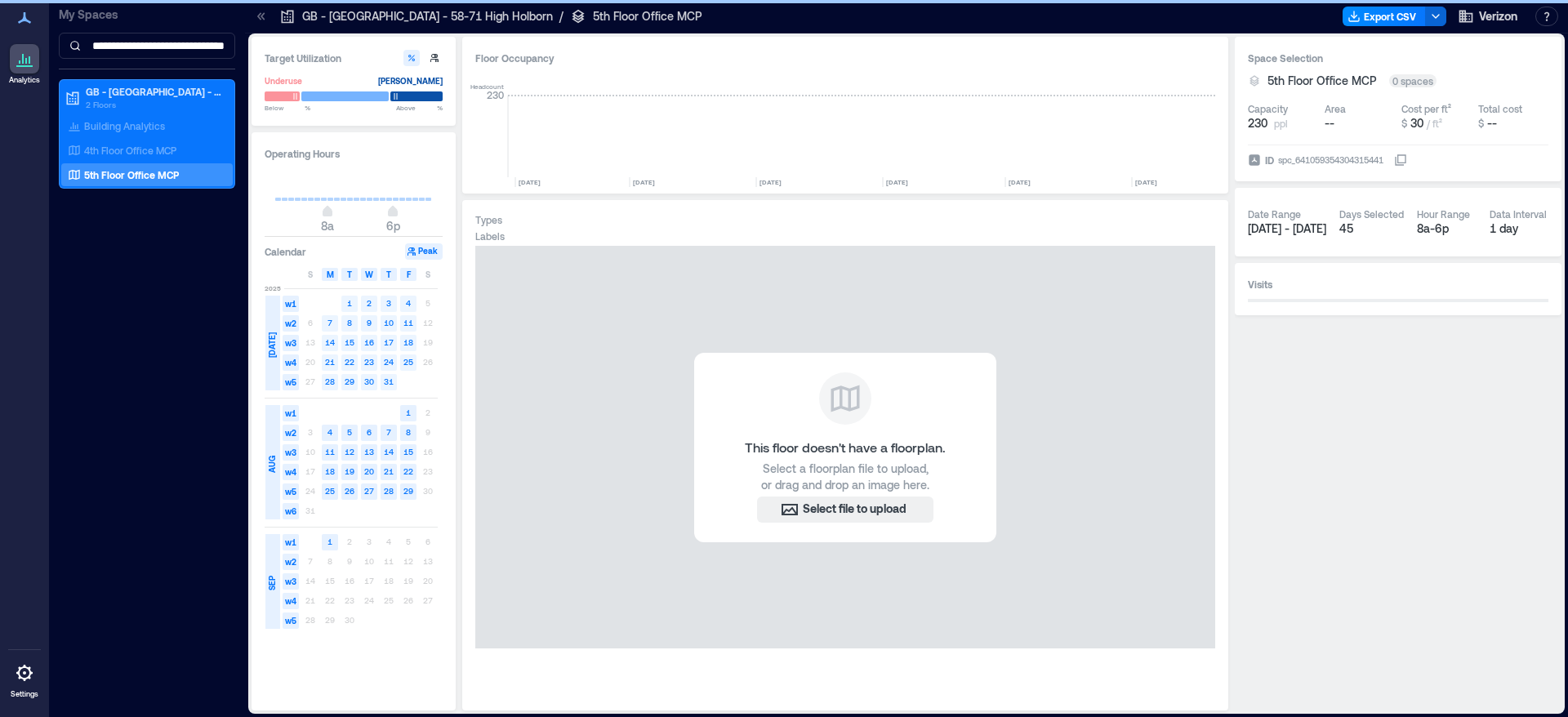
scroll to position [0, 8624]
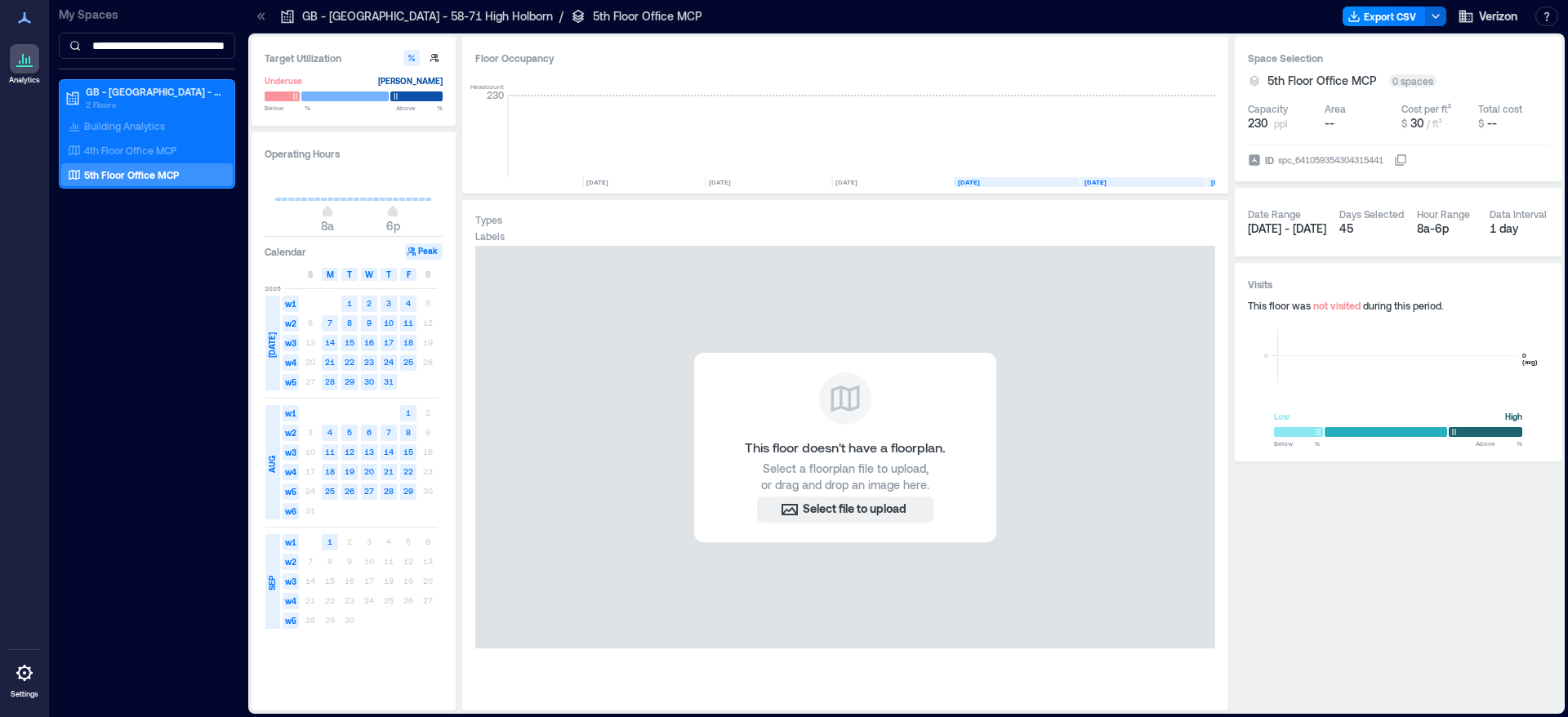
click at [827, 402] on div at bounding box center [845, 398] width 52 height 52
click at [846, 481] on span "Select a floorplan file to upload, or drag and drop an image here." at bounding box center [845, 477] width 168 height 33
click at [332, 544] on rect at bounding box center [329, 543] width 16 height 16
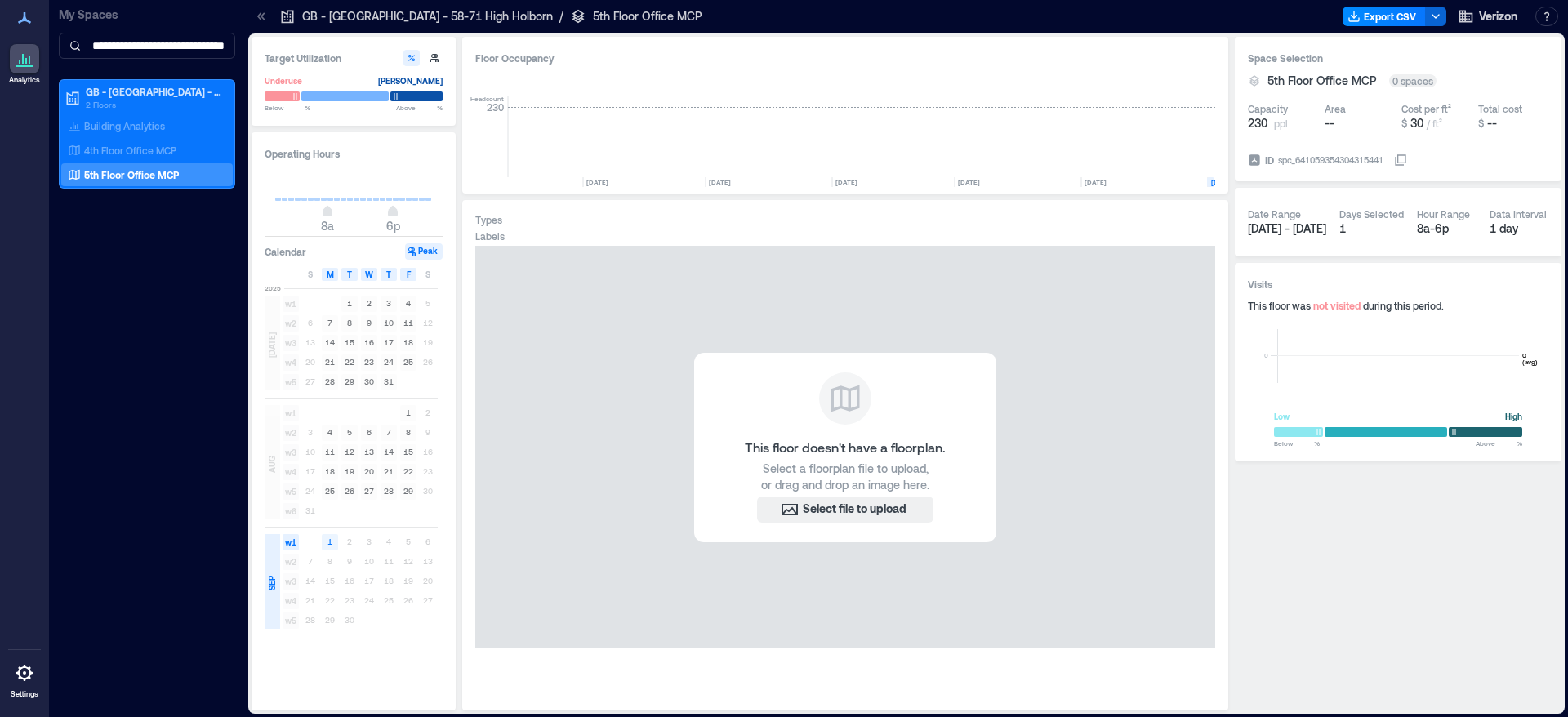
click at [332, 544] on rect at bounding box center [329, 543] width 16 height 16
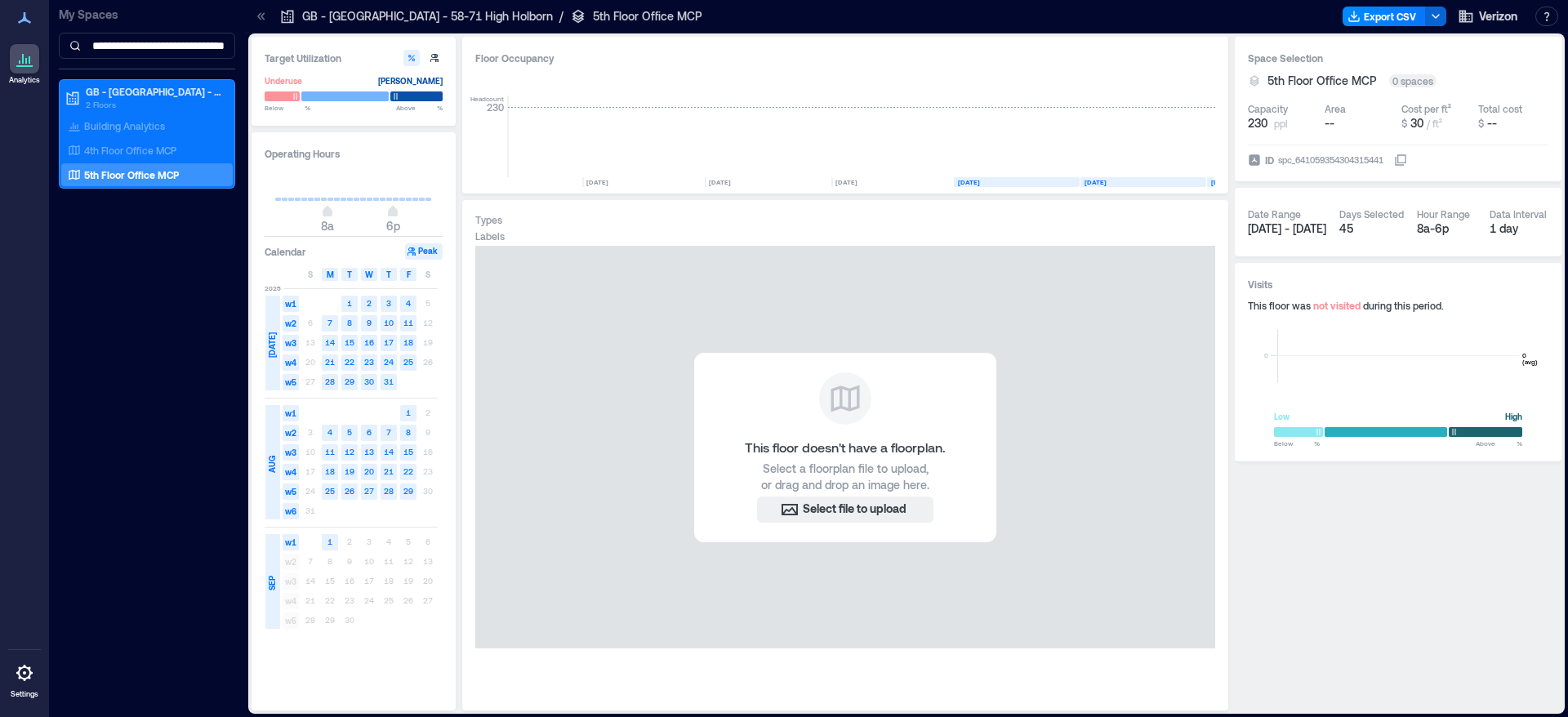
click at [544, 570] on div "This floor doesn't have a floorplan. Select a floorplan file to upload, or drag…" at bounding box center [845, 447] width 740 height 403
click at [424, 253] on button "Peak" at bounding box center [424, 252] width 38 height 16
click at [1406, 161] on icon at bounding box center [1402, 159] width 9 height 9
click at [423, 253] on button "Peak" at bounding box center [424, 252] width 38 height 16
click at [434, 62] on icon "button" at bounding box center [434, 58] width 10 height 10
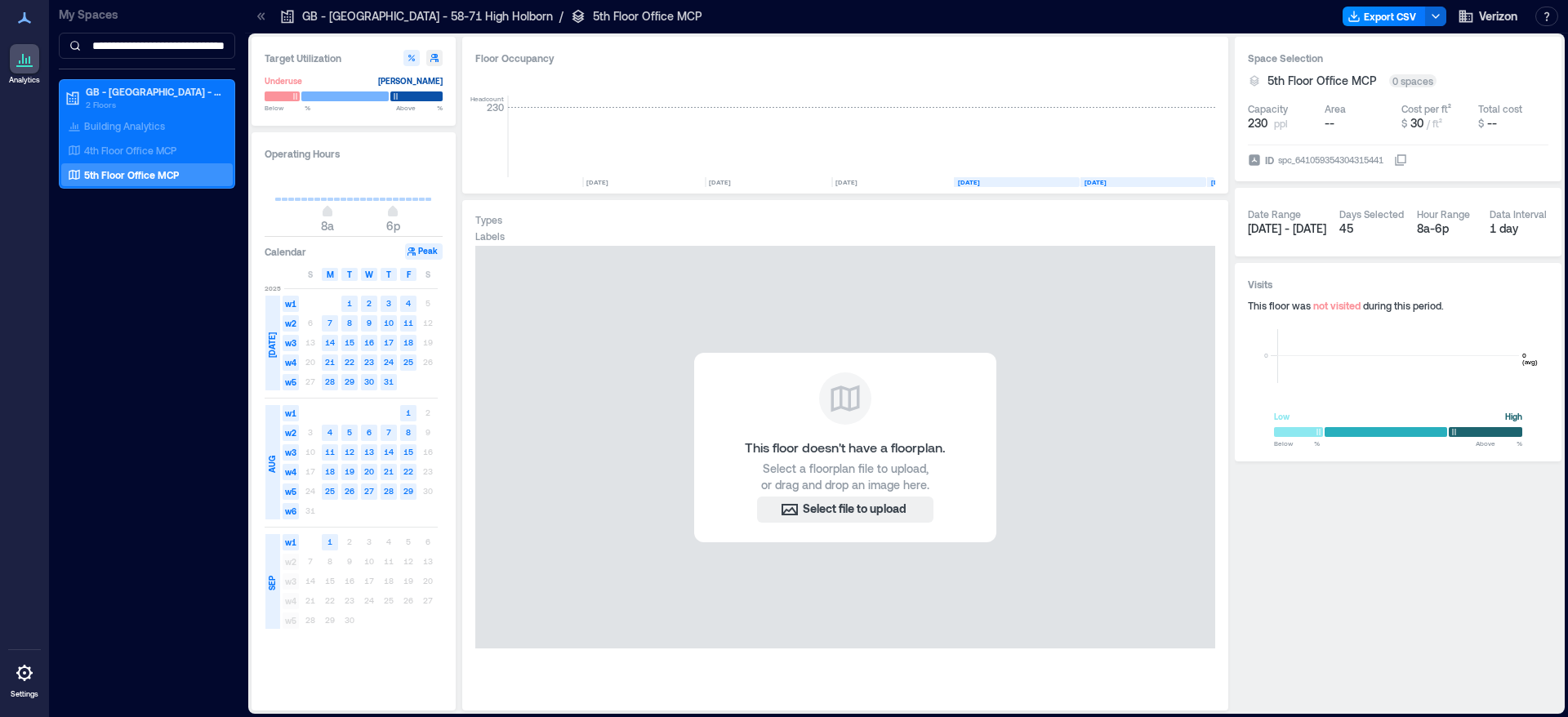
type input "**"
type input "***"
click at [416, 58] on button "button" at bounding box center [412, 58] width 16 height 16
type input "**"
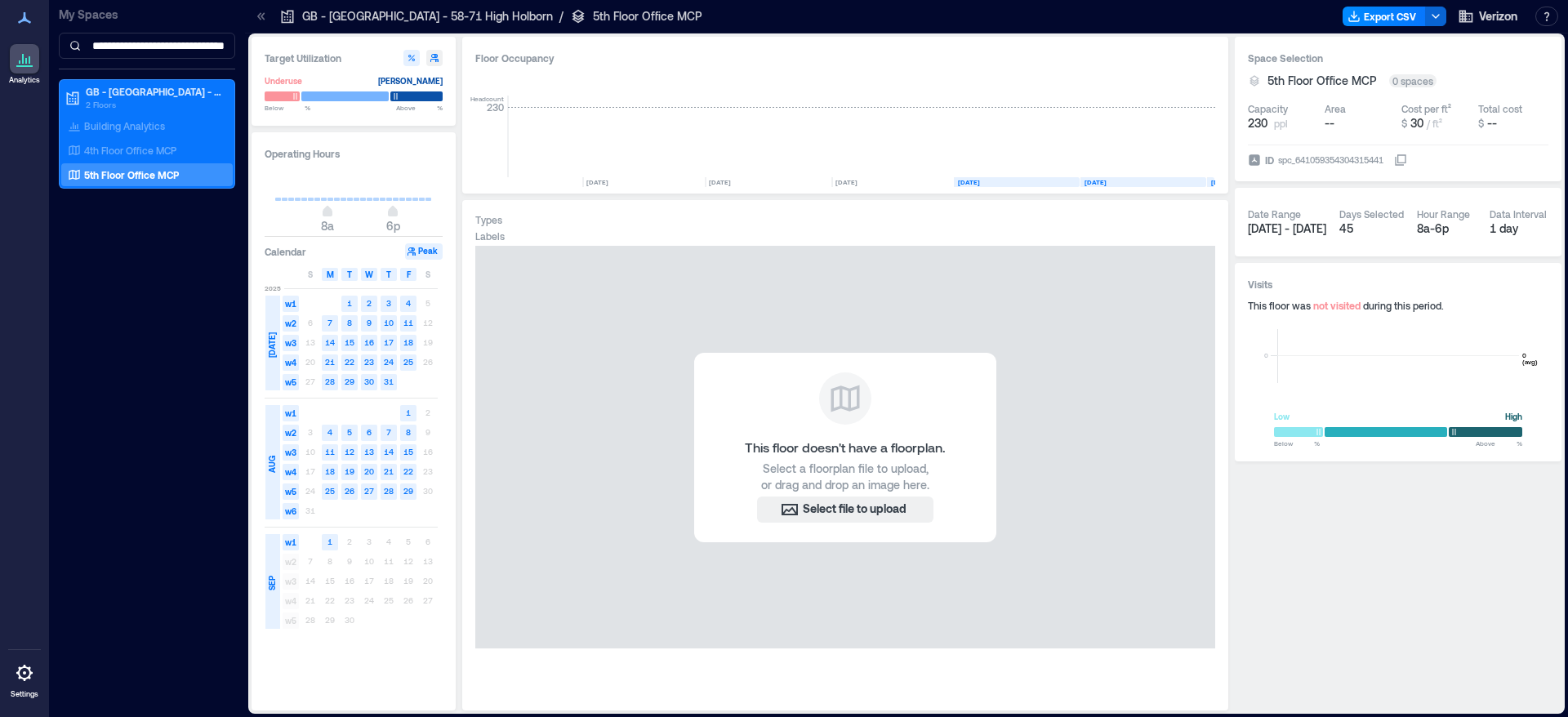
click at [434, 56] on icon "button" at bounding box center [434, 58] width 8 height 8
type input "**"
type input "***"
click at [1213, 180] on text "[DATE]" at bounding box center [1222, 182] width 22 height 8
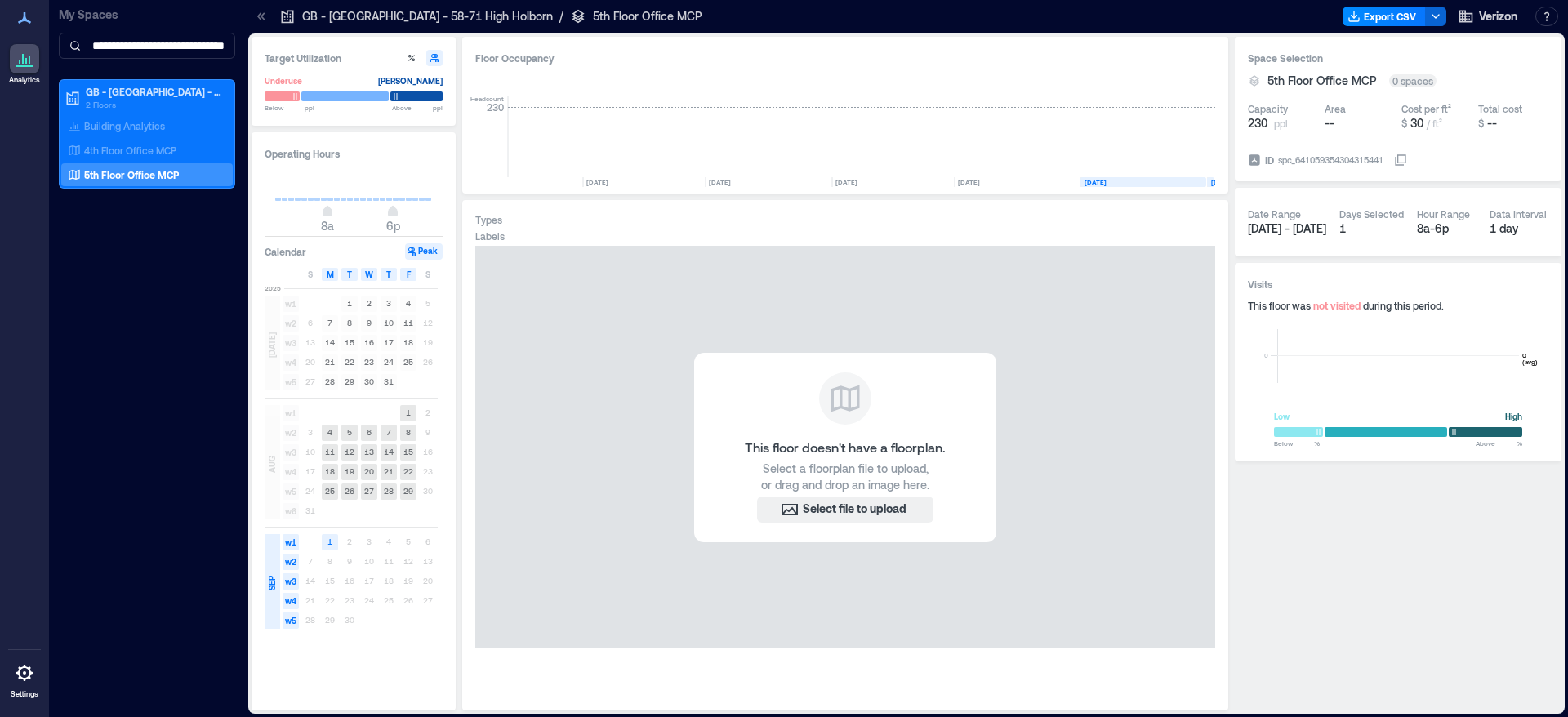
click at [1148, 184] on rect at bounding box center [1143, 182] width 125 height 10
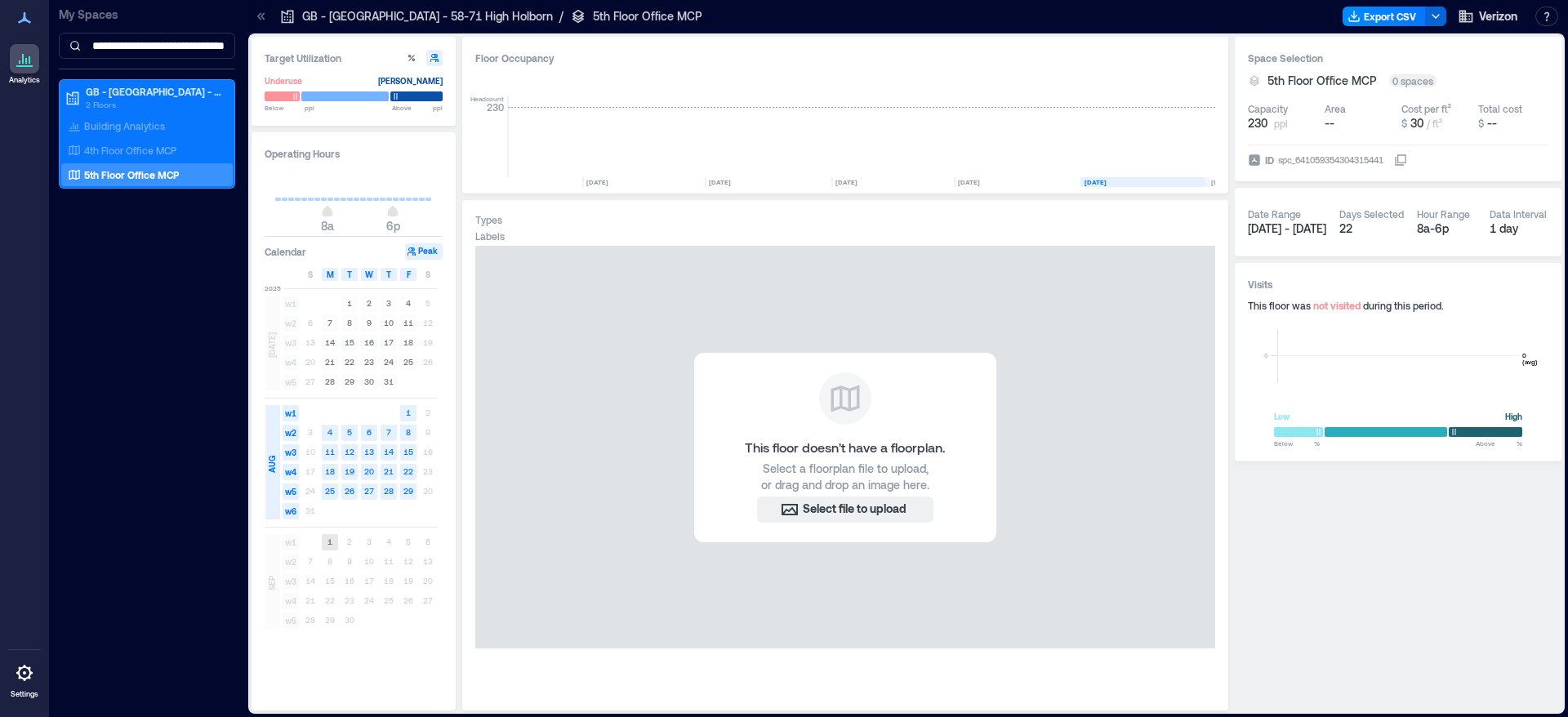
click at [329, 545] on text "1" at bounding box center [329, 541] width 5 height 10
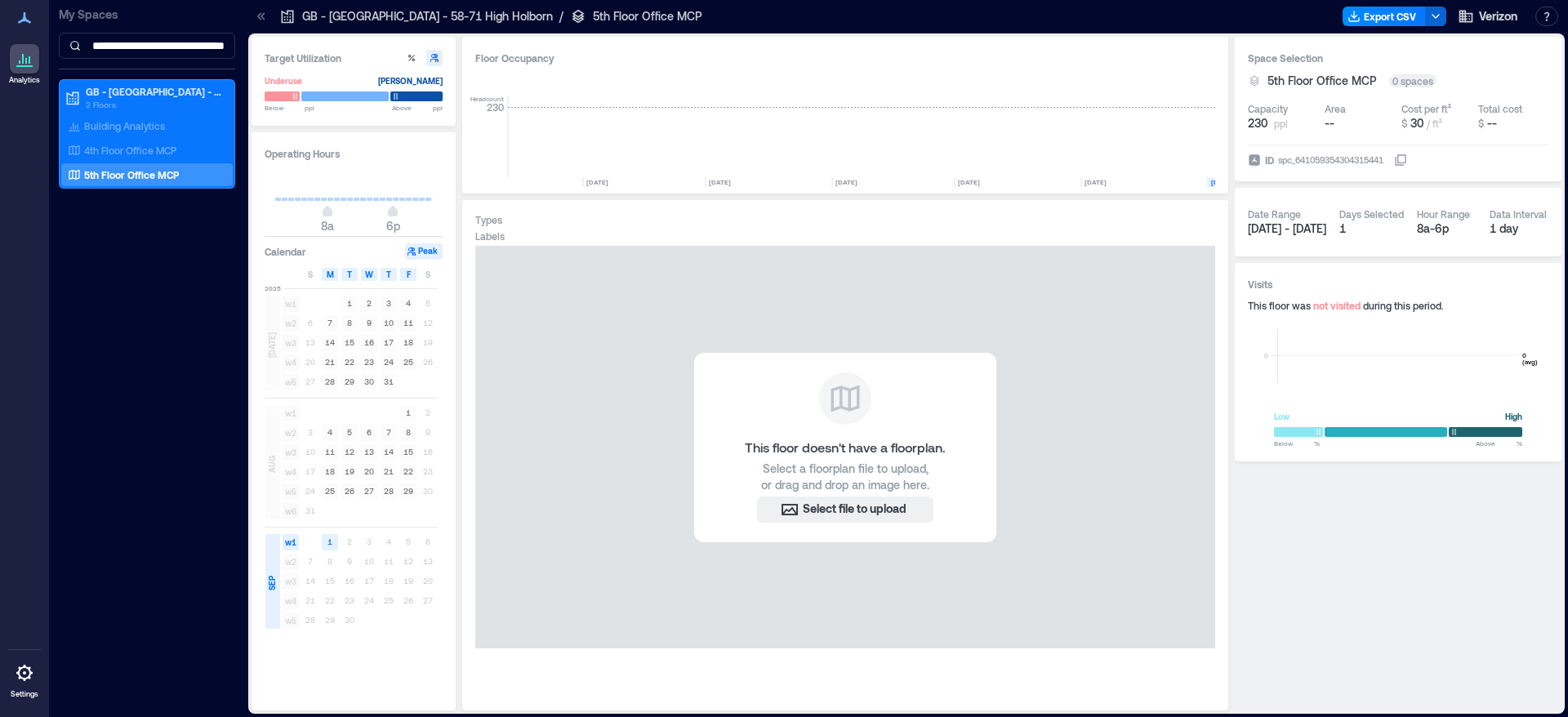
click at [609, 537] on div "This floor doesn't have a floorplan. Select a floorplan file to upload, or drag…" at bounding box center [845, 447] width 740 height 403
click at [409, 61] on icon "button" at bounding box center [411, 58] width 10 height 10
type input "**"
click at [432, 60] on icon "button" at bounding box center [434, 58] width 10 height 10
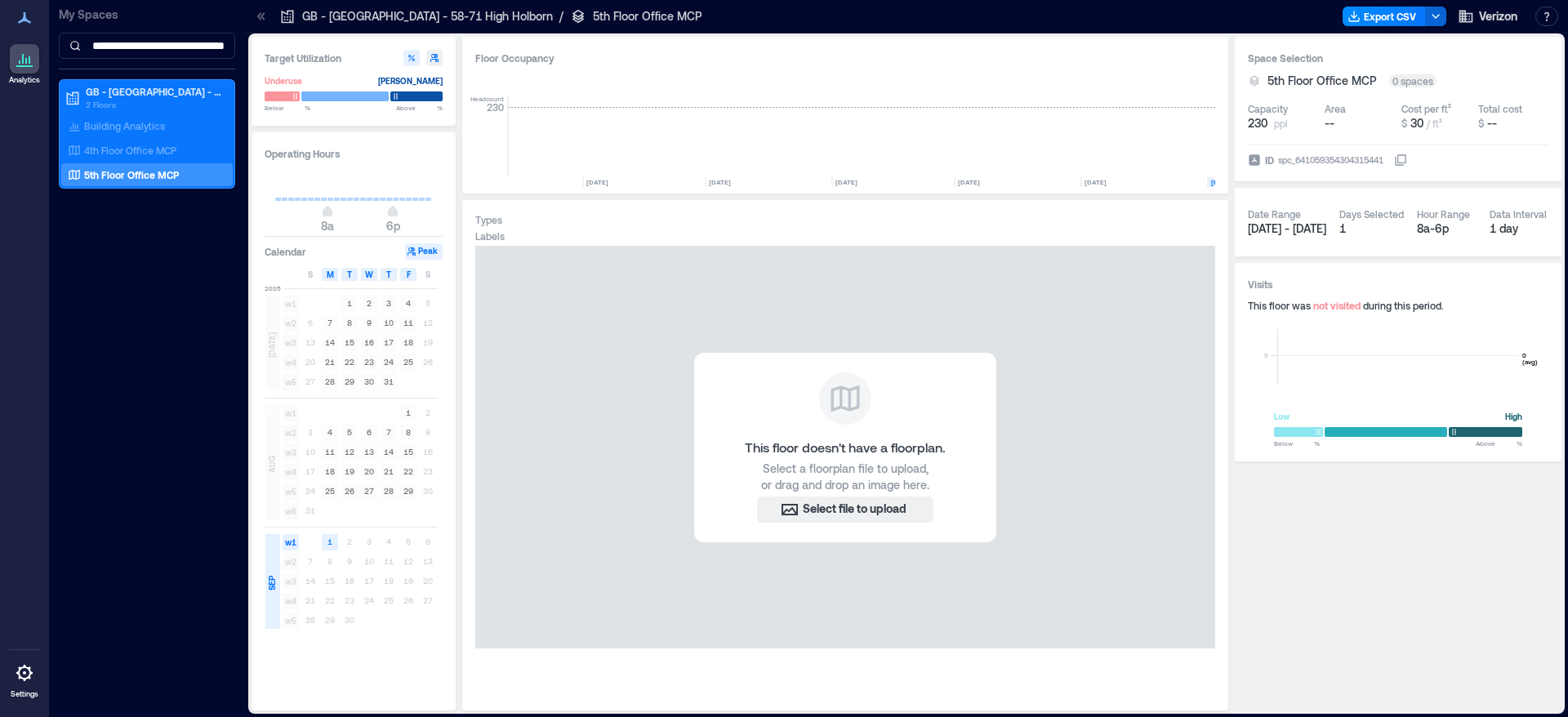
type input "**"
type input "***"
click at [330, 544] on text "1" at bounding box center [329, 541] width 5 height 10
click at [431, 250] on button "Peak" at bounding box center [424, 252] width 38 height 16
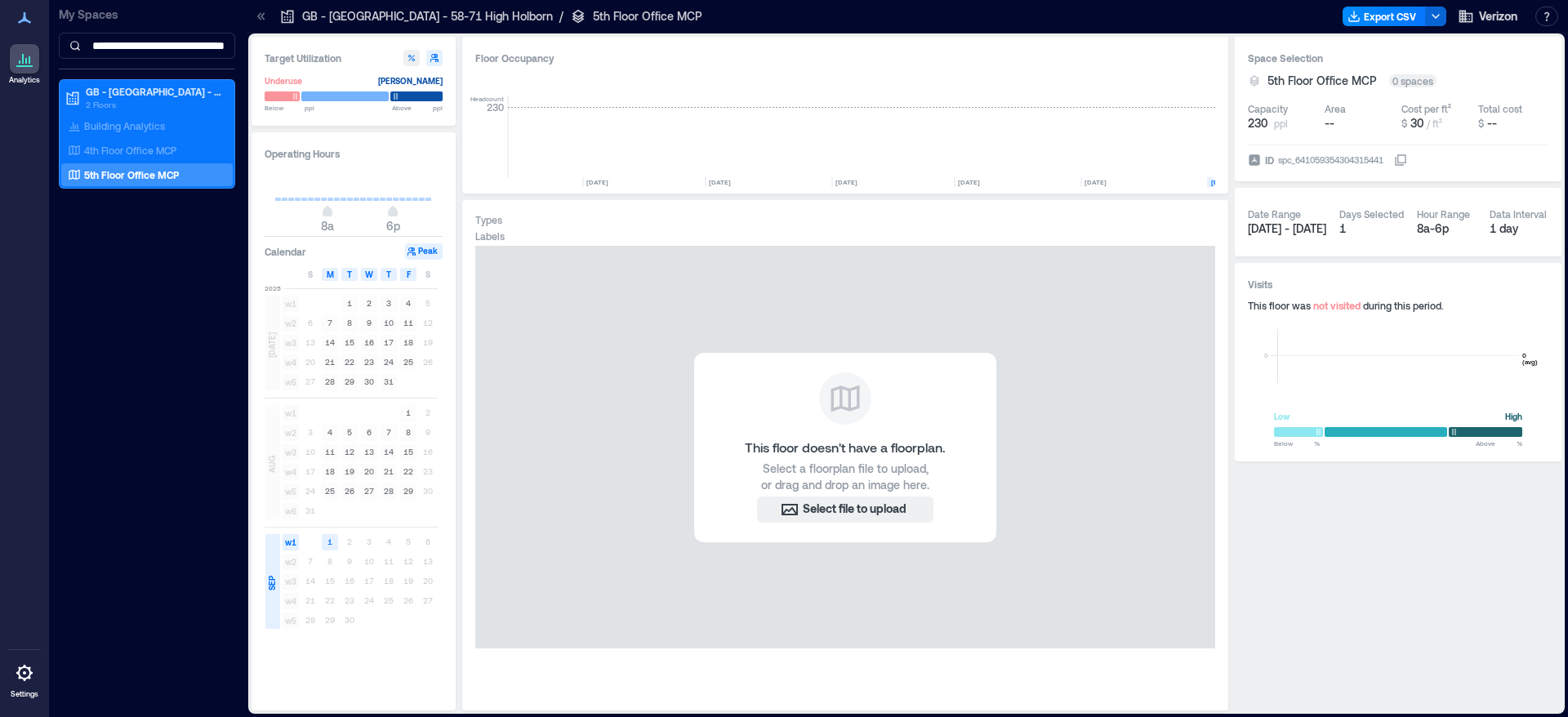
click at [431, 250] on button "Peak" at bounding box center [424, 252] width 38 height 16
click at [364, 489] on rect at bounding box center [369, 492] width 16 height 16
click at [333, 542] on rect at bounding box center [329, 543] width 16 height 16
click at [409, 491] on text "29" at bounding box center [408, 490] width 10 height 10
click at [376, 461] on rect at bounding box center [369, 452] width 16 height 16
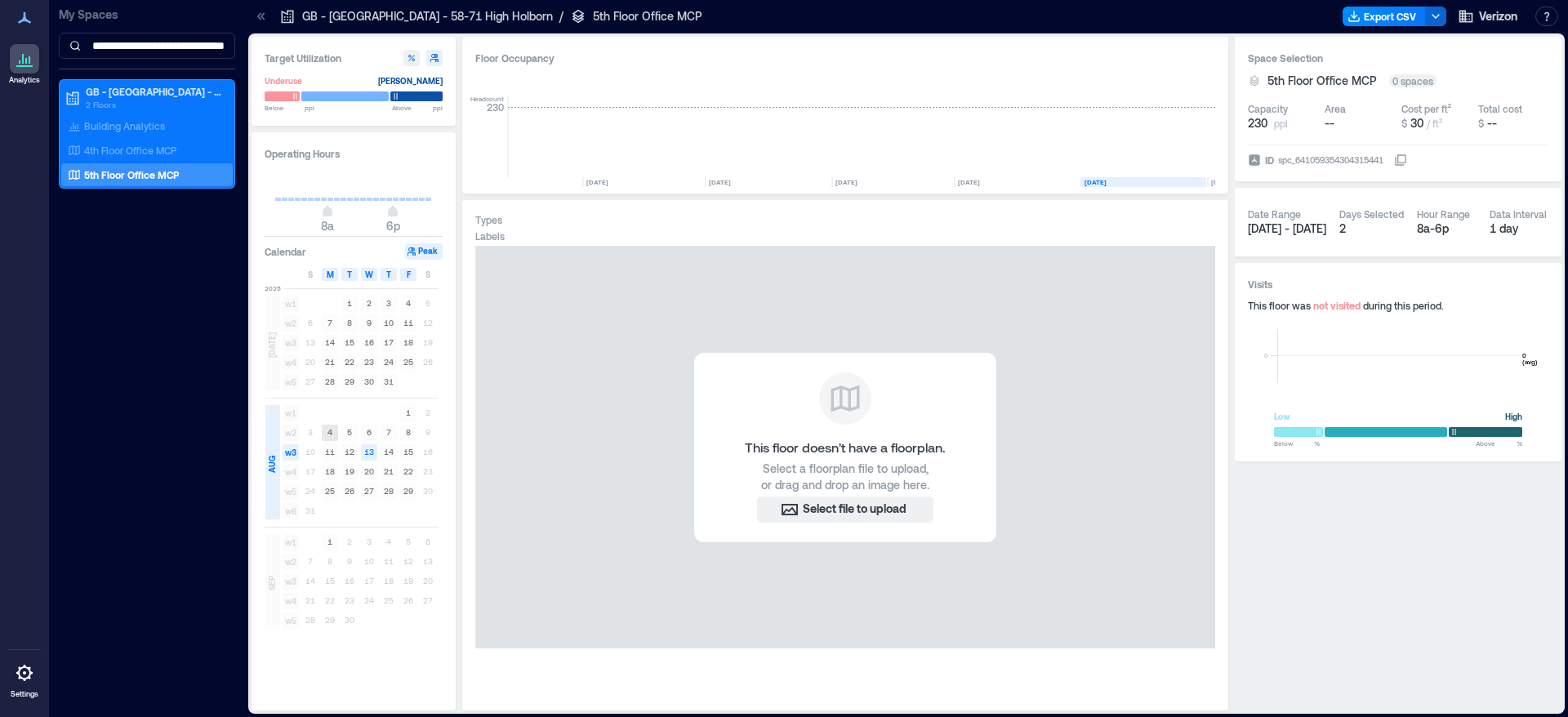
click at [329, 432] on text "4" at bounding box center [329, 432] width 5 height 10
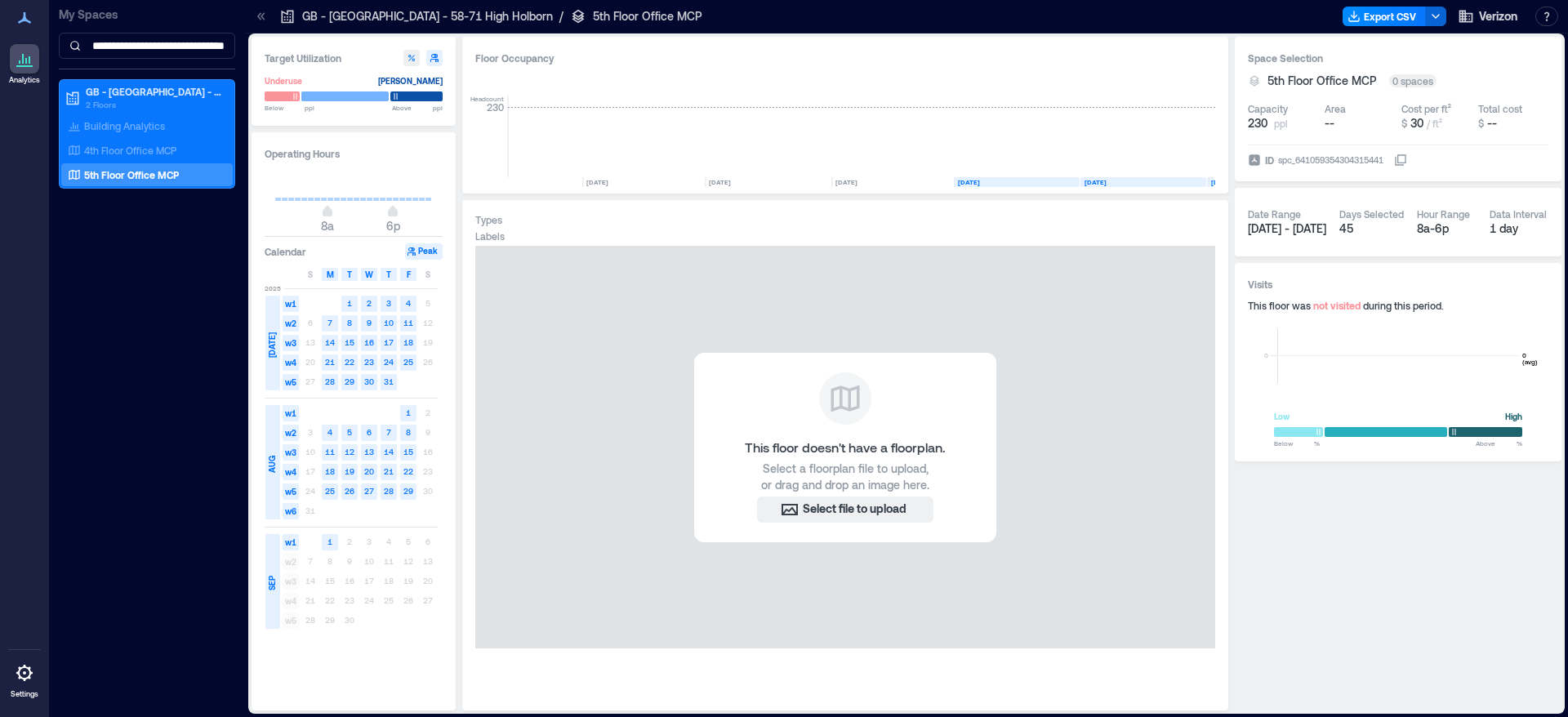
drag, startPoint x: 329, startPoint y: 432, endPoint x: 407, endPoint y: 489, distance: 96.6
click at [407, 489] on div "w1 1 2 w2 3 4 5 6 7 8 9 w3 10 11 12 13 14 15 16 w4 17 18 19 20 21 22 23 w5 24 2…" at bounding box center [359, 462] width 157 height 117
click at [407, 489] on text "29" at bounding box center [408, 490] width 10 height 10
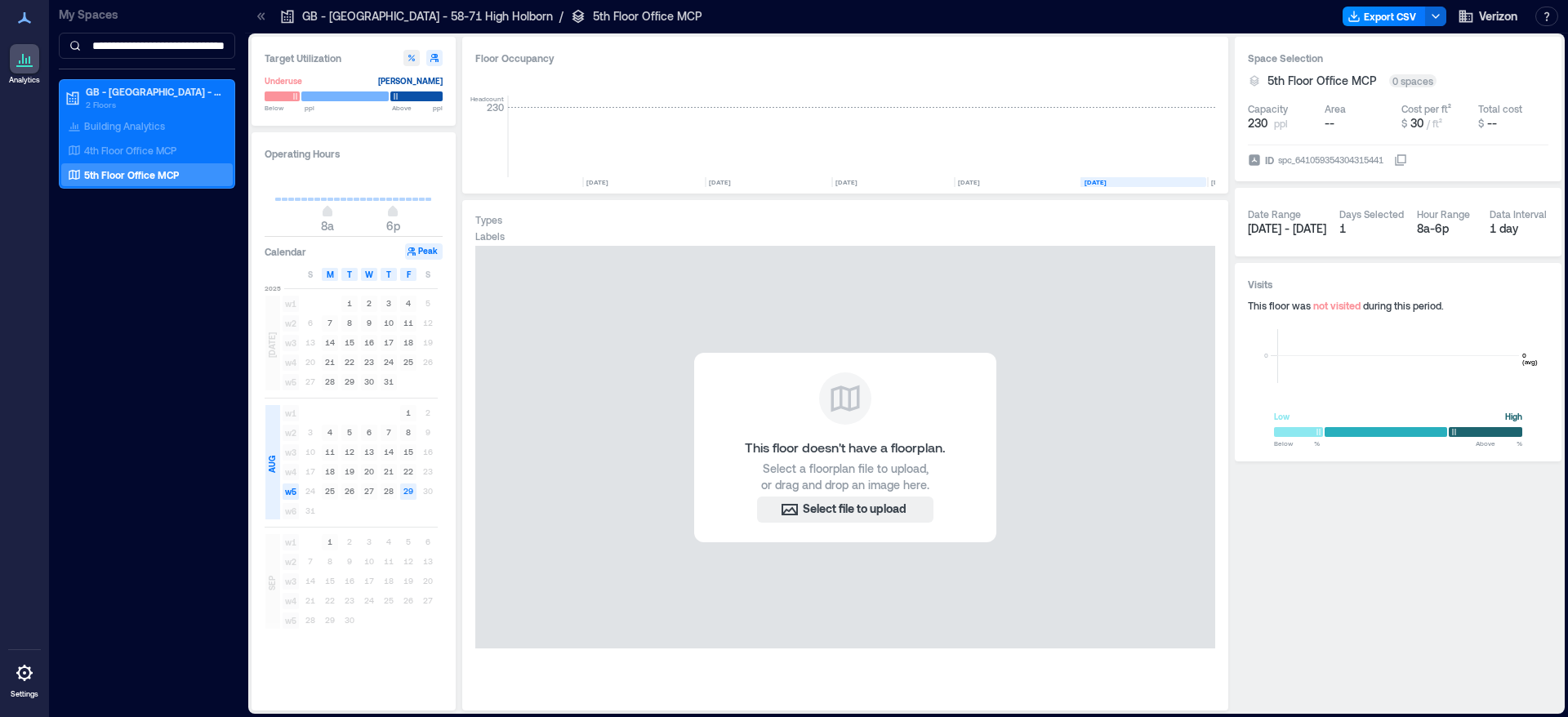
click at [415, 54] on icon "button" at bounding box center [411, 58] width 10 height 10
type input "**"
